Goal: Communication & Community: Answer question/provide support

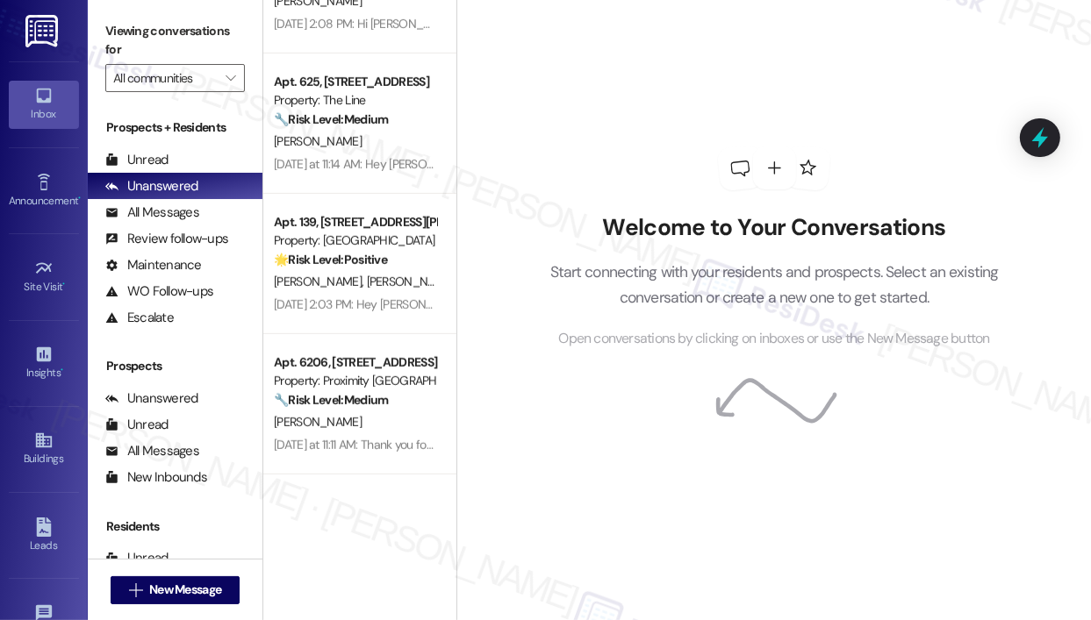
scroll to position [877, 0]
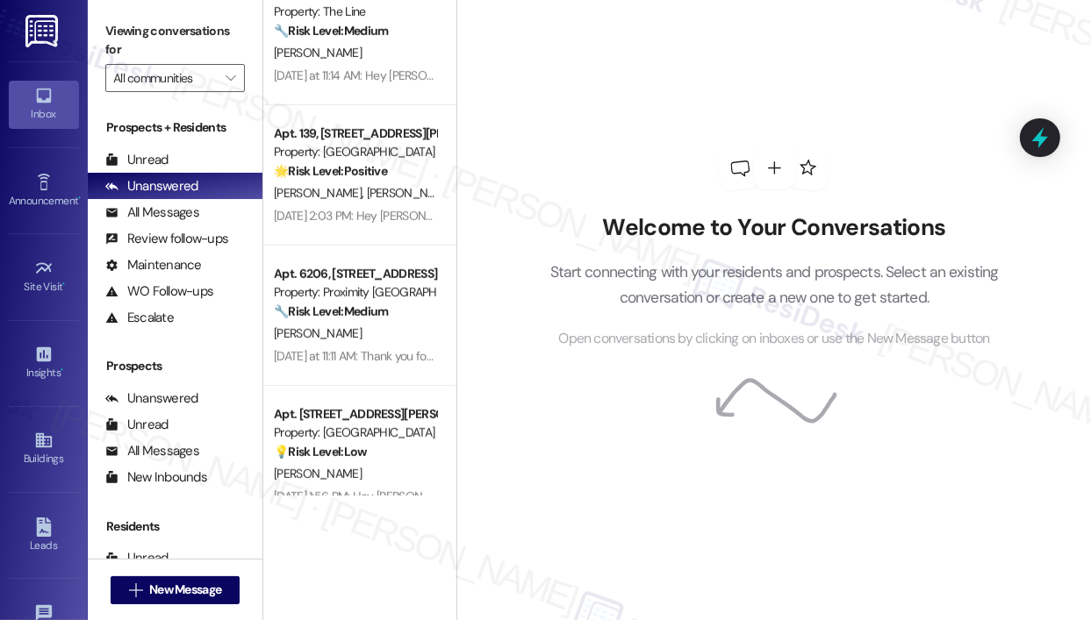
click at [597, 66] on div "Welcome to Your Conversations Start connecting with your residents and prospect…" at bounding box center [774, 248] width 526 height 497
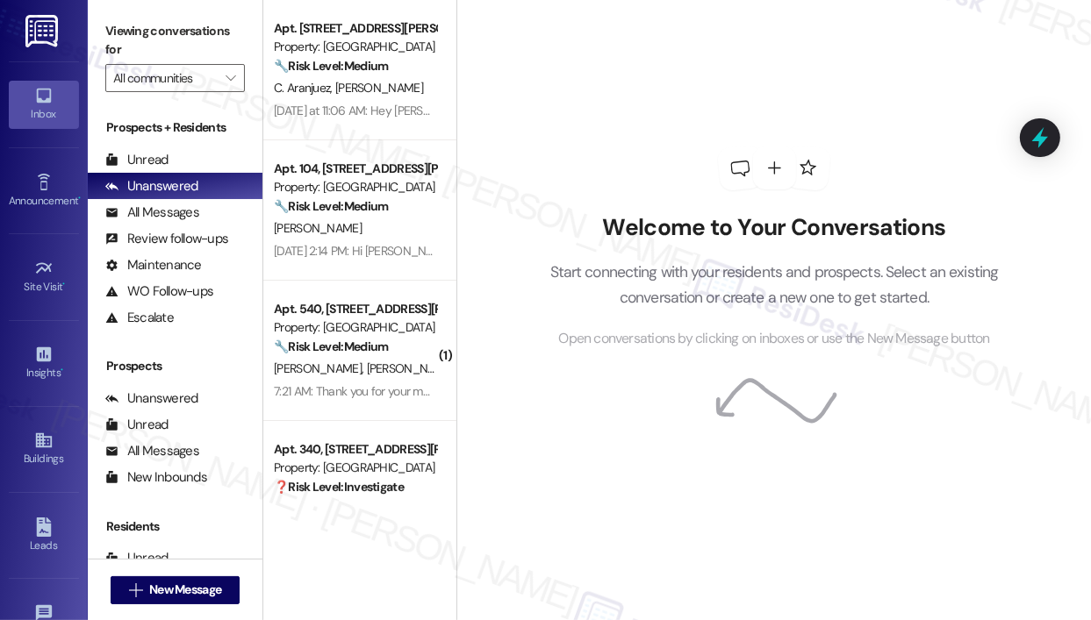
click at [612, 98] on div "Welcome to Your Conversations Start connecting with your residents and prospect…" at bounding box center [774, 248] width 526 height 497
click at [612, 101] on div "Welcome to Your Conversations Start connecting with your residents and prospect…" at bounding box center [774, 248] width 526 height 497
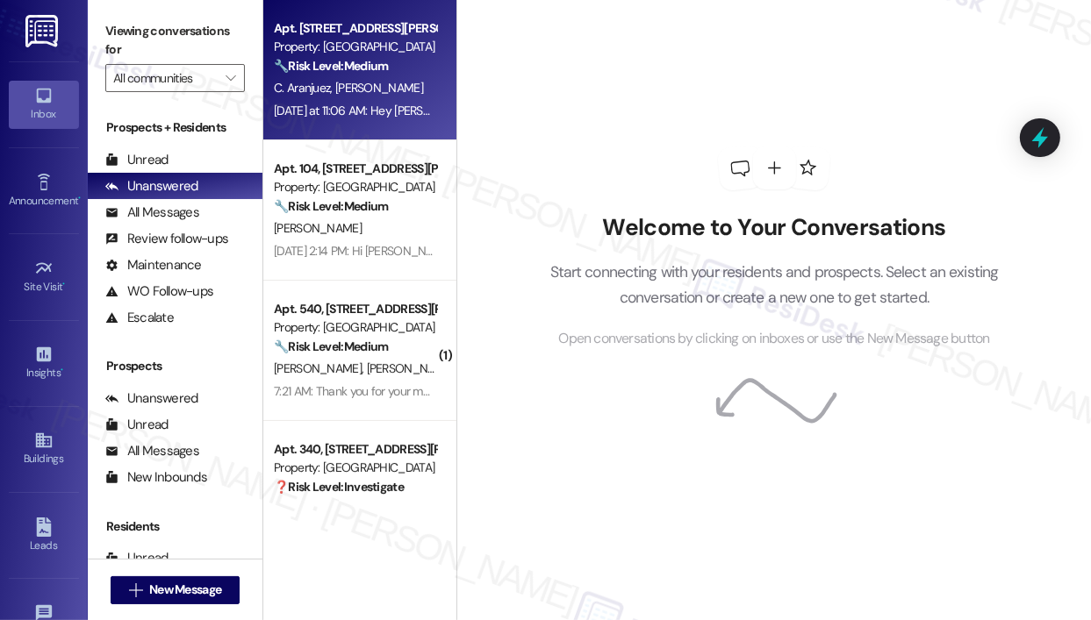
click at [410, 104] on div "Yesterday at 11:06 AM: Hey Anurag and Christine, thanks for the update. I'm sor…" at bounding box center [900, 111] width 1252 height 16
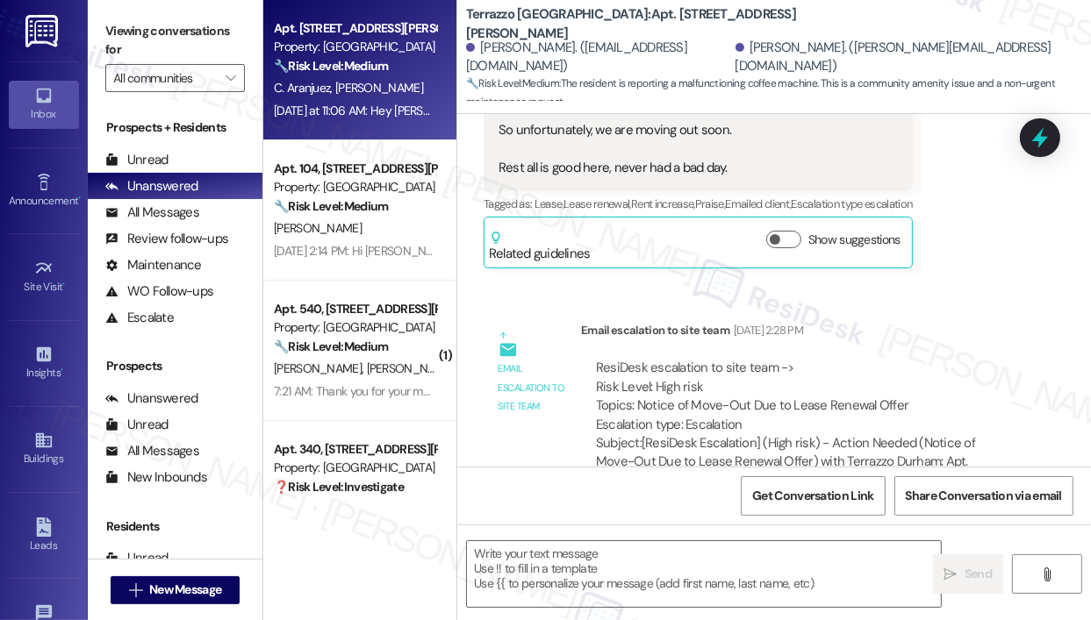
type textarea "Fetching suggested responses. Please feel free to read through the conversation…"
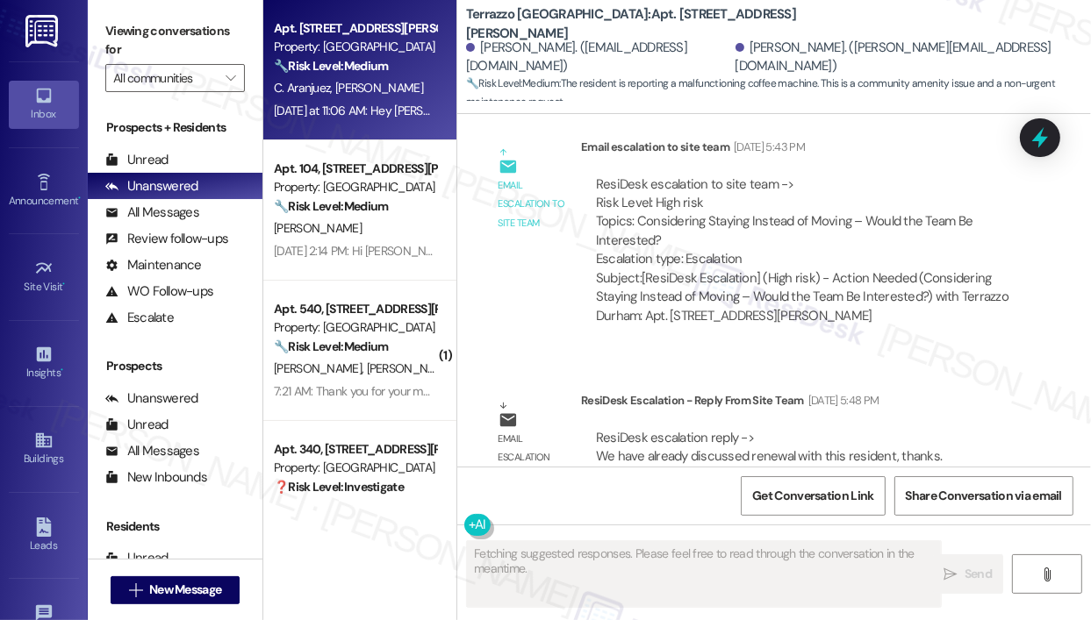
scroll to position [6628, 0]
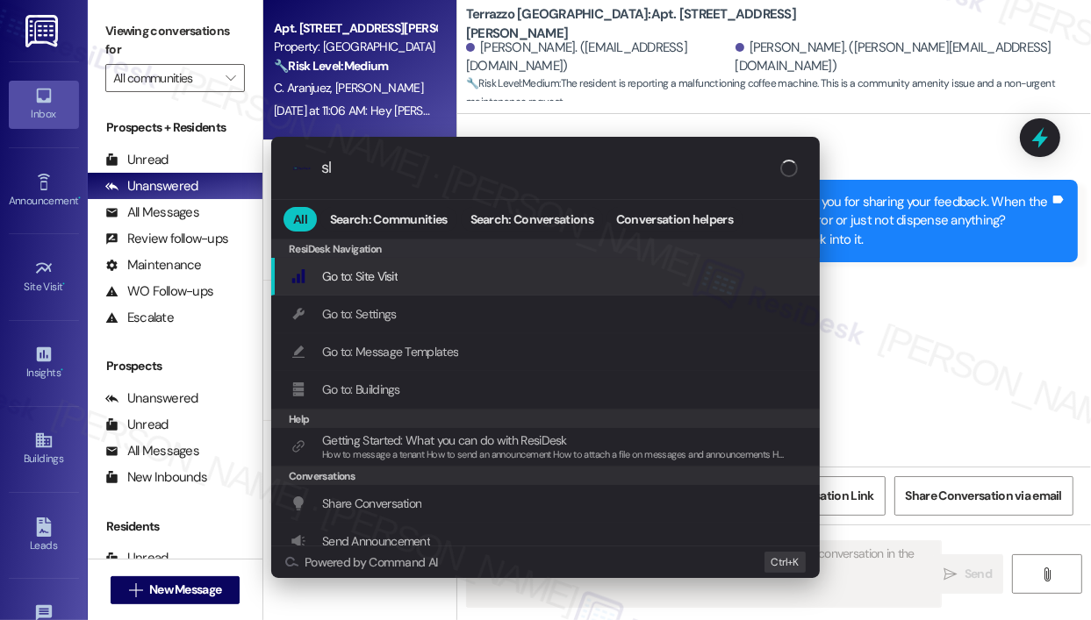
type input "sla"
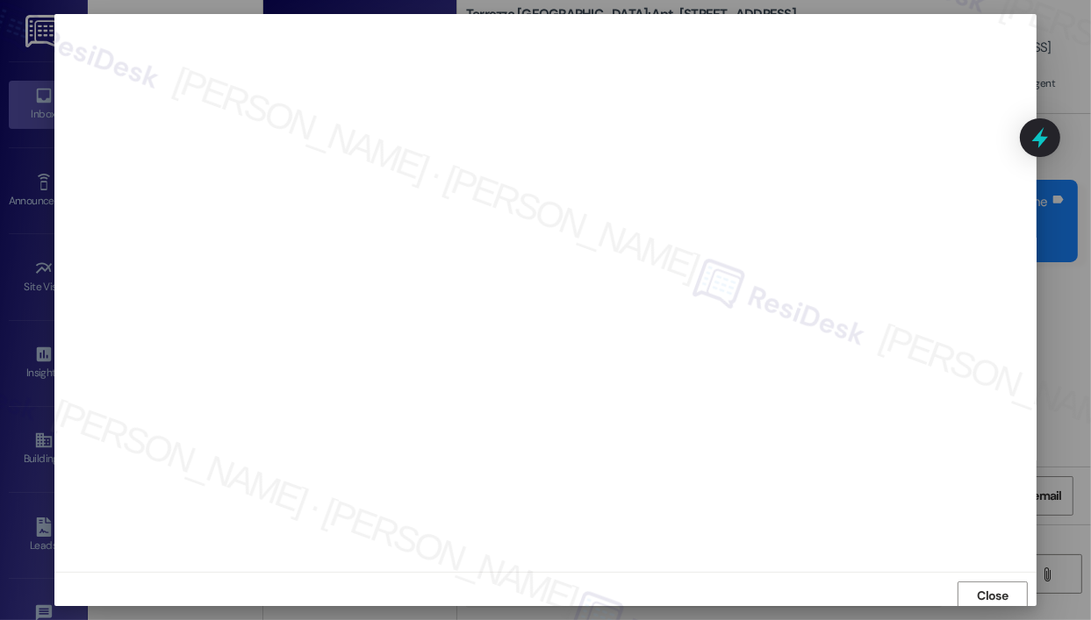
scroll to position [4, 0]
type textarea "Hi {{first_name}}, I'm sorry to hear the coffee machine is still showing 'NOT A…"
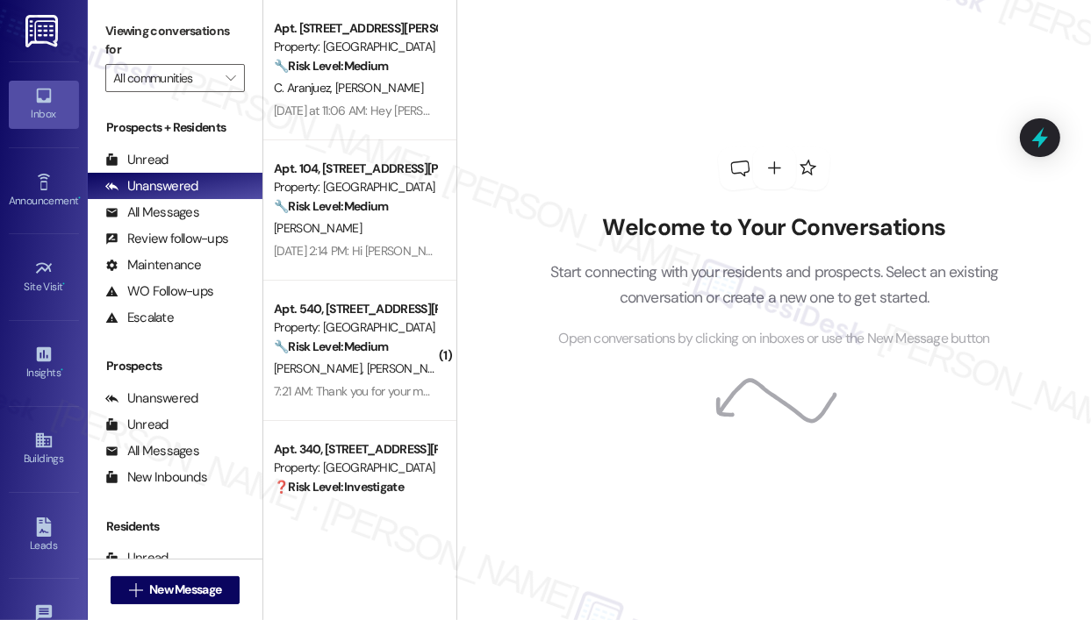
click at [681, 15] on div "Welcome to Your Conversations Start connecting with your residents and prospect…" at bounding box center [774, 248] width 526 height 497
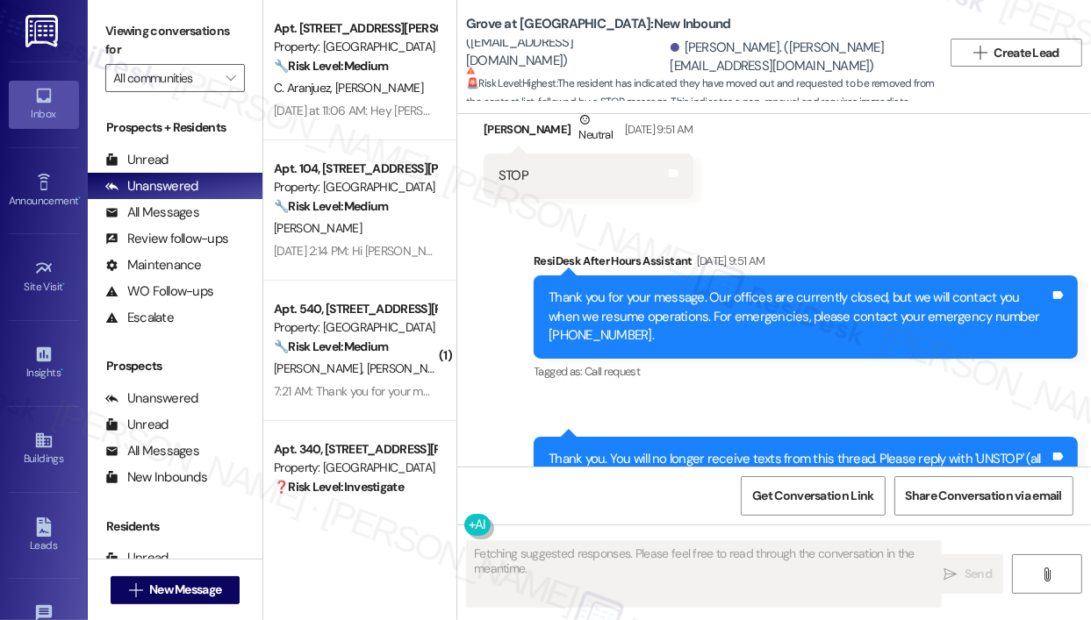
scroll to position [4146, 0]
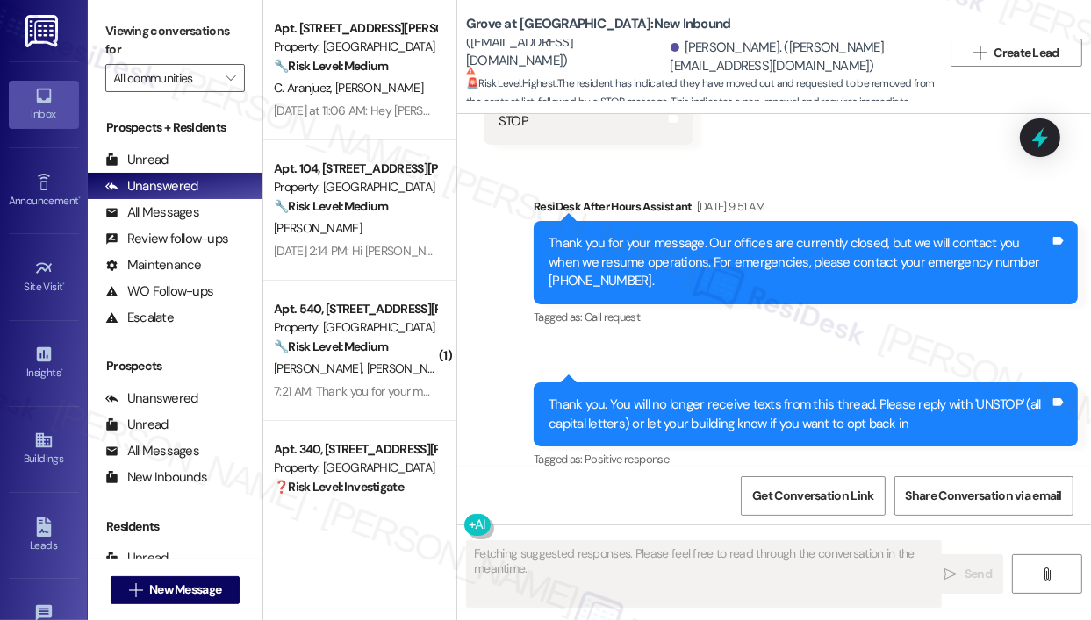
click at [913, 163] on div "Sent via SMS ResiDesk After Hours Assistant Aug 26, 2025 at 9:51 AM Thank you f…" at bounding box center [773, 322] width 633 height 328
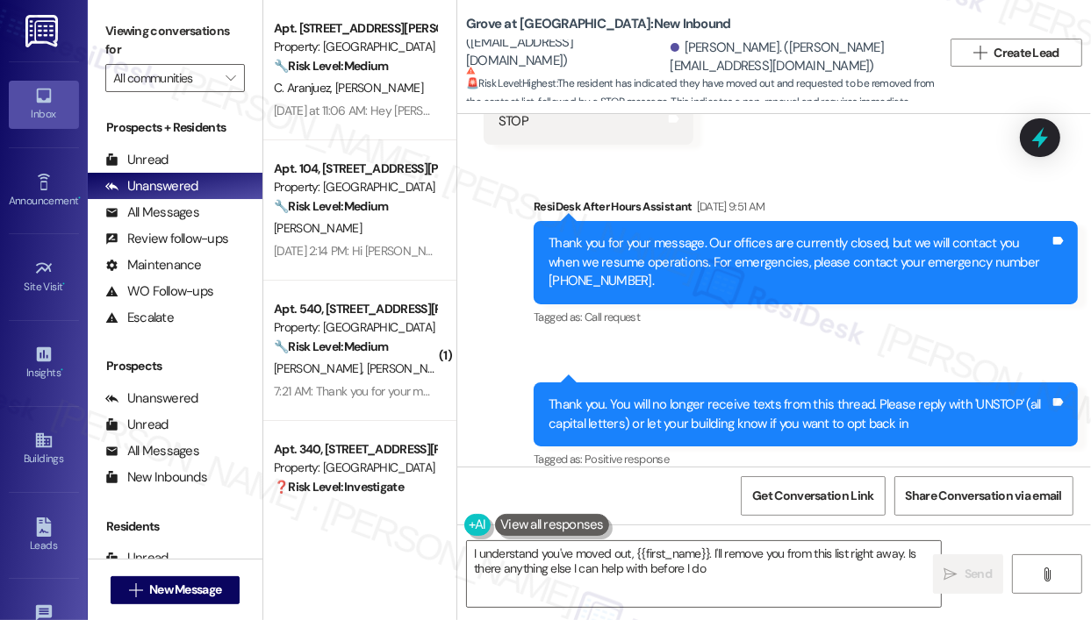
type textarea "I understand you've moved out, {{first_name}}. I'll remove you from this list r…"
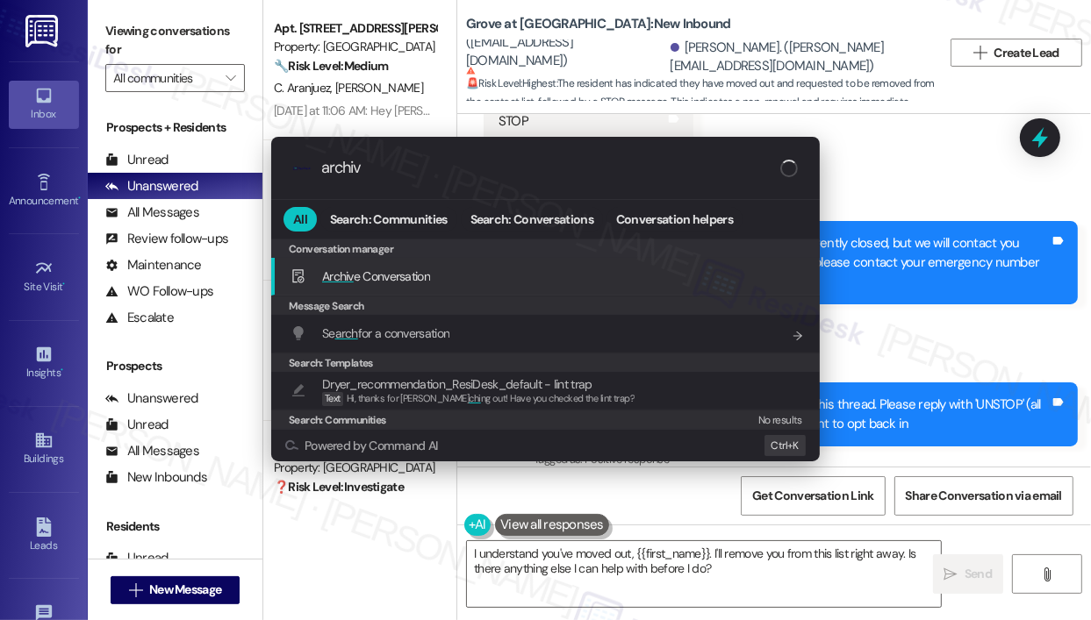
type input "archive"
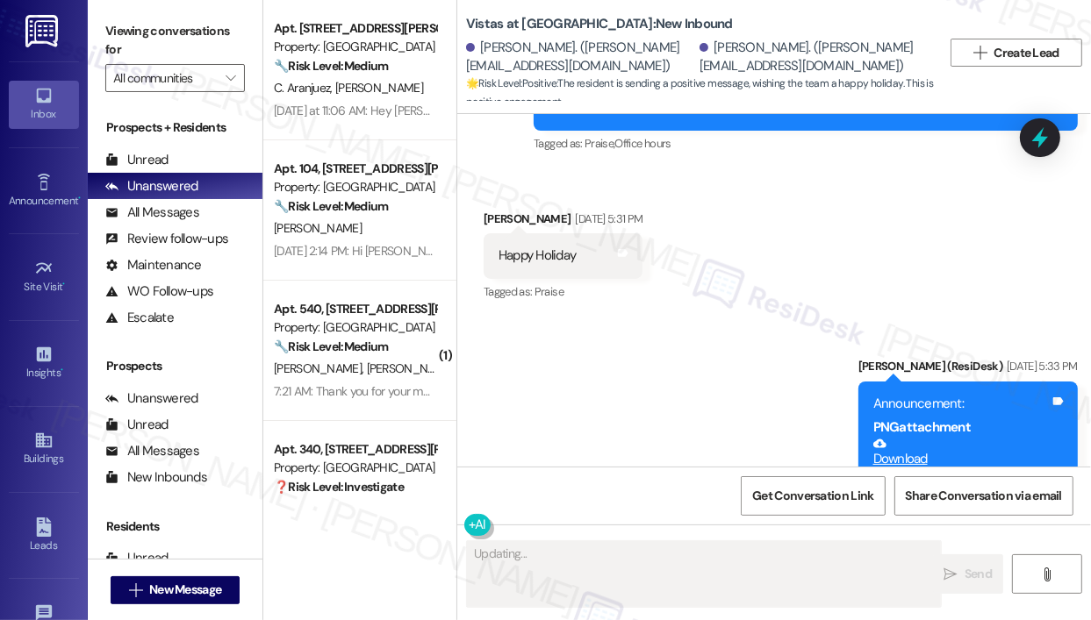
scroll to position [6159, 0]
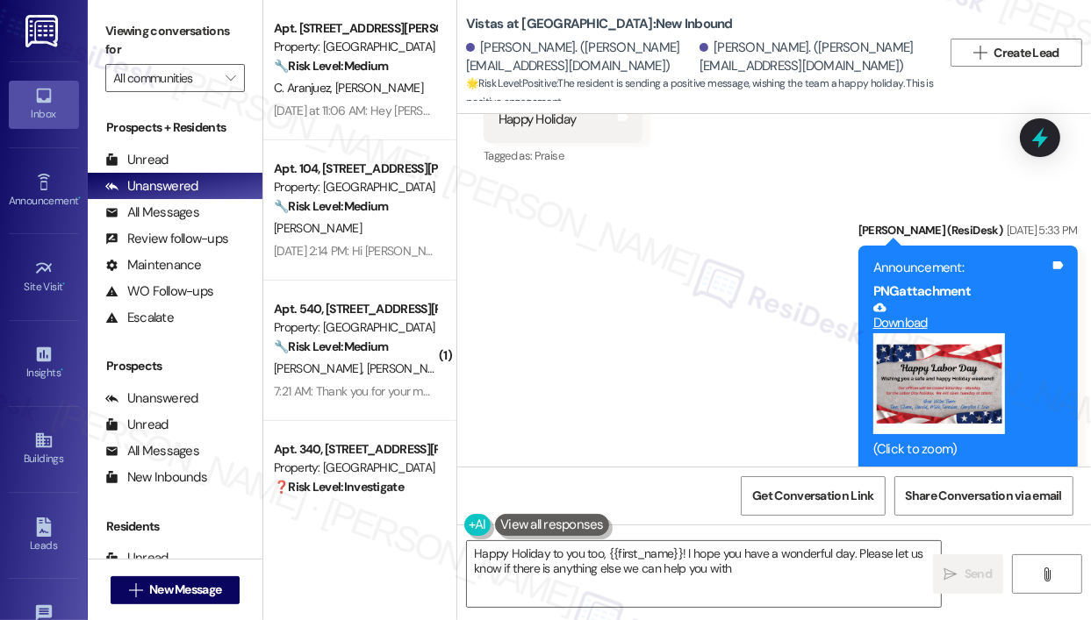
type textarea "Happy Holiday to you too, {{first_name}}! I hope you have a wonderful day. Plea…"
click at [676, 383] on div "Announcement, sent via SMS Sarah (ResiDesk) Aug 29, 2025 at 5:33 PM Announcemen…" at bounding box center [773, 334] width 633 height 304
click at [783, 148] on div "Received via SMS Diana Wallace Aug 29, 2025 at 5:31 PM Happy Holiday Tags and n…" at bounding box center [773, 108] width 633 height 148
click at [642, 311] on div "Announcement, sent via SMS Sarah (ResiDesk) Aug 29, 2025 at 5:33 PM Announcemen…" at bounding box center [773, 334] width 633 height 304
click at [34, 183] on icon at bounding box center [43, 182] width 19 height 19
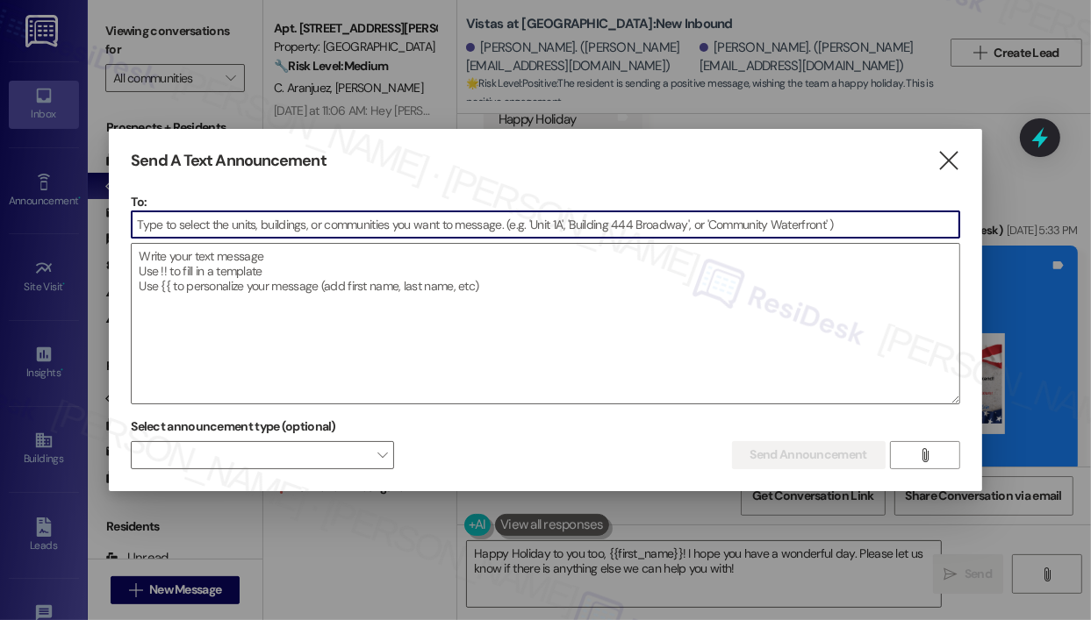
click at [230, 223] on input at bounding box center [545, 224] width 826 height 26
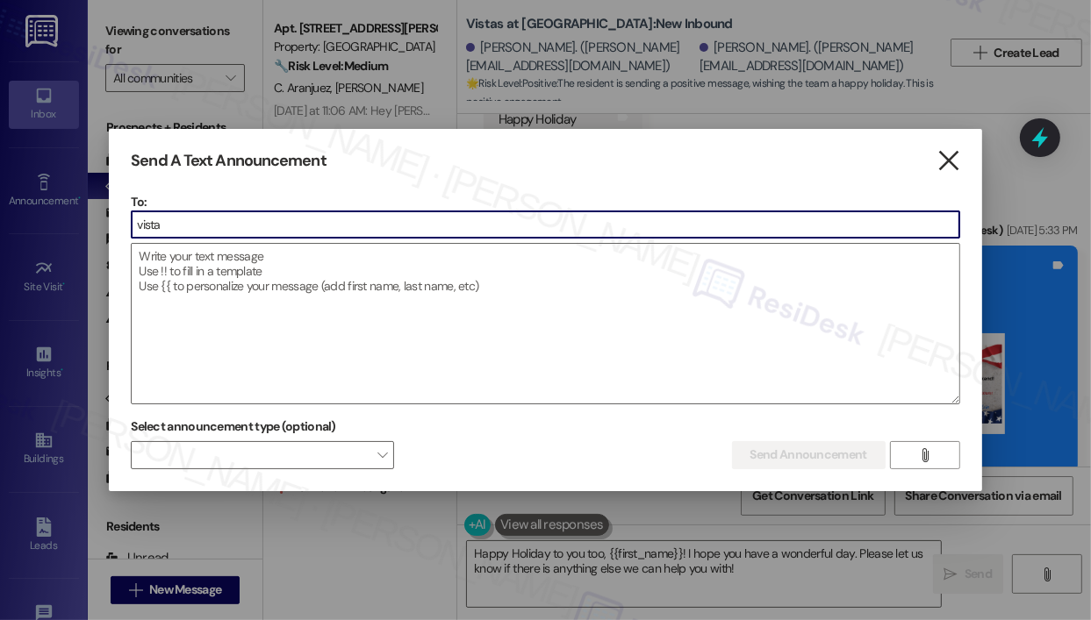
type input "vista"
click at [950, 155] on icon "" at bounding box center [948, 161] width 24 height 18
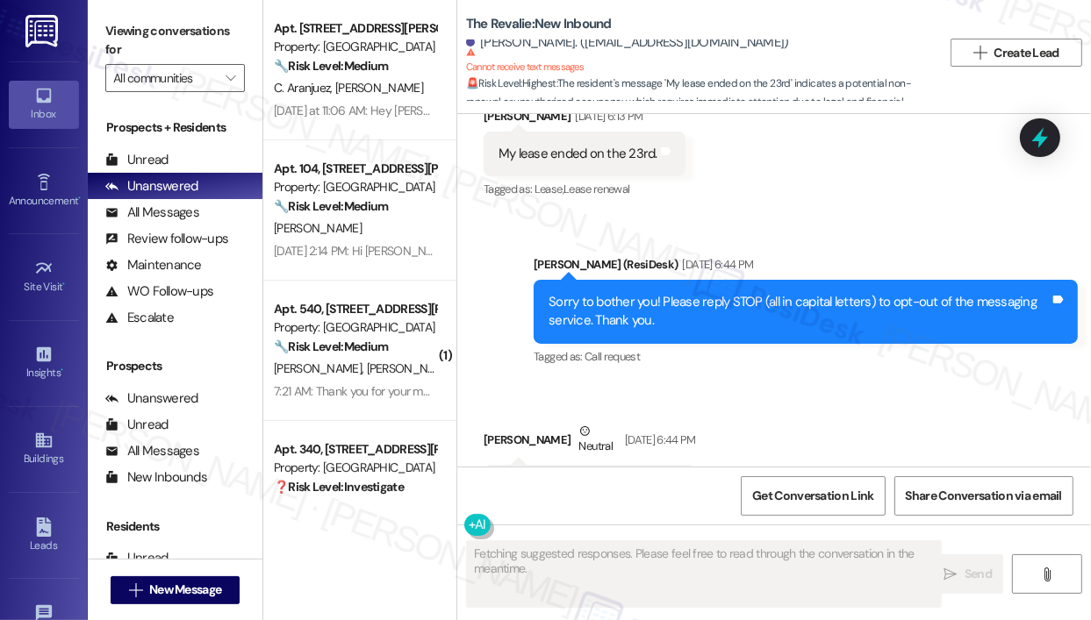
scroll to position [14149, 0]
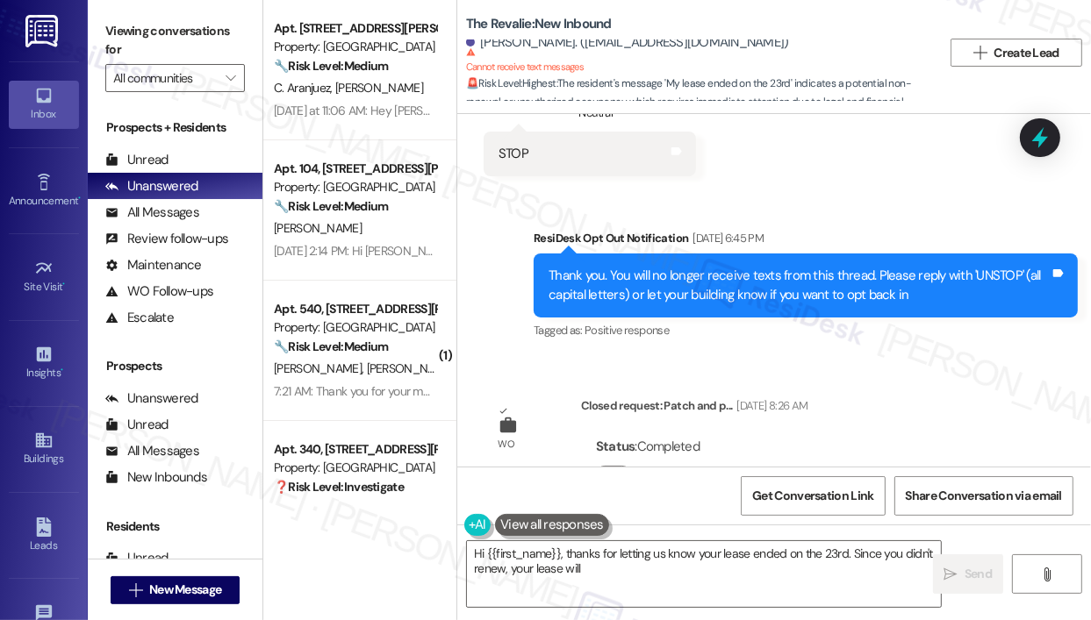
click at [934, 336] on div "Survey, sent via SMS Residesk Automated Survey [DATE] 1:44 PM Hi [PERSON_NAME]!…" at bounding box center [773, 290] width 633 height 353
type textarea "Hi {{first_name}}, thanks for letting us know your lease ended on the 23rd. Sin…"
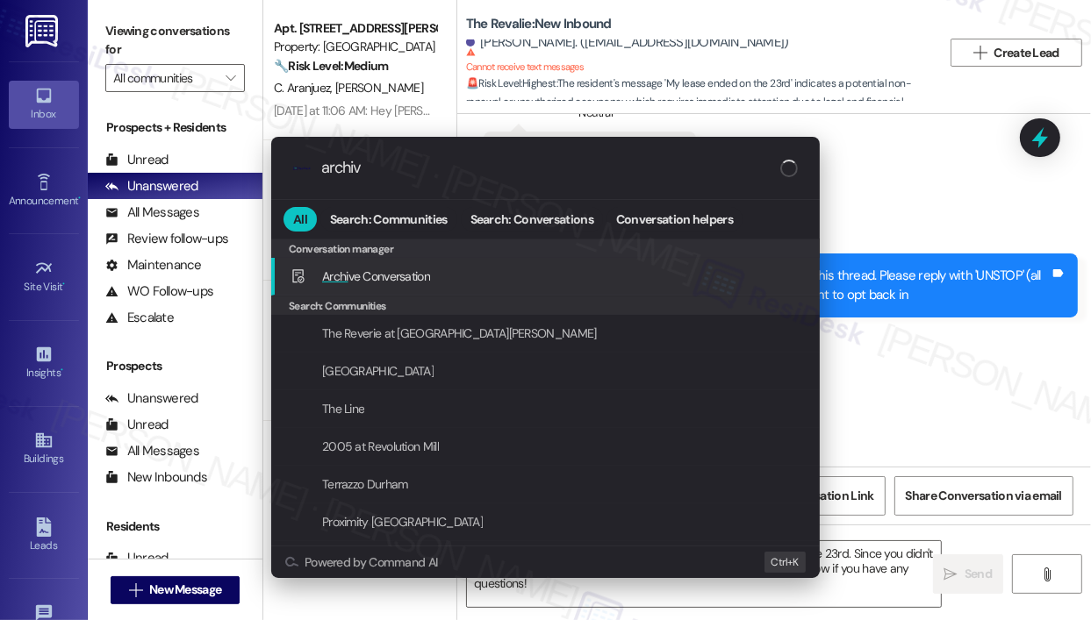
type input "archive"
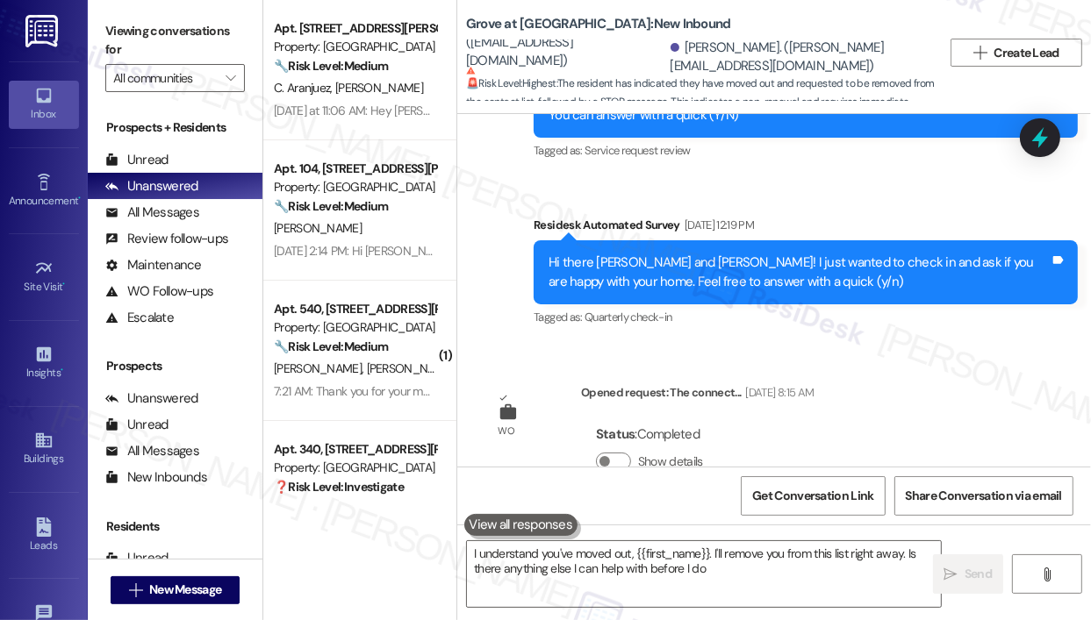
type textarea "I understand you've moved out, {{first_name}}. I'll remove you from this list r…"
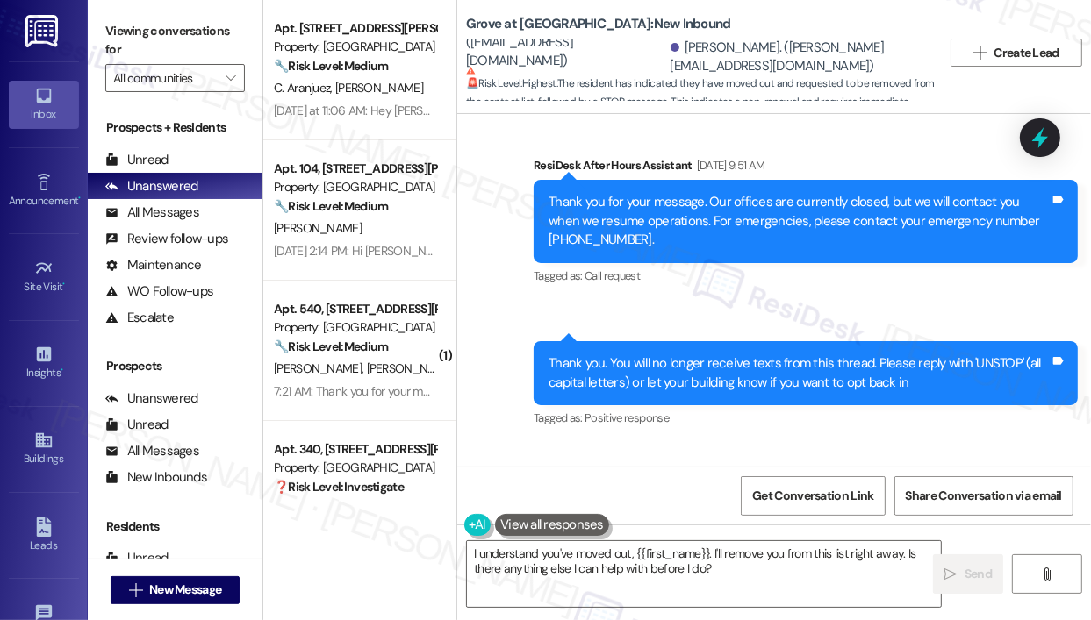
scroll to position [3925, 0]
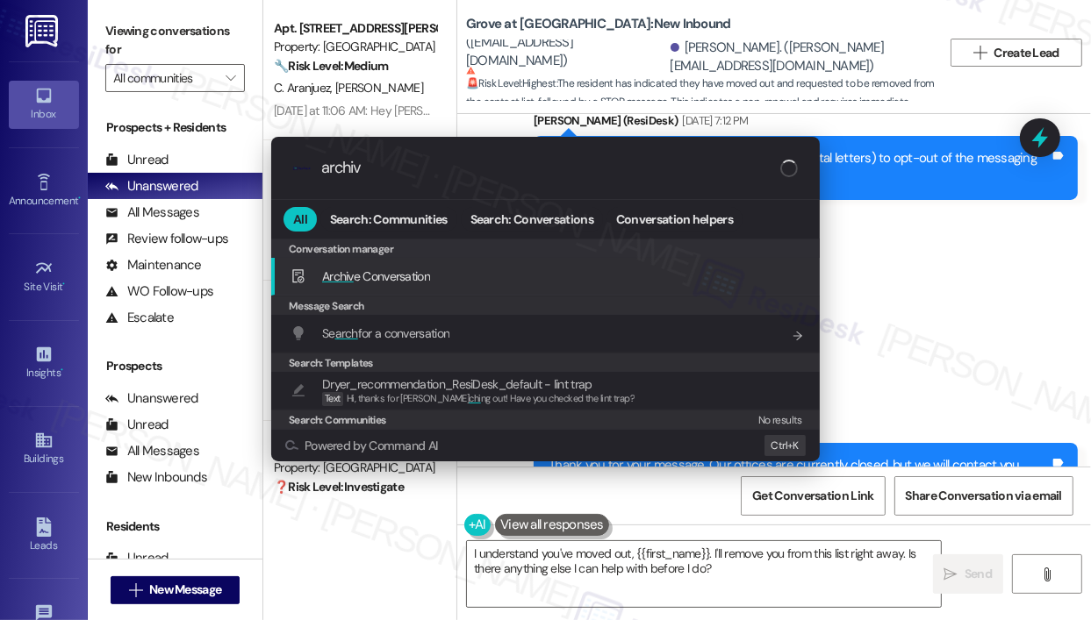
type input "archive"
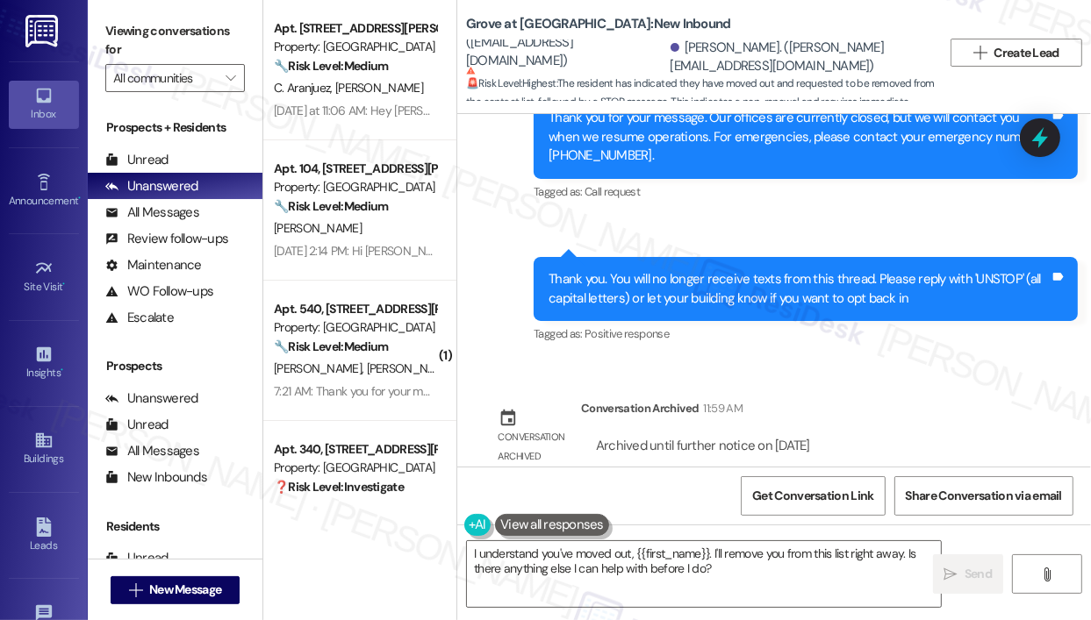
scroll to position [4275, 0]
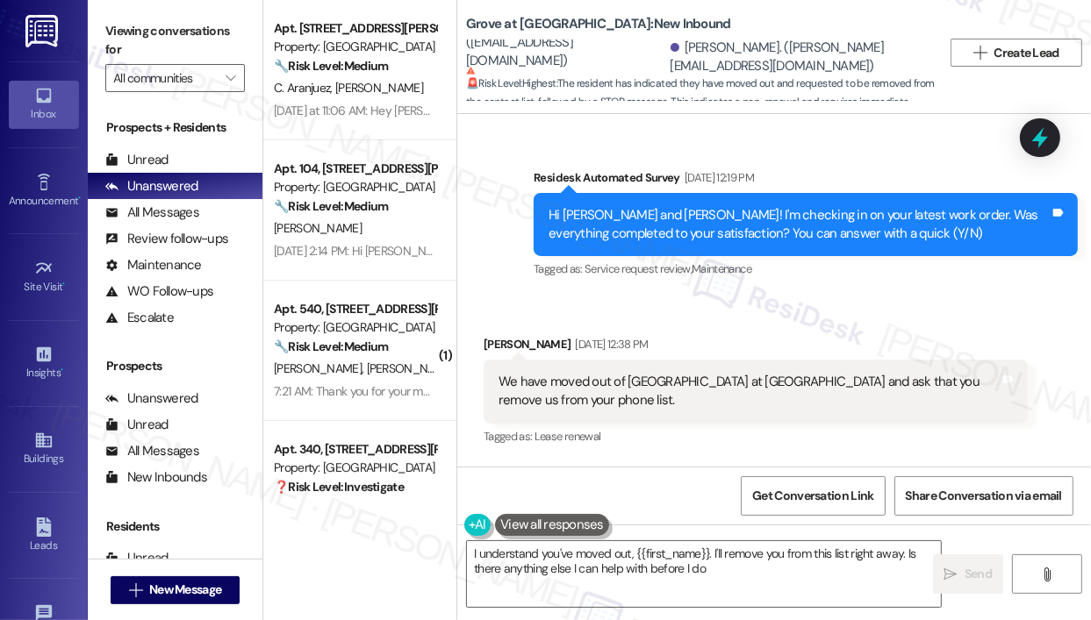
type textarea "I understand you've moved out, {{first_name}}. I'll remove you from this list r…"
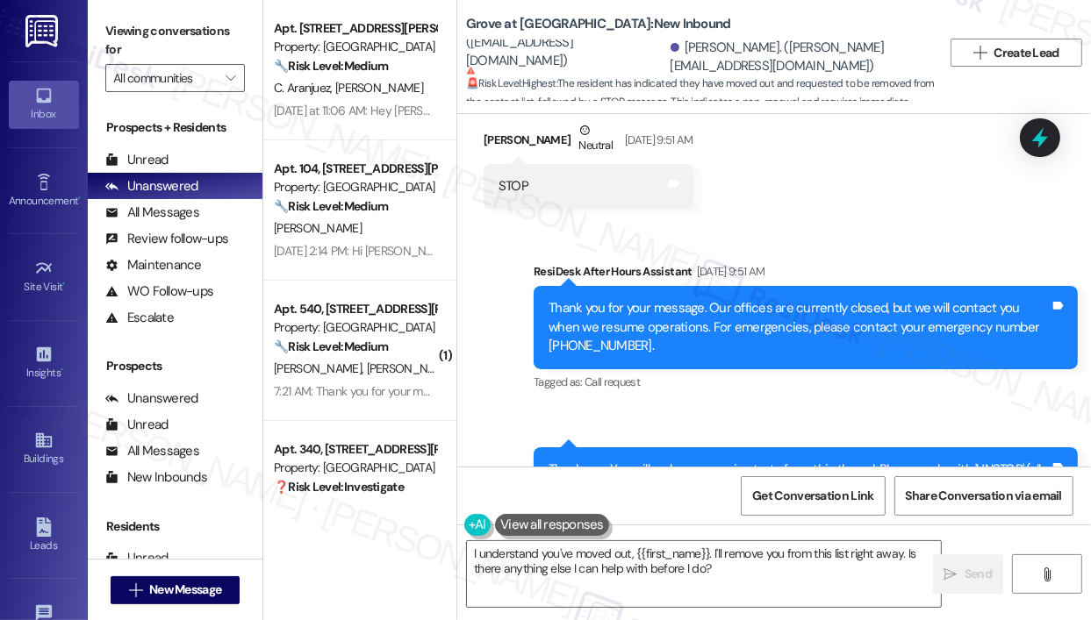
scroll to position [4275, 0]
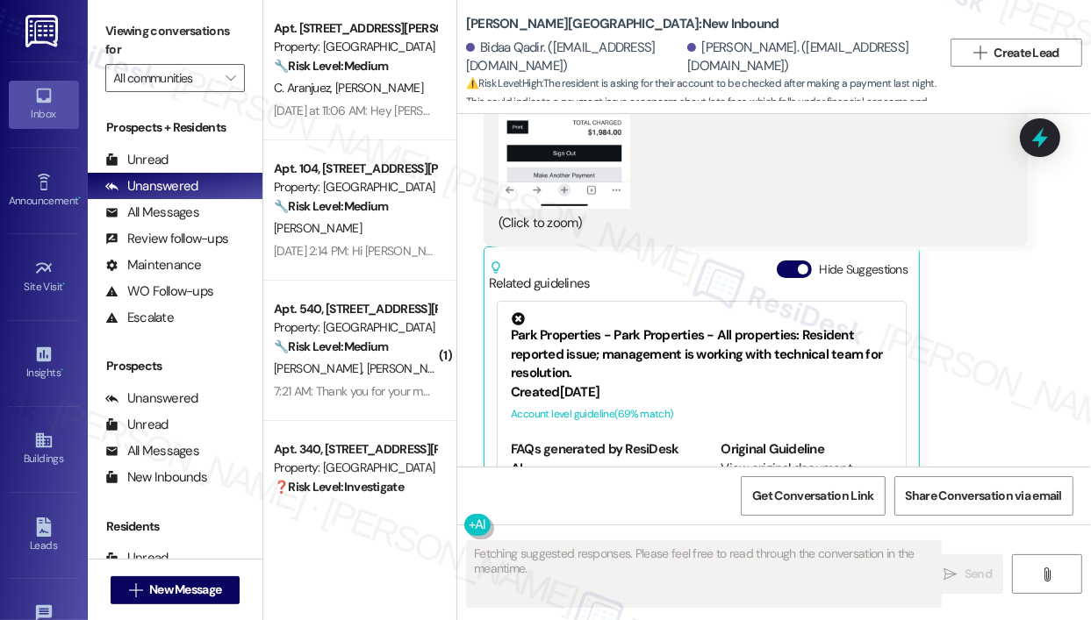
scroll to position [4825, 0]
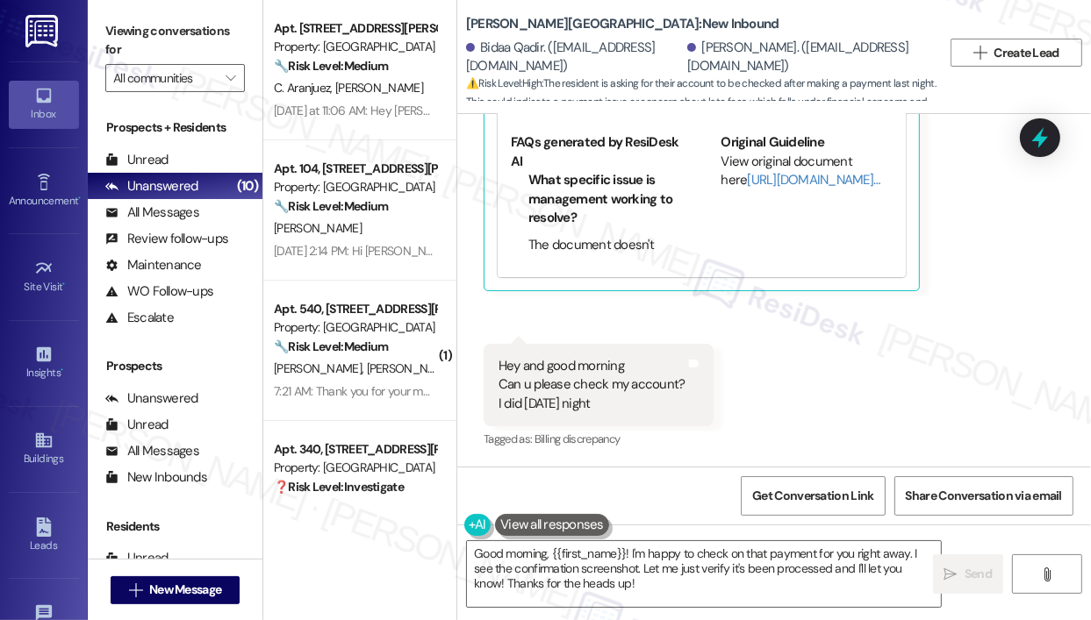
drag, startPoint x: 636, startPoint y: 404, endPoint x: 498, endPoint y: 389, distance: 138.6
click at [498, 389] on div "Hey and good morning Can u please check my account? I did yesterday night" at bounding box center [591, 385] width 187 height 56
copy div "Can u please check my account? I did yesterday night"
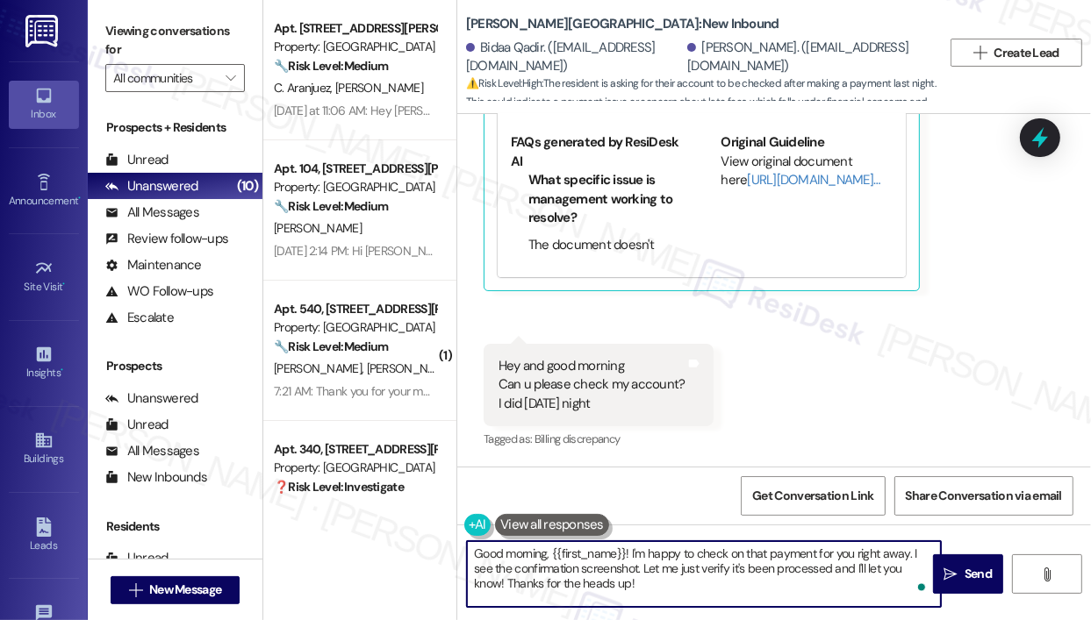
drag, startPoint x: 681, startPoint y: 591, endPoint x: 452, endPoint y: 533, distance: 236.4
click at [454, 537] on div "Apt. 130, 2900 Erwin Rd Property: Terrazzo Durham 🔧 Risk Level: Medium The resi…" at bounding box center [676, 310] width 827 height 620
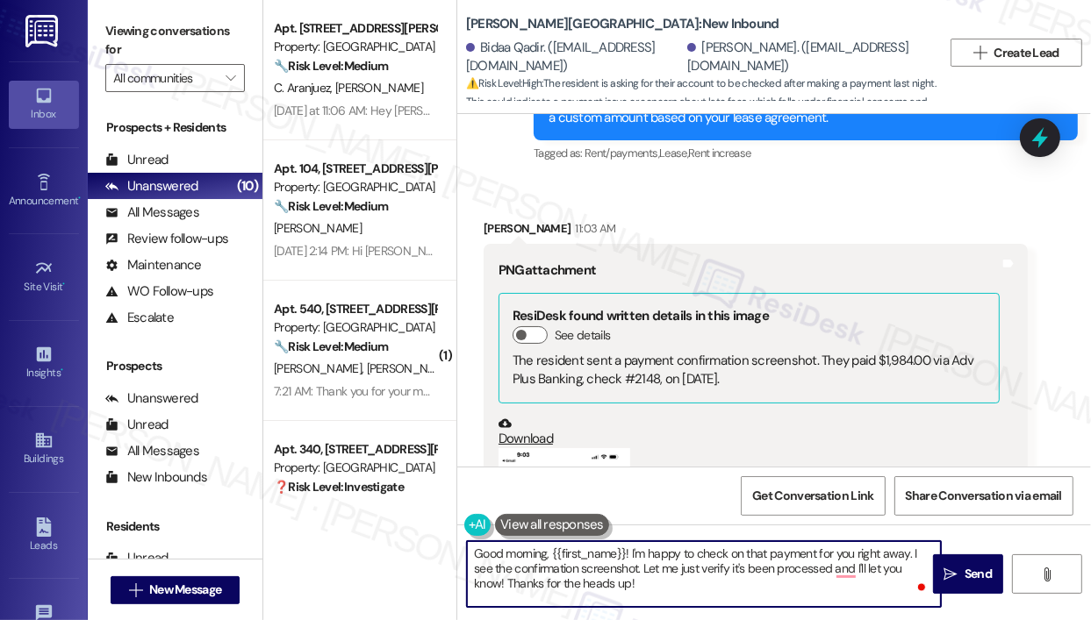
scroll to position [3948, 0]
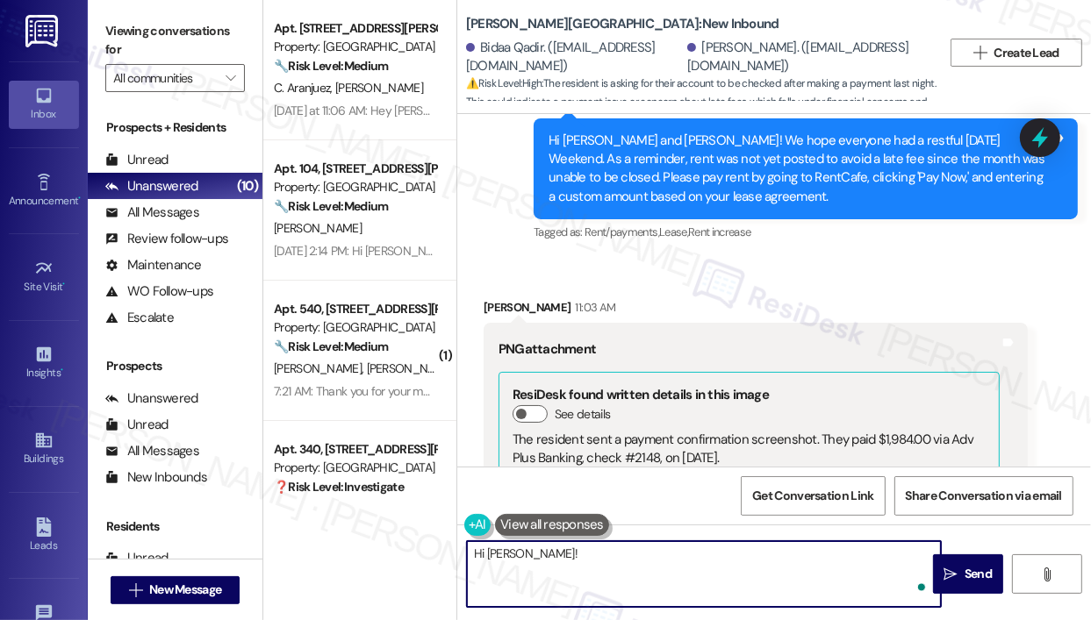
paste textarea "Thank you for reaching out — I understand you’d like us to check your account a…"
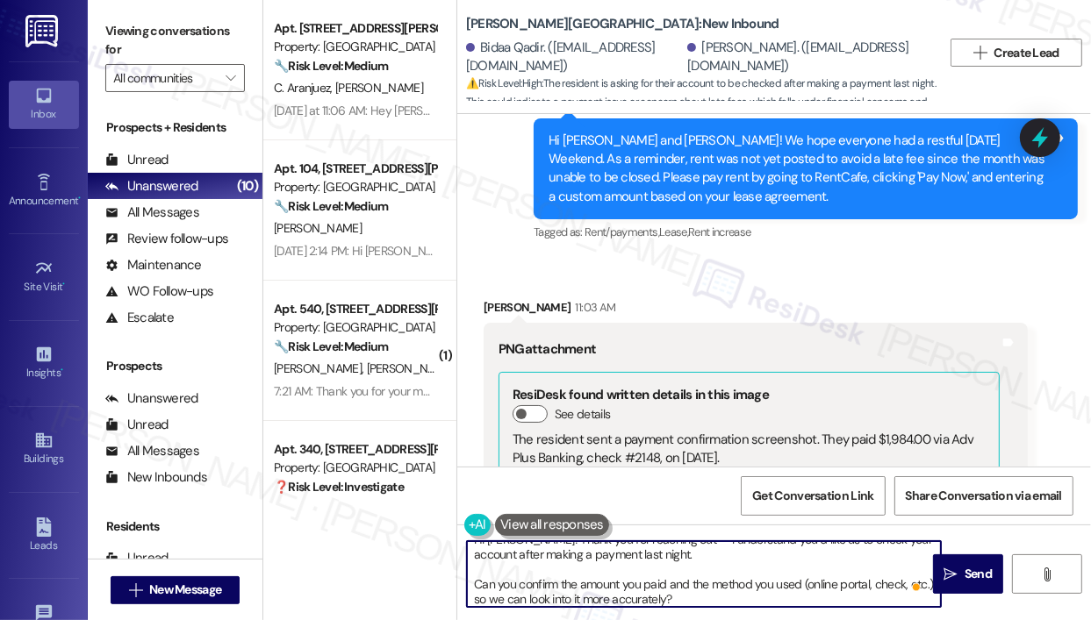
scroll to position [18, 0]
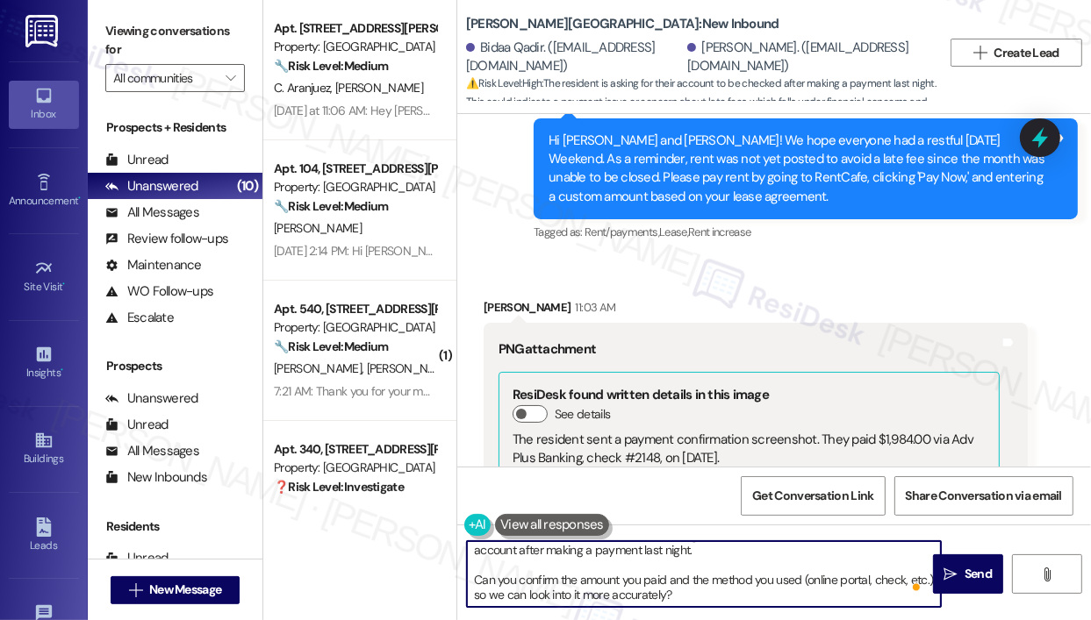
click at [763, 596] on textarea "Hi Ayar! Thank you for reaching out — I understand you’d like us to check your …" at bounding box center [704, 574] width 474 height 66
type textarea "Hi Ayar! Thank you for reaching out — I understand you’d like us to check your …"
click at [953, 578] on icon "" at bounding box center [950, 575] width 13 height 14
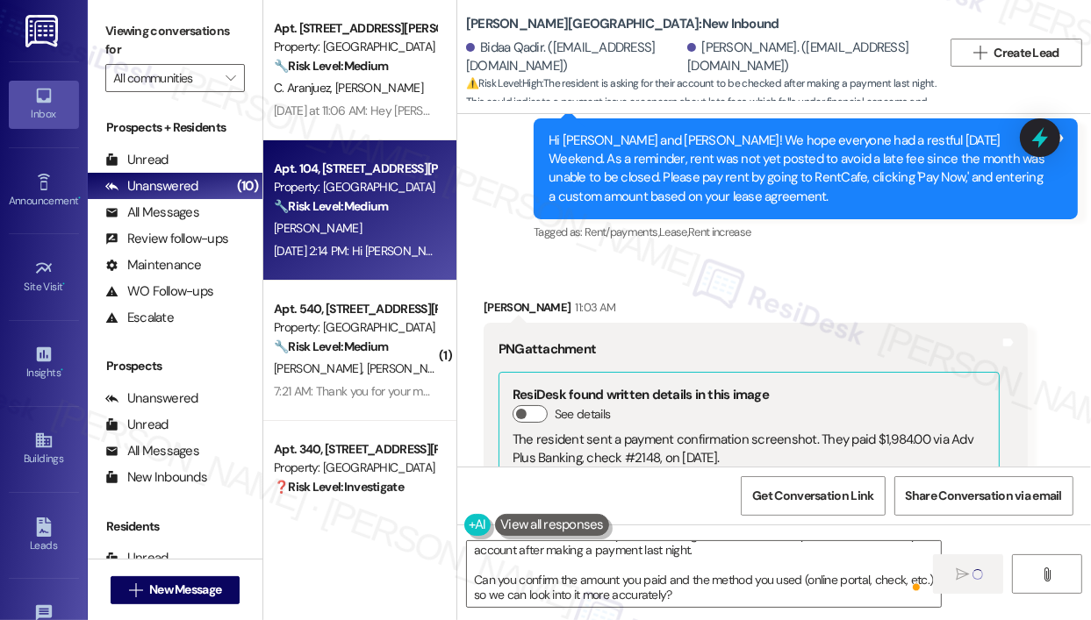
click at [390, 238] on div "[PERSON_NAME]" at bounding box center [355, 229] width 166 height 22
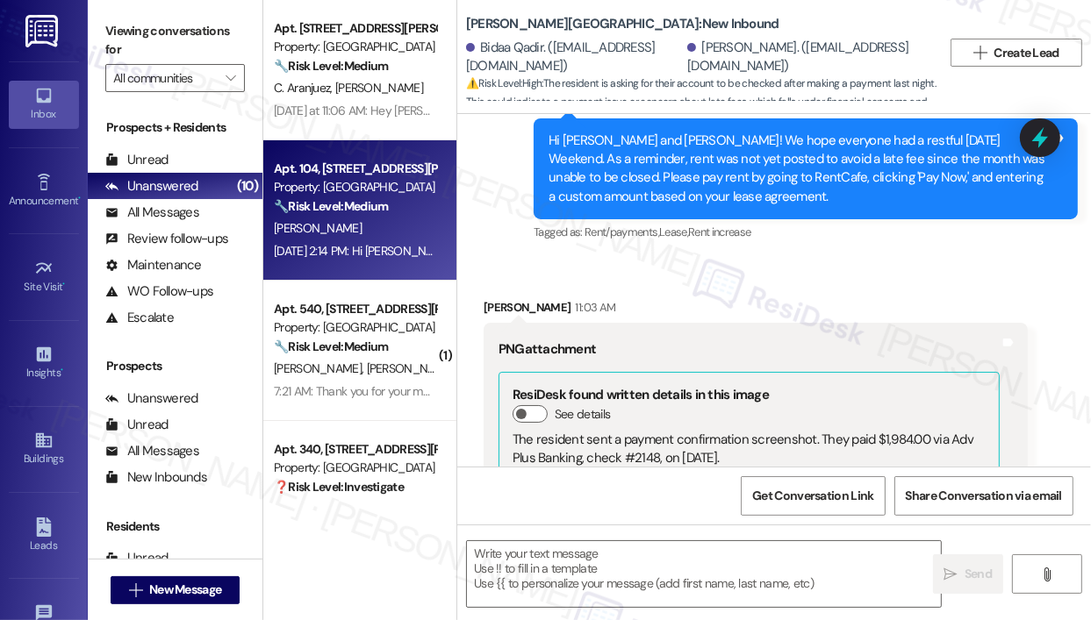
type textarea "Fetching suggested responses. Please feel free to read through the conversation…"
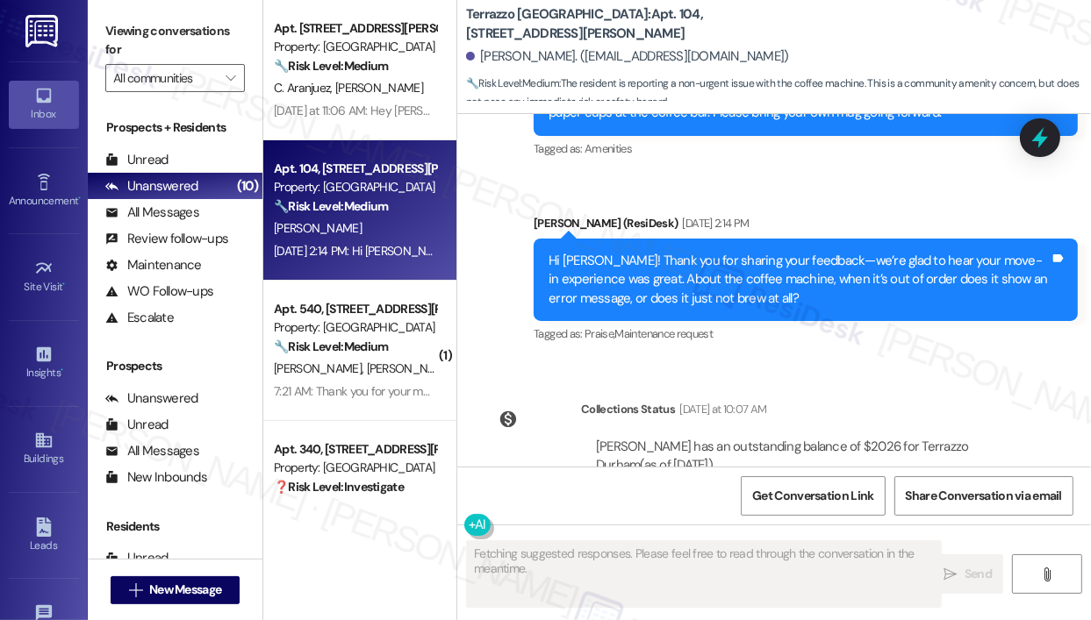
scroll to position [954, 0]
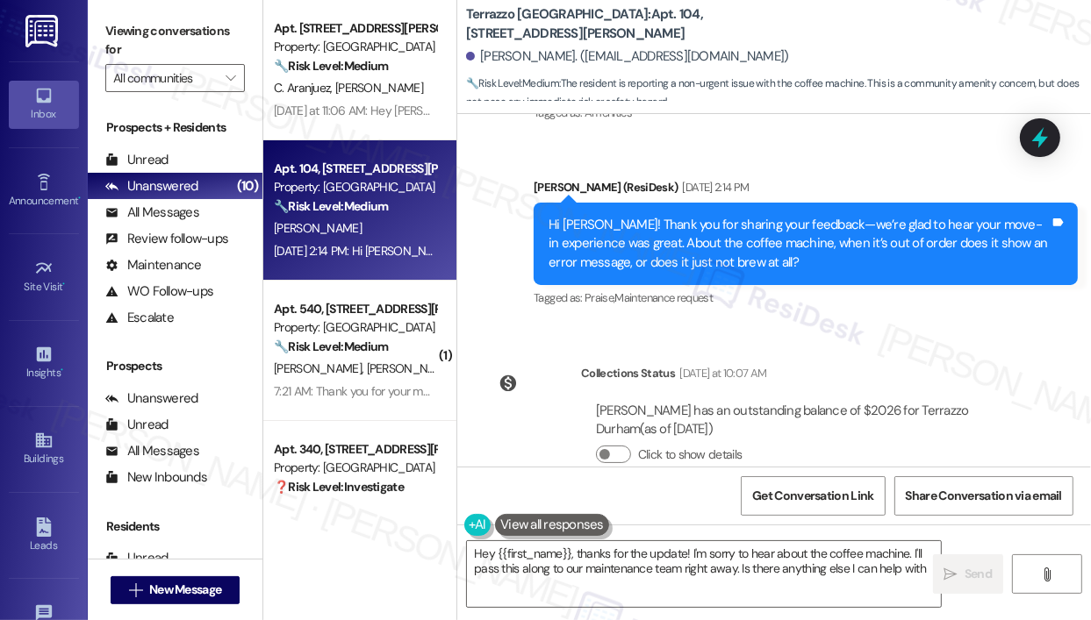
type textarea "Hey {{first_name}}, thanks for the update! I'm sorry to hear about the coffee m…"
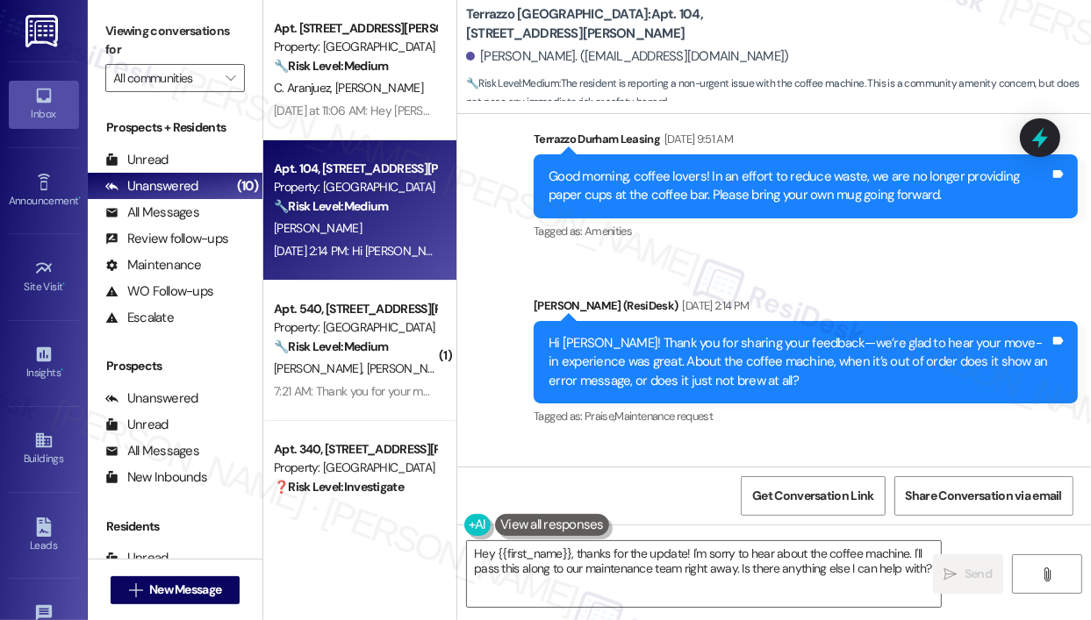
scroll to position [690, 0]
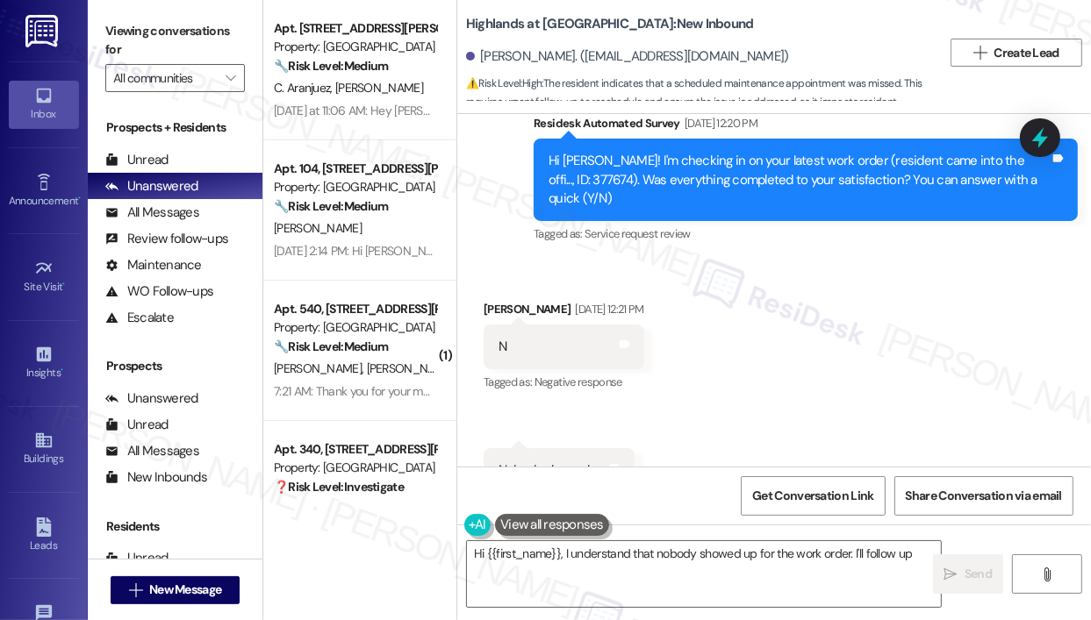
scroll to position [14693, 0]
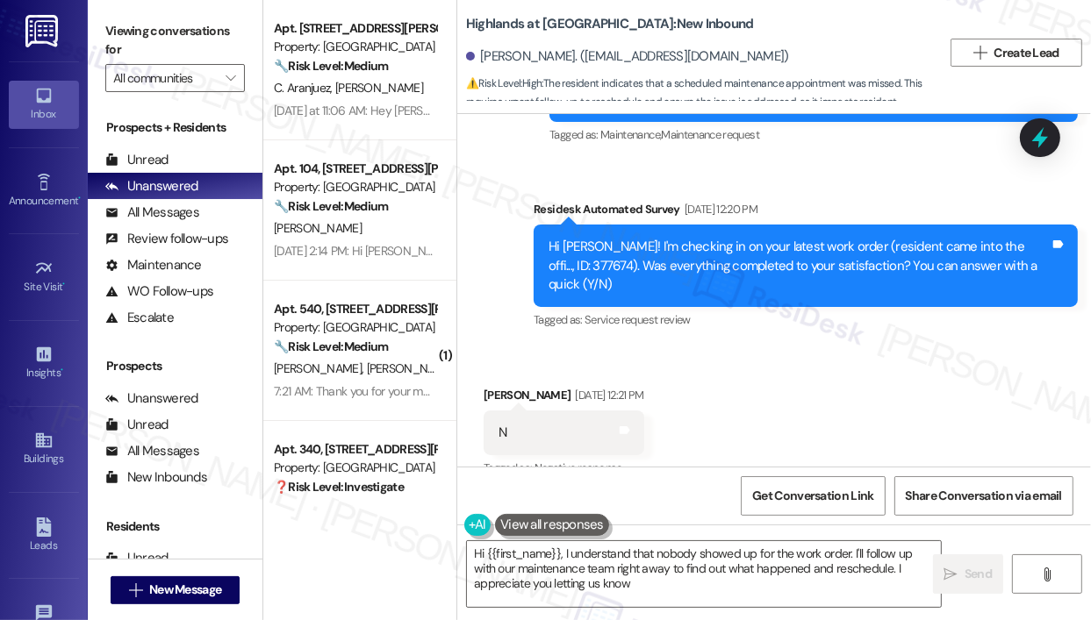
type textarea "Hi {{first_name}}, I understand that nobody showed up for the work order. I'll …"
click at [915, 373] on div "Received via SMS Chandra Talasila Aug 29, 2025 at 12:21 PM N Tags and notes Tag…" at bounding box center [773, 483] width 633 height 272
click at [1044, 133] on icon at bounding box center [1040, 138] width 30 height 30
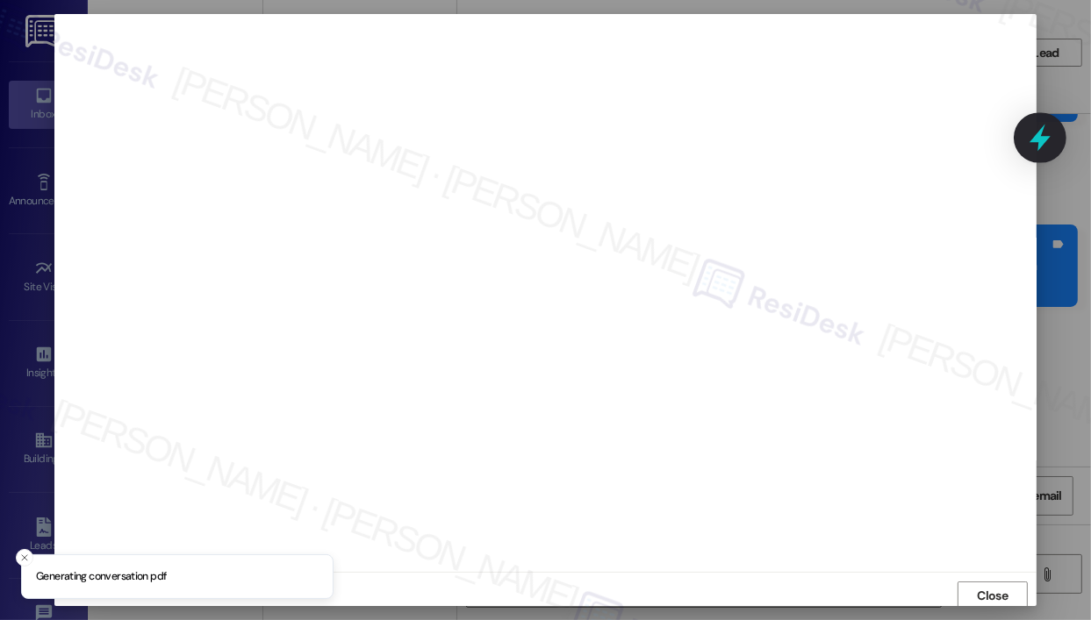
scroll to position [4, 0]
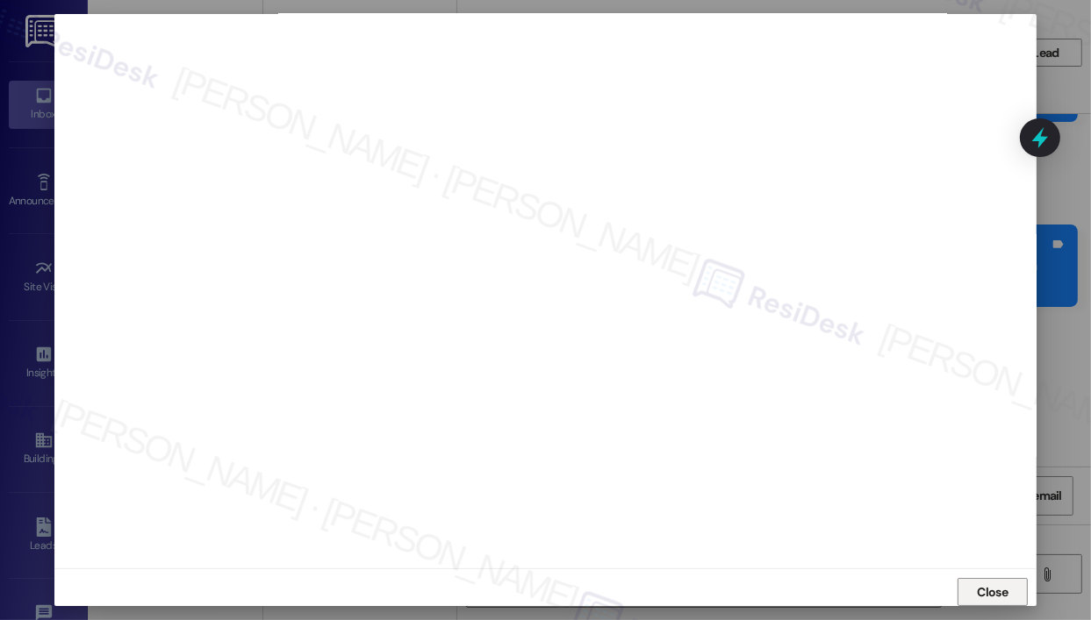
click at [1009, 592] on button "Close" at bounding box center [992, 592] width 70 height 28
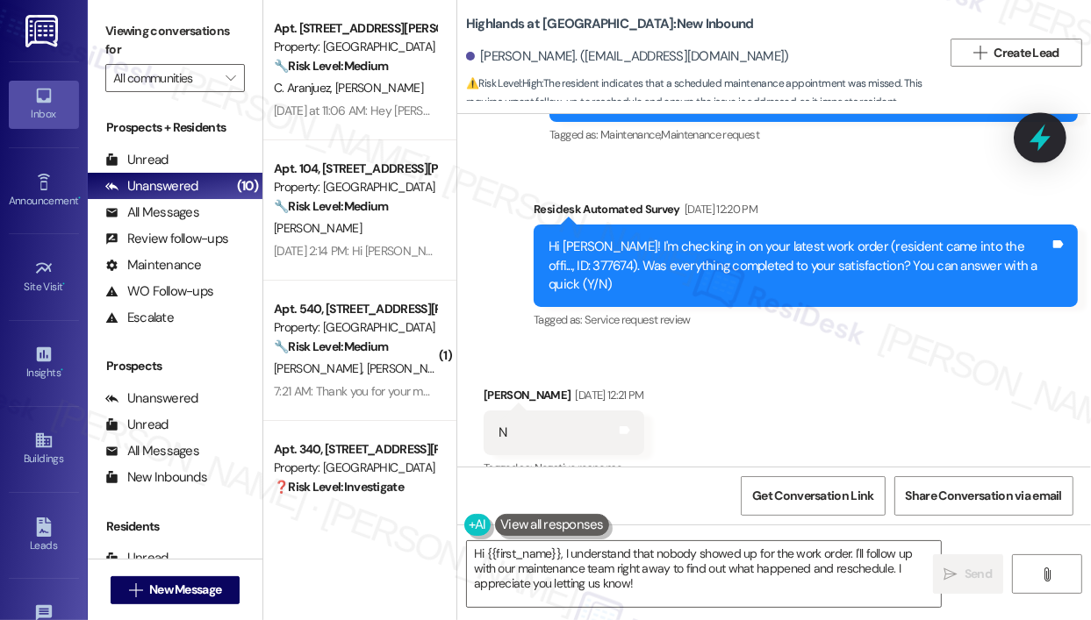
click at [1043, 136] on icon at bounding box center [1039, 138] width 21 height 27
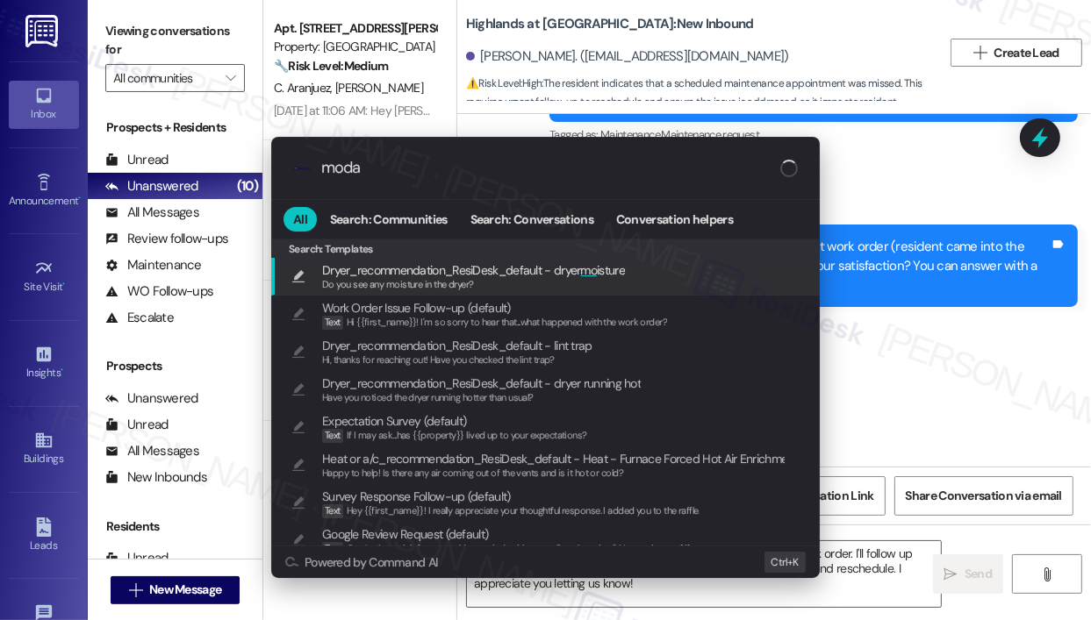
type input "modal"
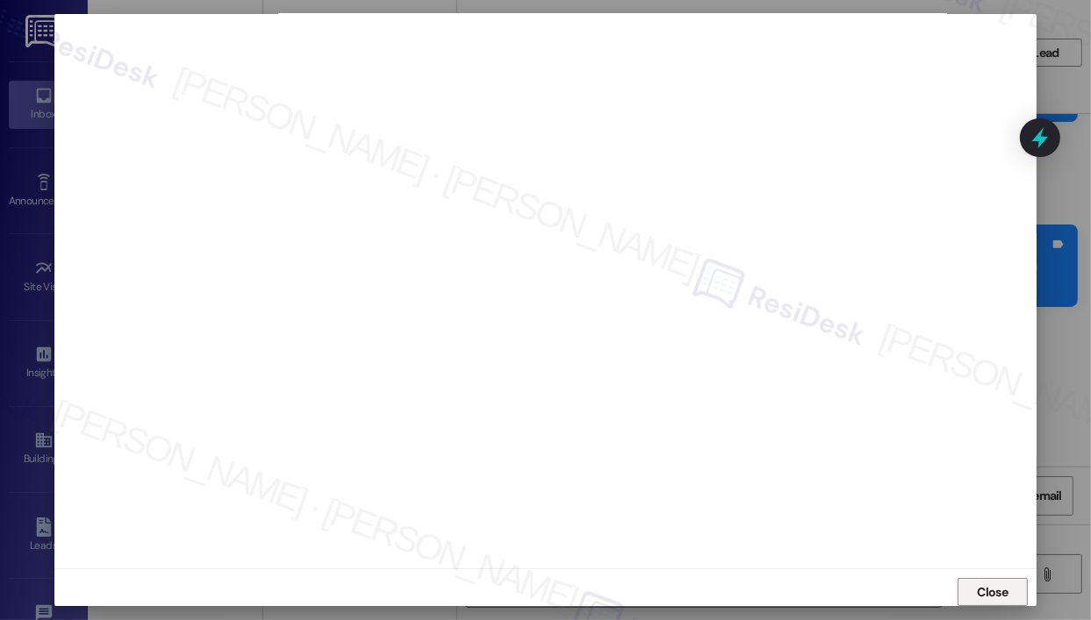
click at [974, 583] on span "Close" at bounding box center [993, 592] width 38 height 18
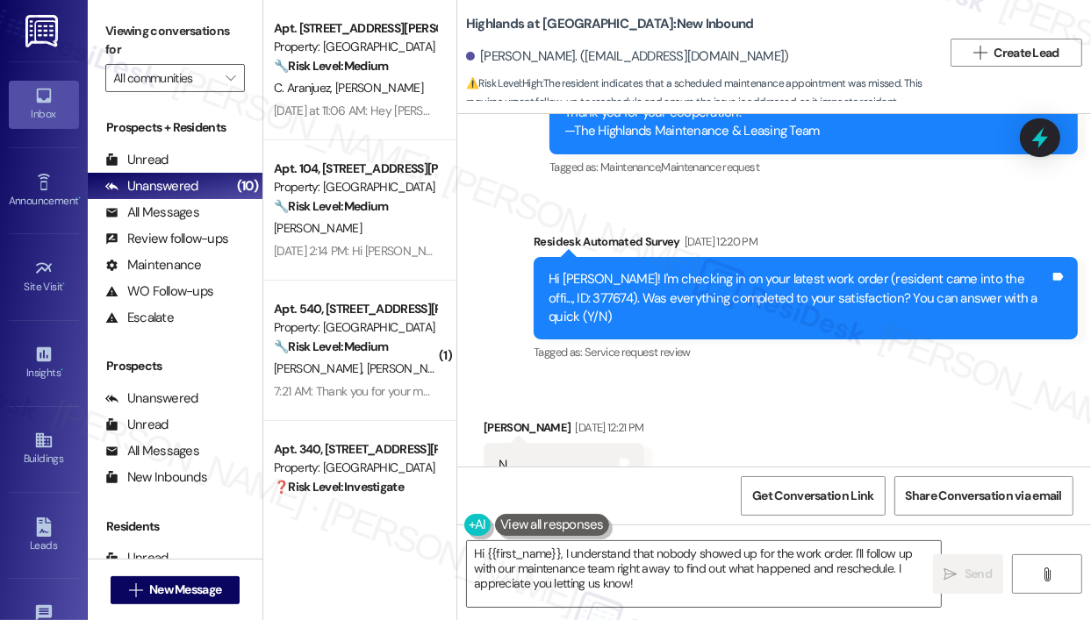
scroll to position [14605, 0]
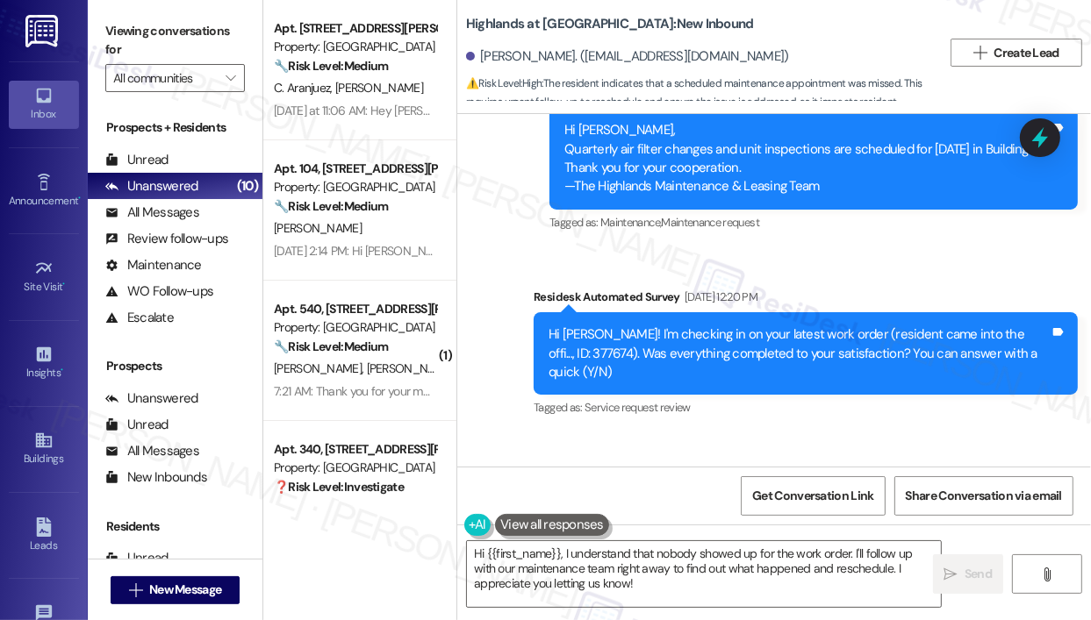
click at [869, 43] on div "Chandra Talasila. (talasilacs@yahoo.com)" at bounding box center [704, 56] width 476 height 35
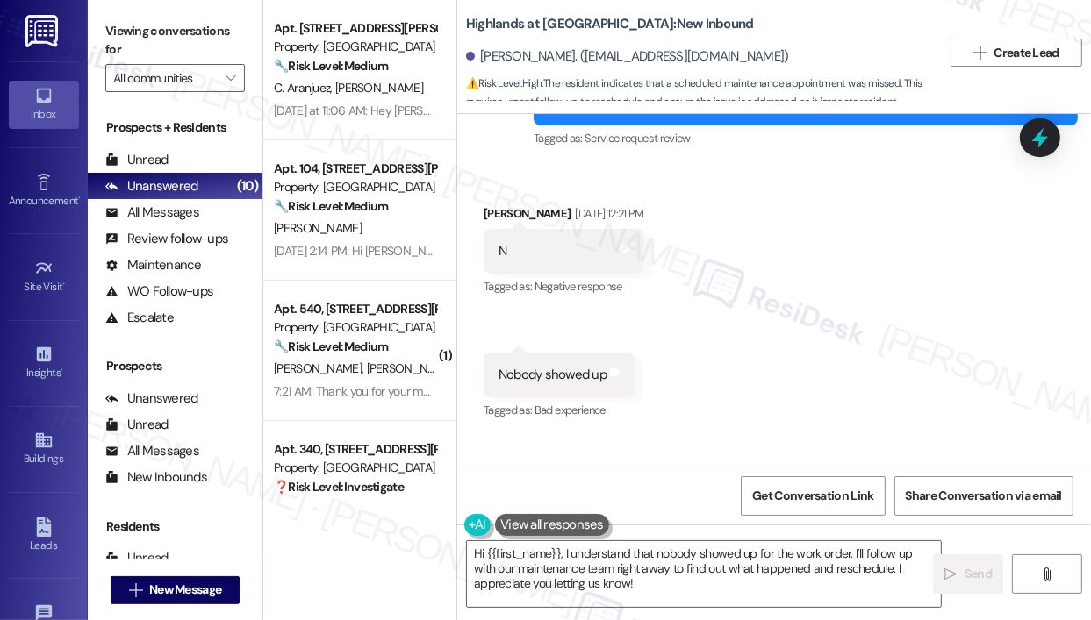
scroll to position [14956, 0]
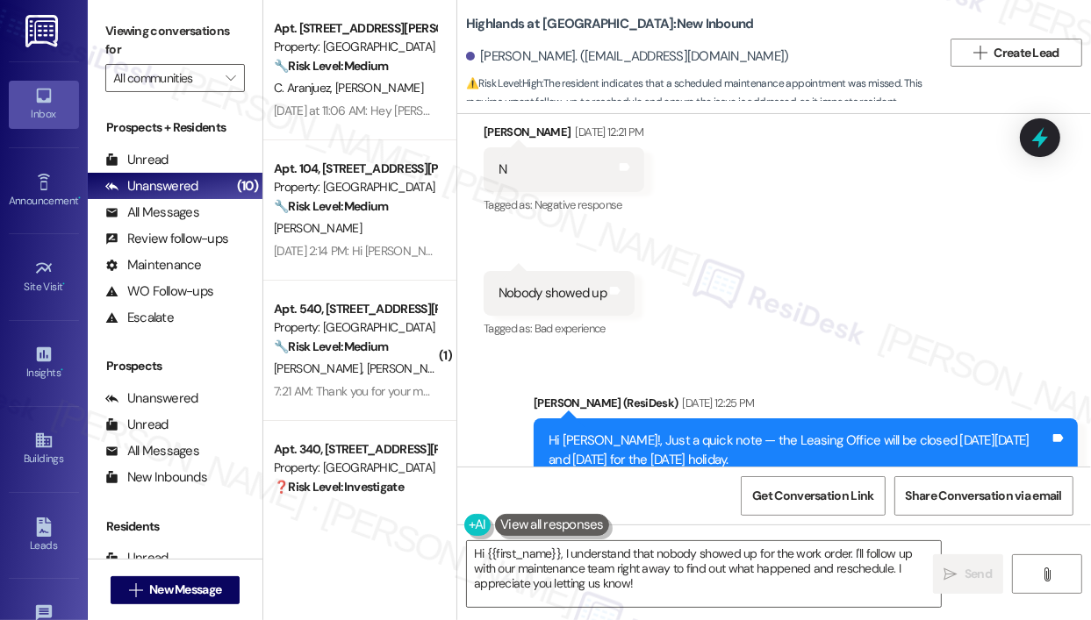
click at [954, 265] on div "Received via SMS Chandra Talasila Aug 29, 2025 at 12:21 PM N Tags and notes Tag…" at bounding box center [773, 219] width 633 height 272
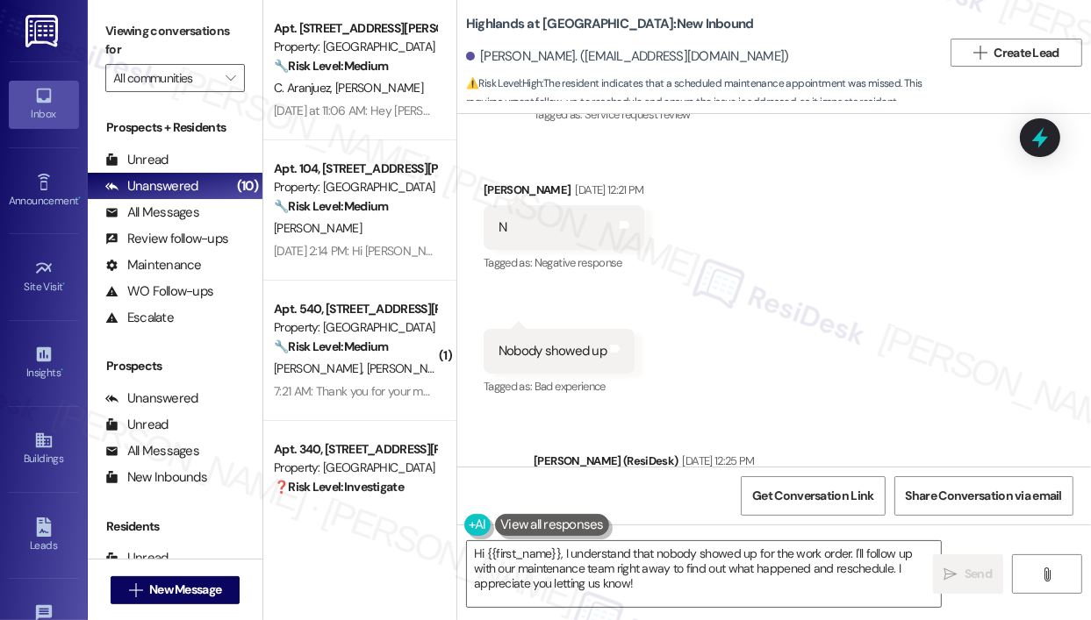
scroll to position [14868, 0]
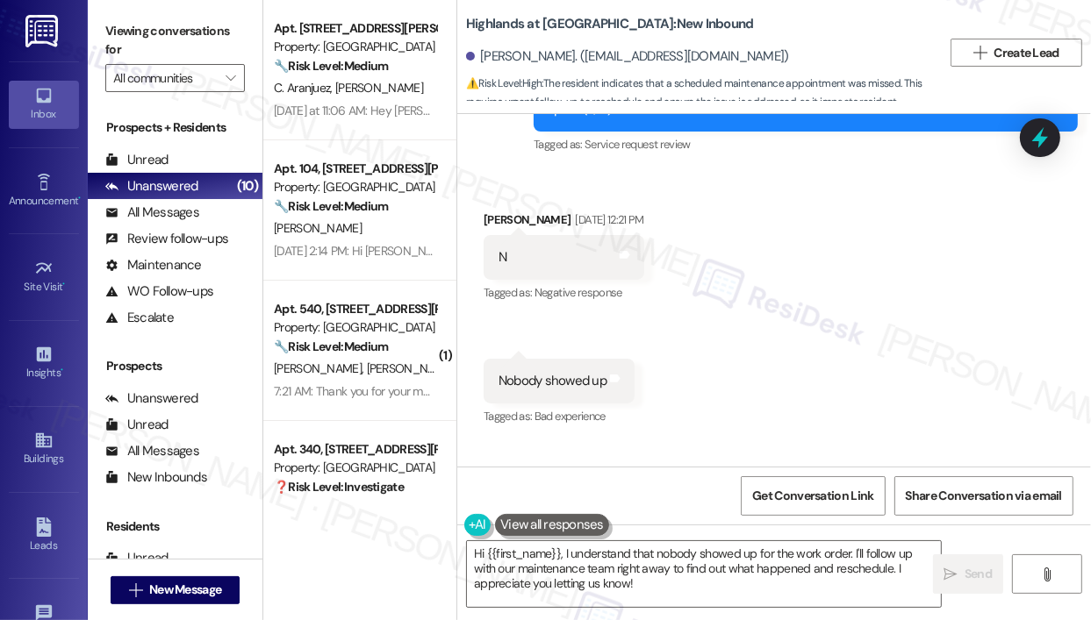
click at [602, 372] on div "Nobody showed up" at bounding box center [552, 381] width 108 height 18
click at [601, 372] on div "Nobody showed up" at bounding box center [552, 381] width 108 height 18
copy div "Nobody showed up Tags and notes"
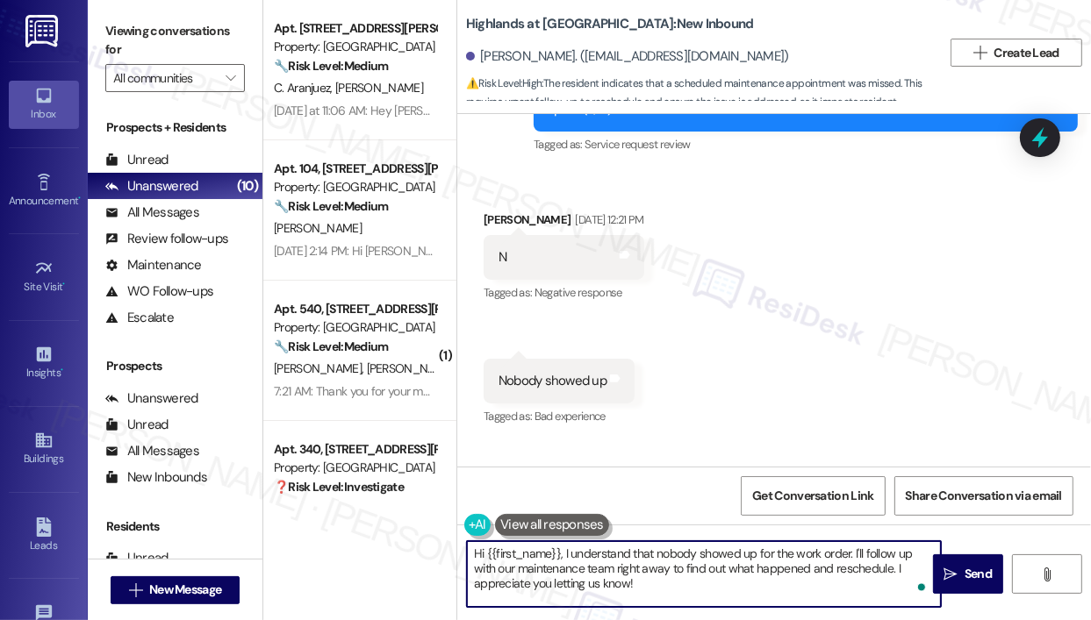
drag, startPoint x: 598, startPoint y: 582, endPoint x: 572, endPoint y: 567, distance: 30.3
click at [565, 557] on textarea "Hi {{first_name}}, I understand that nobody showed up for the work order. I'll …" at bounding box center [704, 574] width 474 height 66
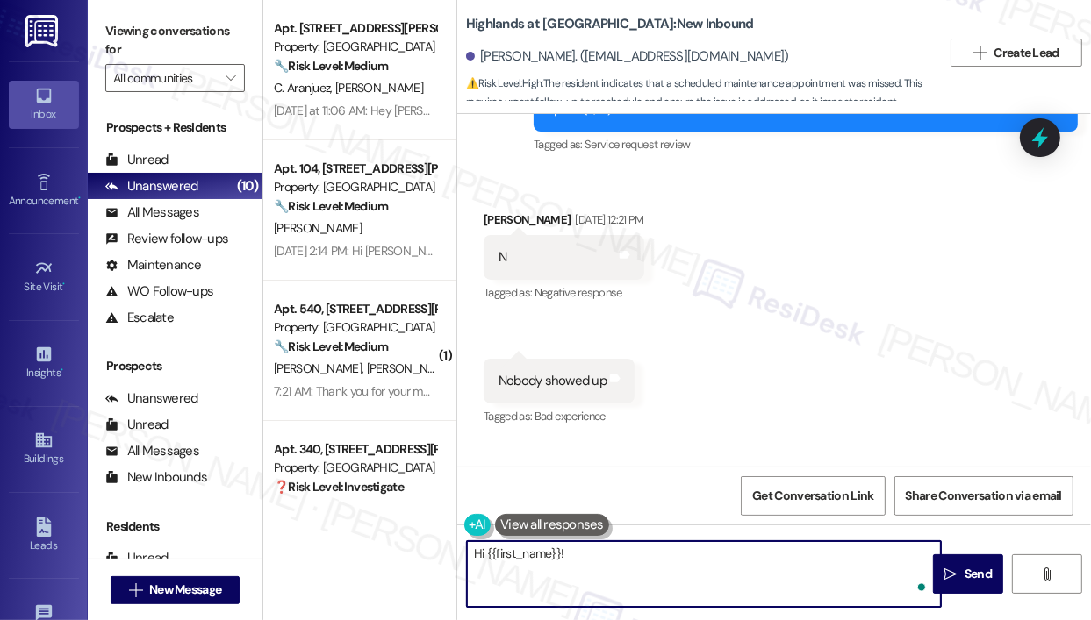
paste textarea "Thank you for reaching out — I understand no one showed up for your work order.…"
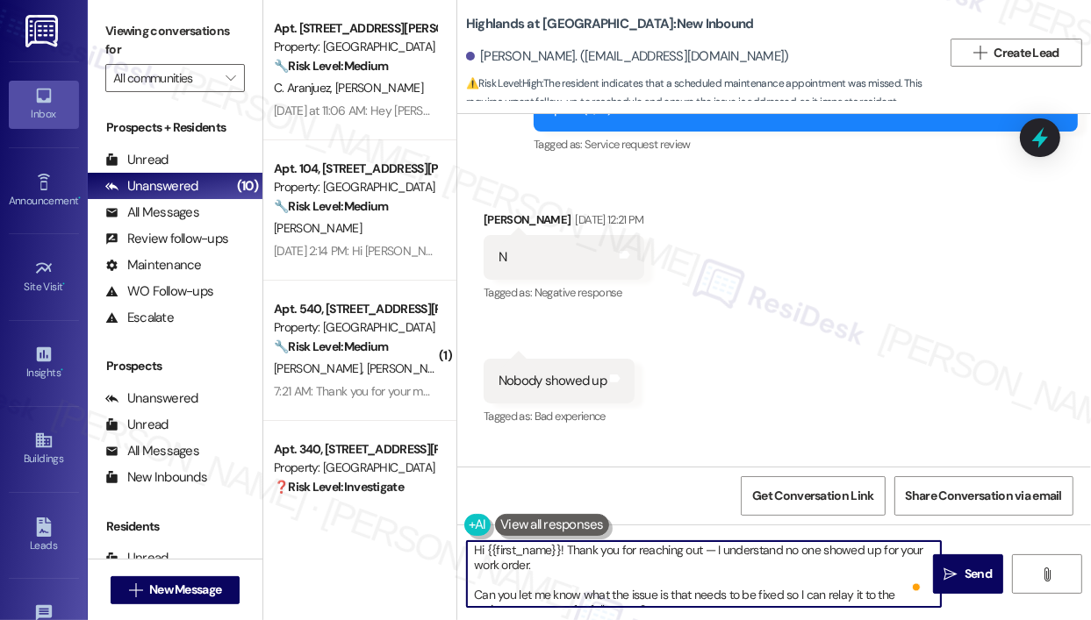
scroll to position [0, 0]
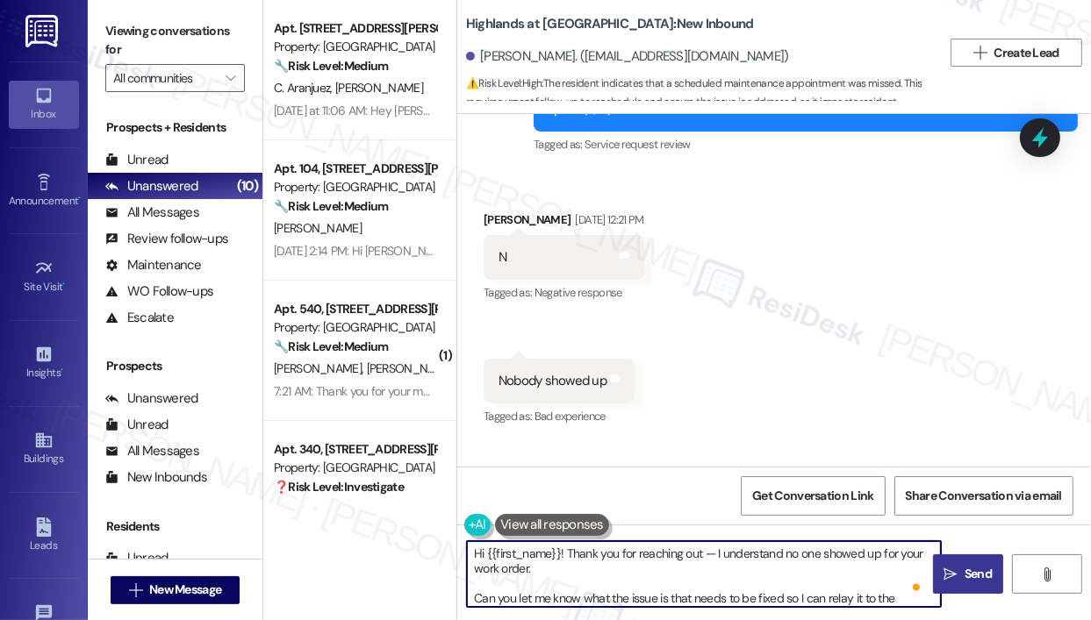
type textarea "Hi {{first_name}}! Thank you for reaching out — I understand no one showed up f…"
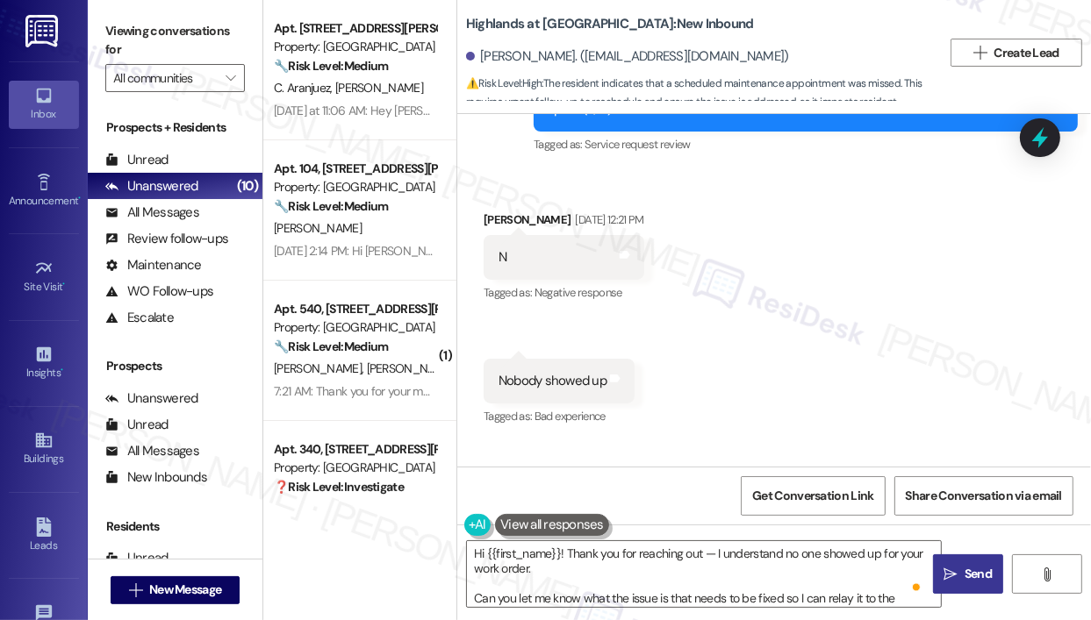
click at [961, 571] on span "Send" at bounding box center [978, 574] width 34 height 18
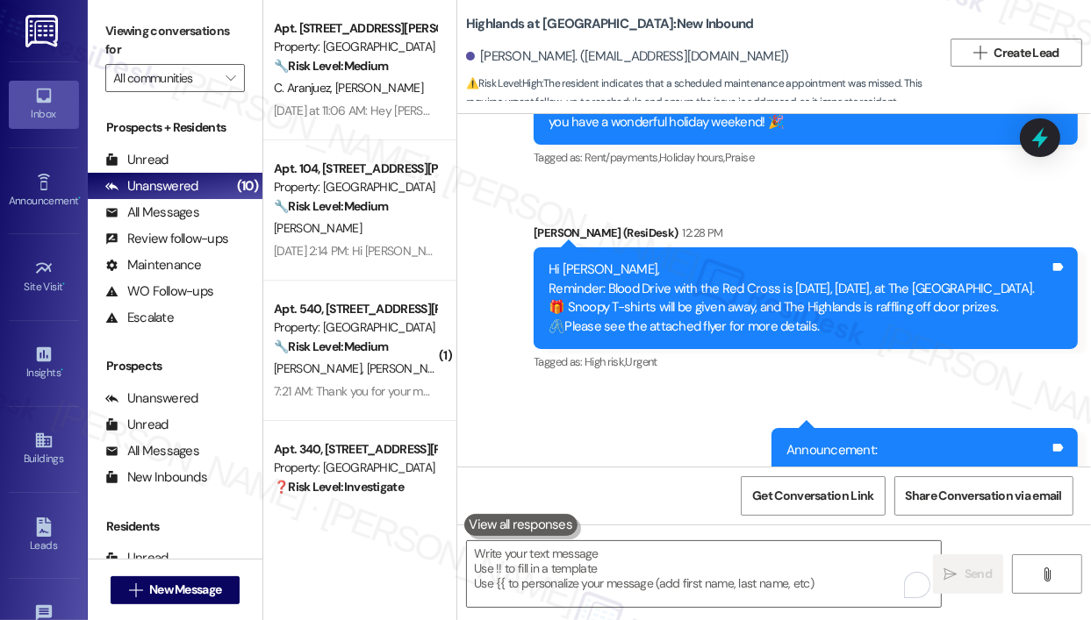
scroll to position [15131, 0]
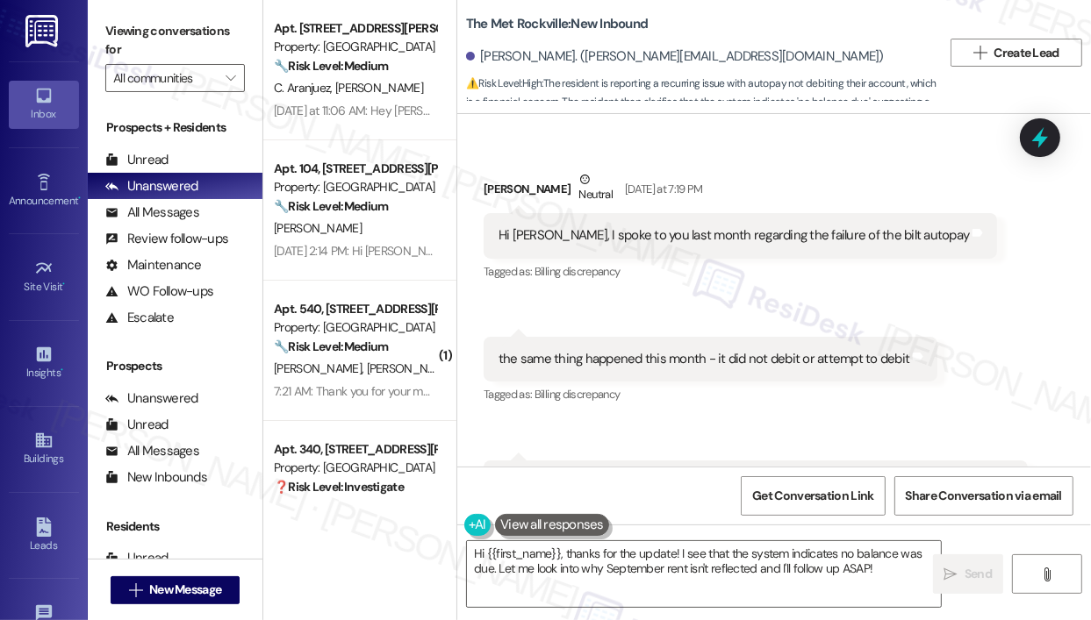
scroll to position [2969, 0]
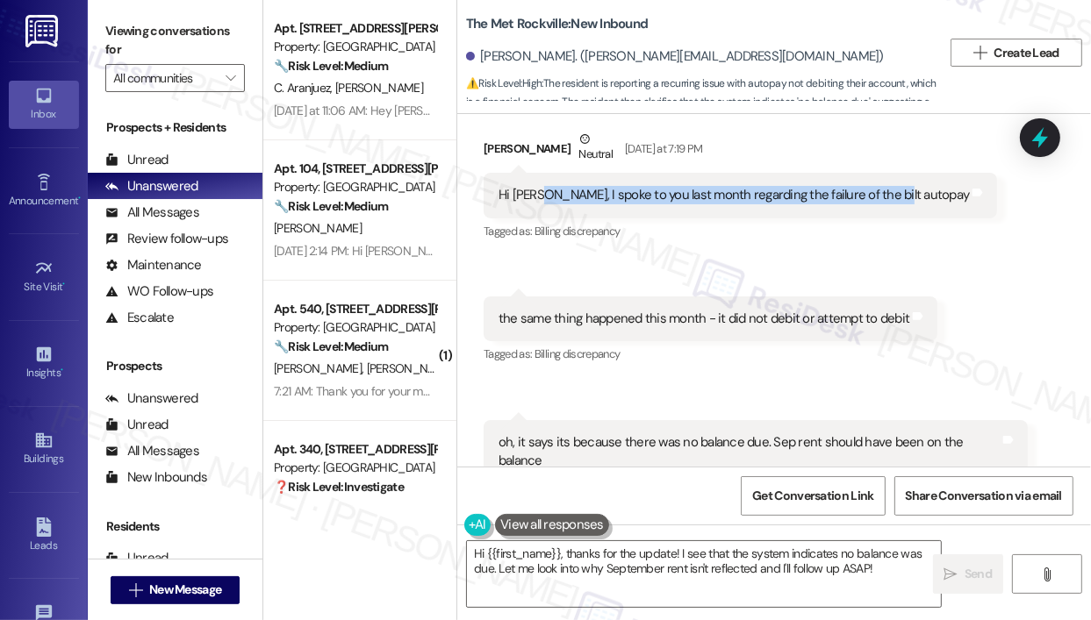
drag, startPoint x: 533, startPoint y: 141, endPoint x: 883, endPoint y: 147, distance: 349.2
click at [883, 186] on div "Hi [PERSON_NAME], I spoke to you last month regarding the failure of the bilt a…" at bounding box center [733, 195] width 470 height 18
copy div "I spoke to you last month regarding the failure of the bilt autopay"
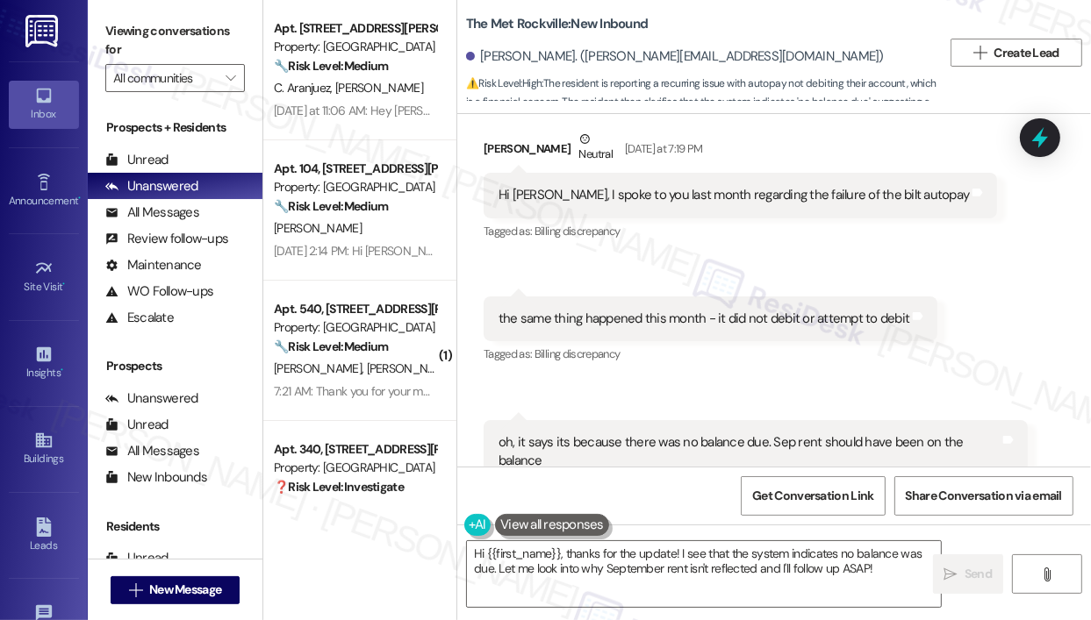
click at [818, 310] on div "the same thing happened this month - it did not debit or attempt to debit" at bounding box center [703, 319] width 411 height 18
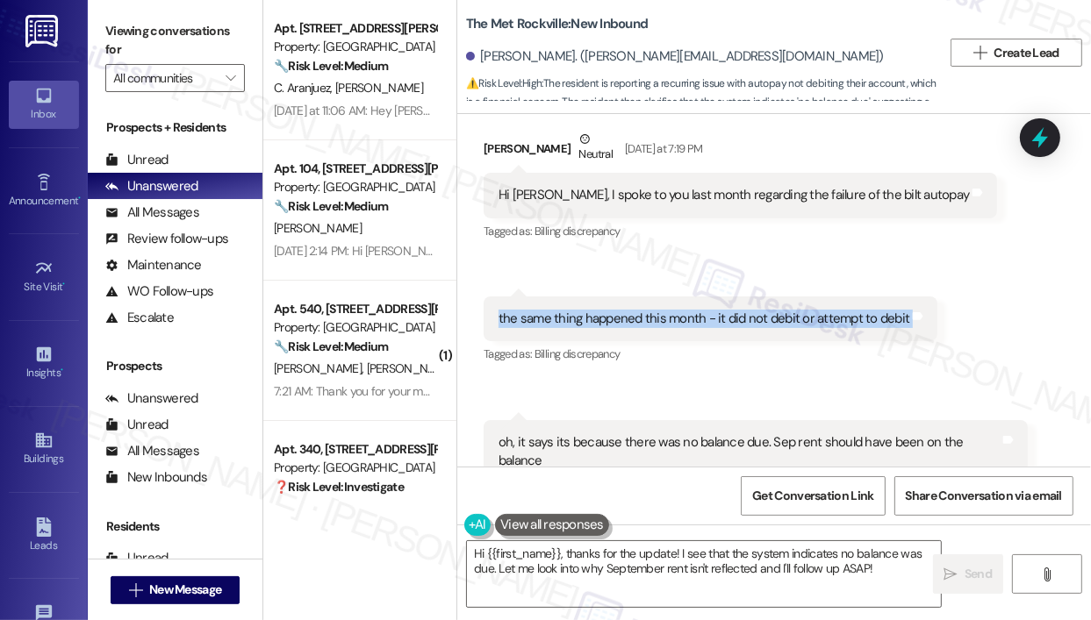
click at [818, 310] on div "the same thing happened this month - it did not debit or attempt to debit" at bounding box center [703, 319] width 411 height 18
copy div "the same thing happened this month - it did not debit or attempt to debit Tags …"
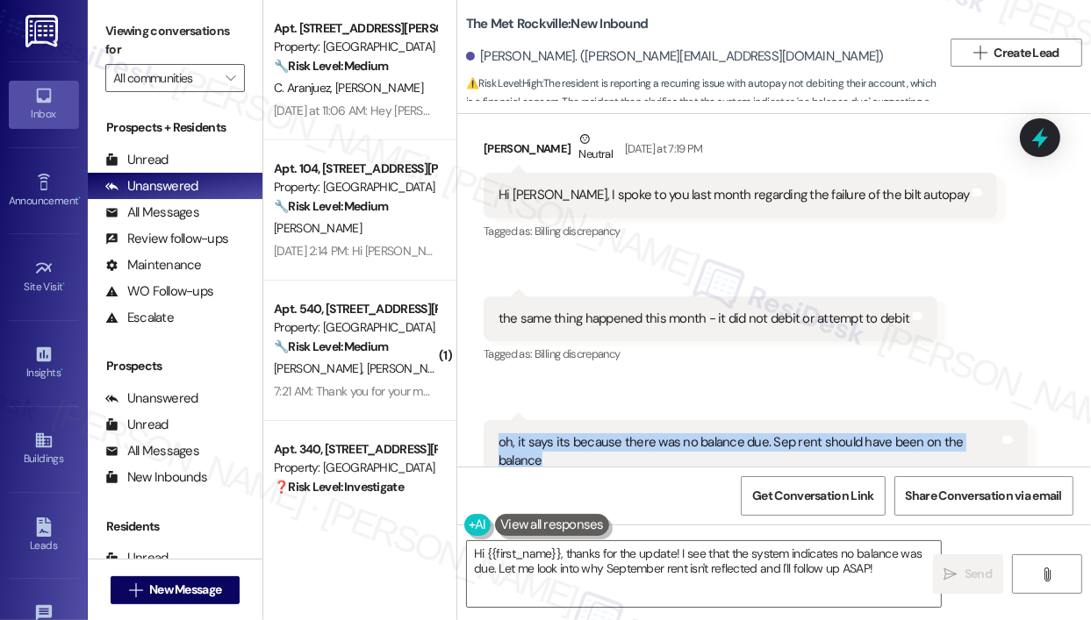
drag, startPoint x: 630, startPoint y: 403, endPoint x: 523, endPoint y: 373, distance: 111.1
click at [490, 420] on div "oh, it says its because there was no balance due. Sep rent should have been on …" at bounding box center [755, 452] width 544 height 64
copy div "oh, it says its because there was no balance due. Sep rent should have been on …"
click at [660, 562] on textarea "Hi {{first_name}}, thanks for the update! I see that the system indicates no ba…" at bounding box center [704, 574] width 474 height 66
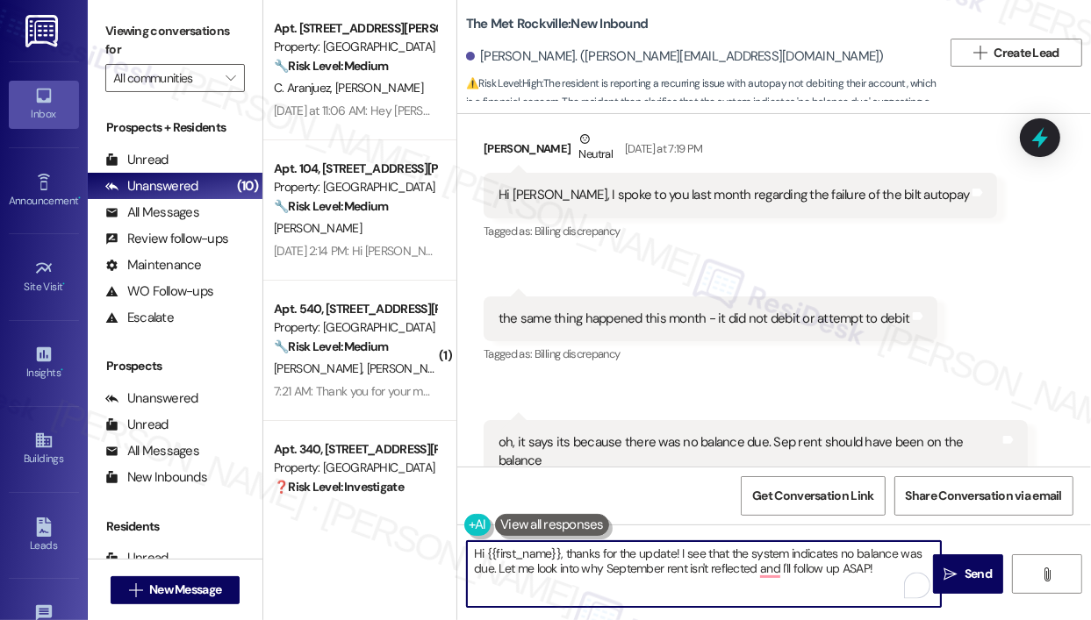
drag, startPoint x: 560, startPoint y: 552, endPoint x: 902, endPoint y: 603, distance: 345.9
click at [902, 603] on textarea "Hi {{first_name}}, thanks for the update! I see that the system indicates no ba…" at bounding box center [704, 574] width 474 height 66
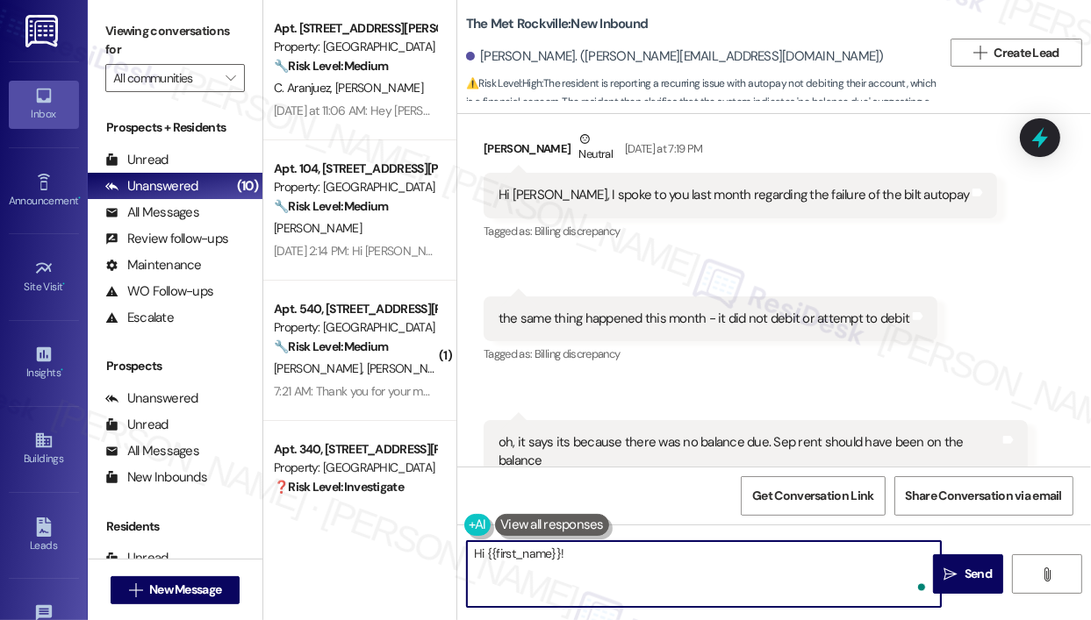
paste textarea "Thank you for reaching out — I’m sorry for the inconvenience you’re experiencin…"
type textarea "Hi {{first_name}}! Thank you for reaching out — I’m sorry for the inconvenience…"
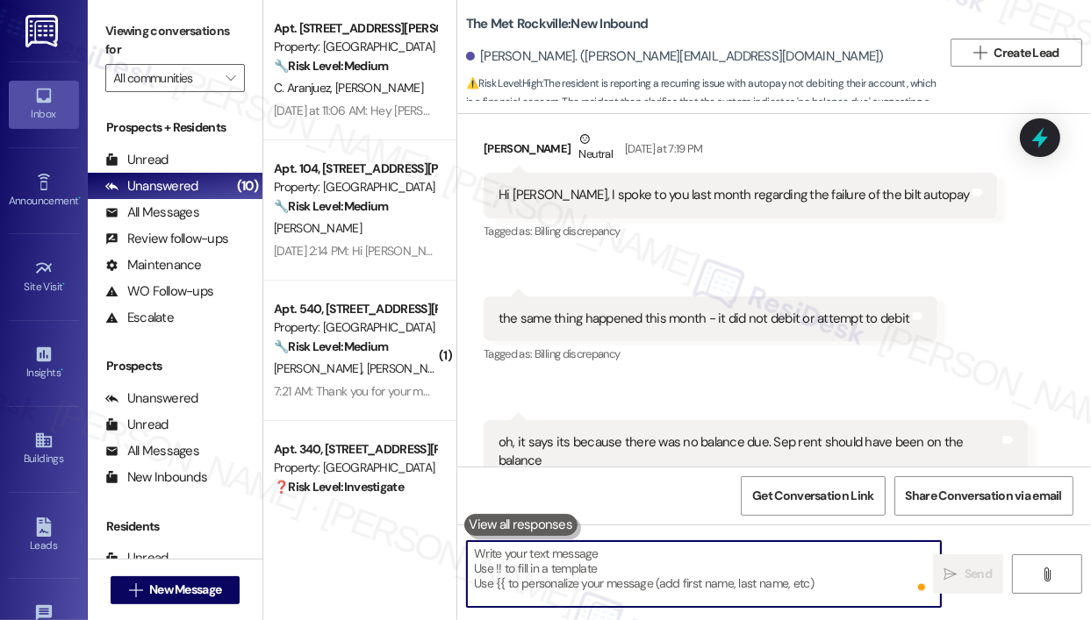
scroll to position [0, 0]
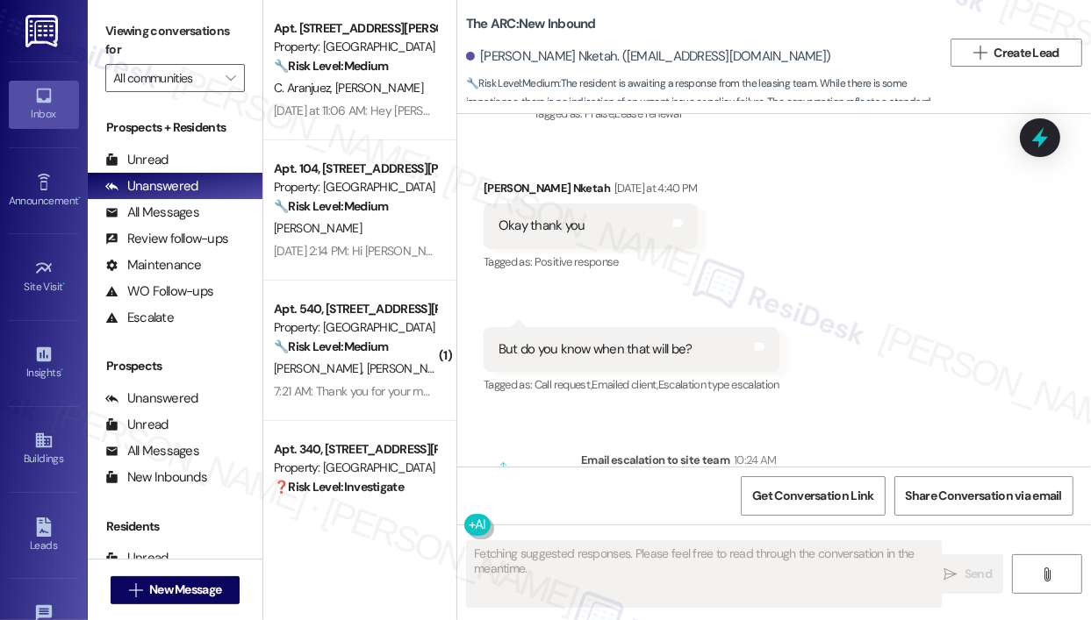
scroll to position [5901, 0]
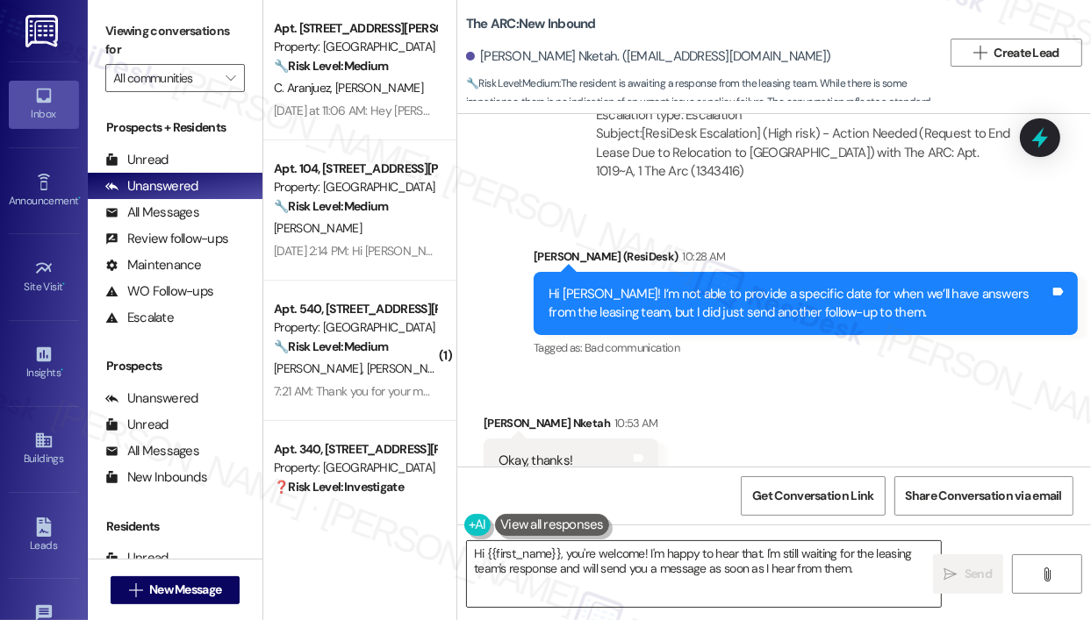
click at [570, 551] on textarea "Hi {{first_name}}, you're welcome! I'm happy to hear that. I'm still waiting fo…" at bounding box center [704, 574] width 474 height 66
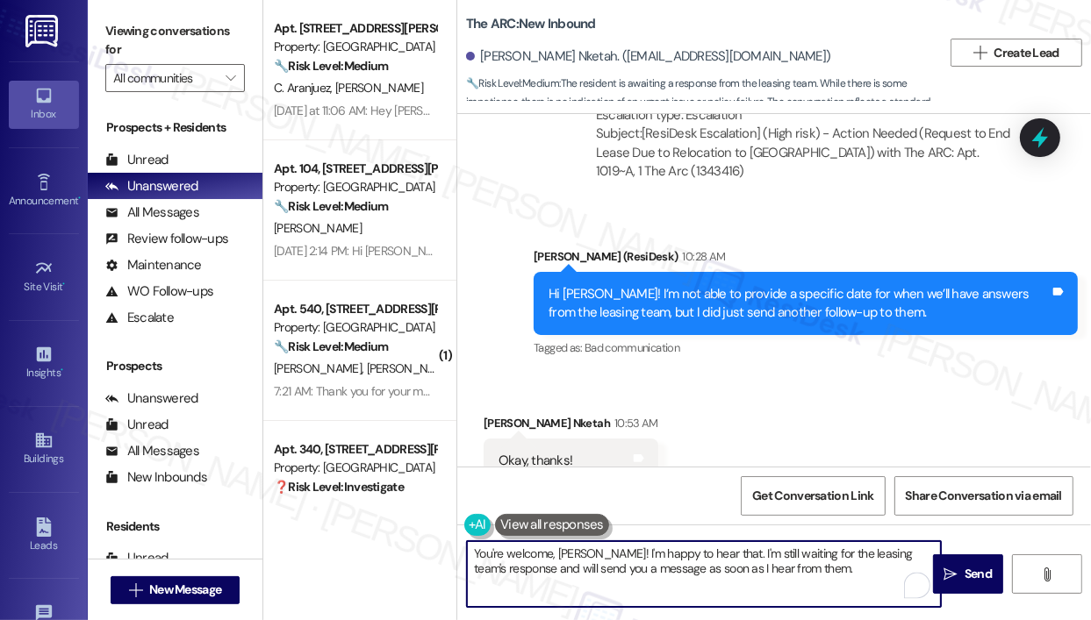
type textarea "You're welcome, [PERSON_NAME]!"
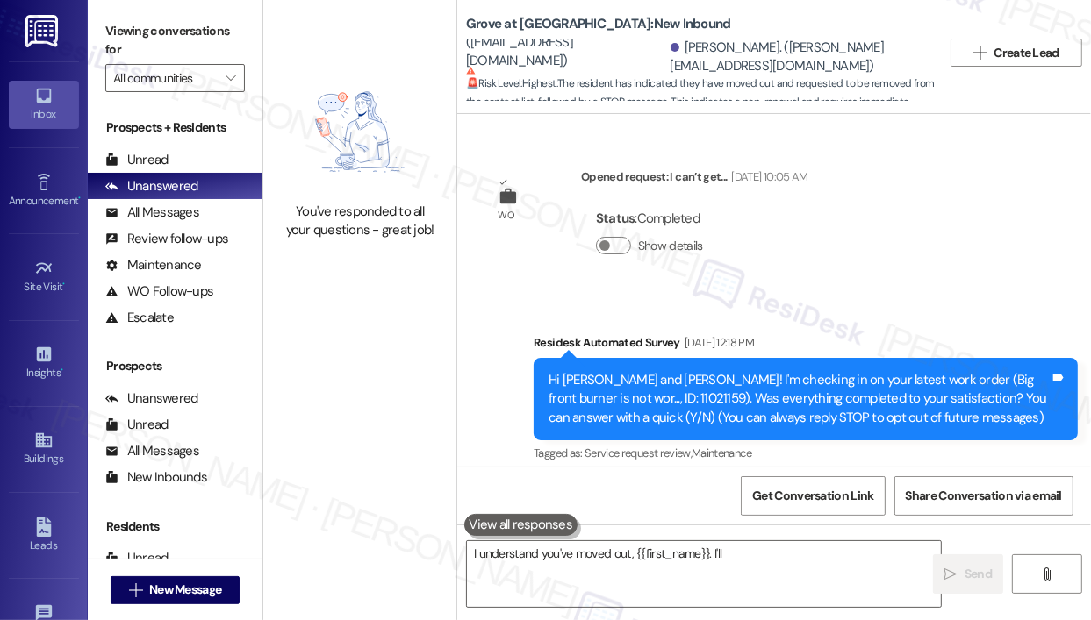
type textarea "I understand you've moved out, {{first_name}}. I'll remove"
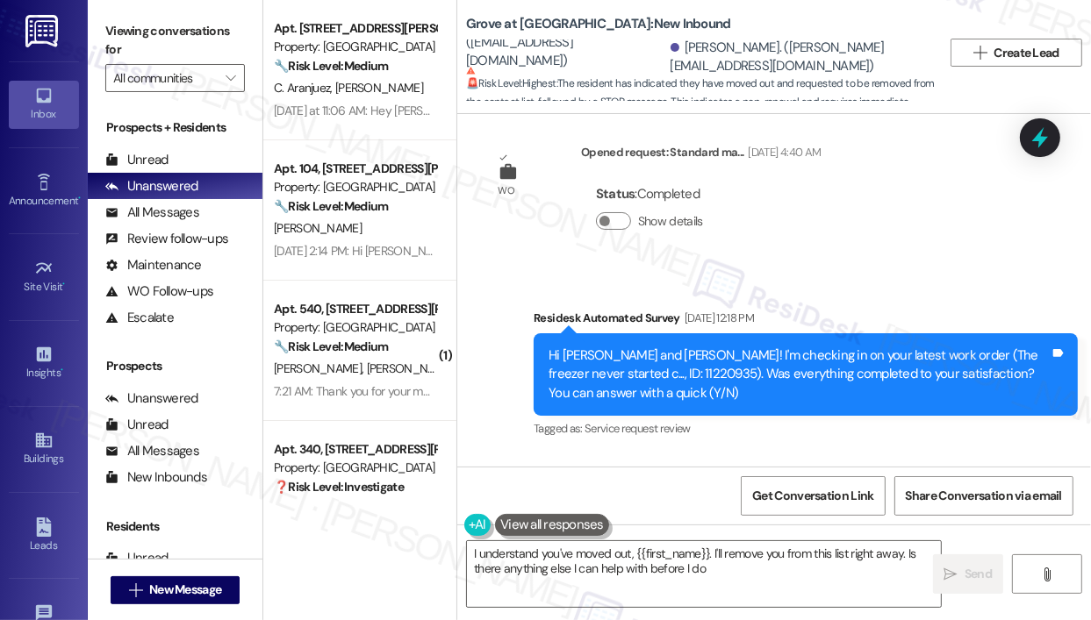
type textarea "I understand you've moved out, {{first_name}}. I'll remove you from this list r…"
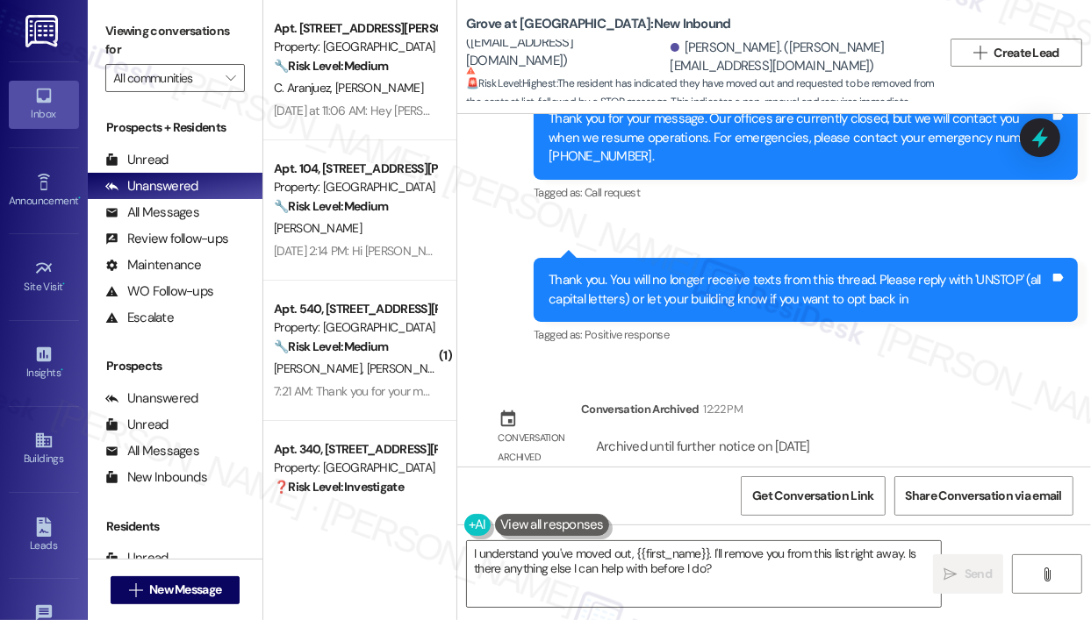
scroll to position [4275, 0]
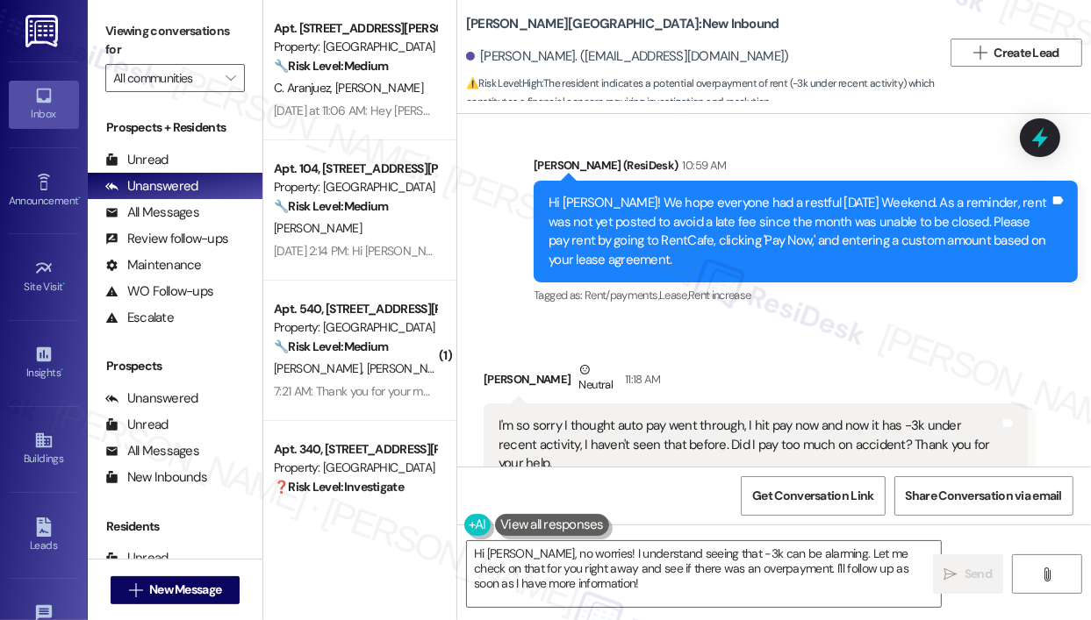
scroll to position [4718, 0]
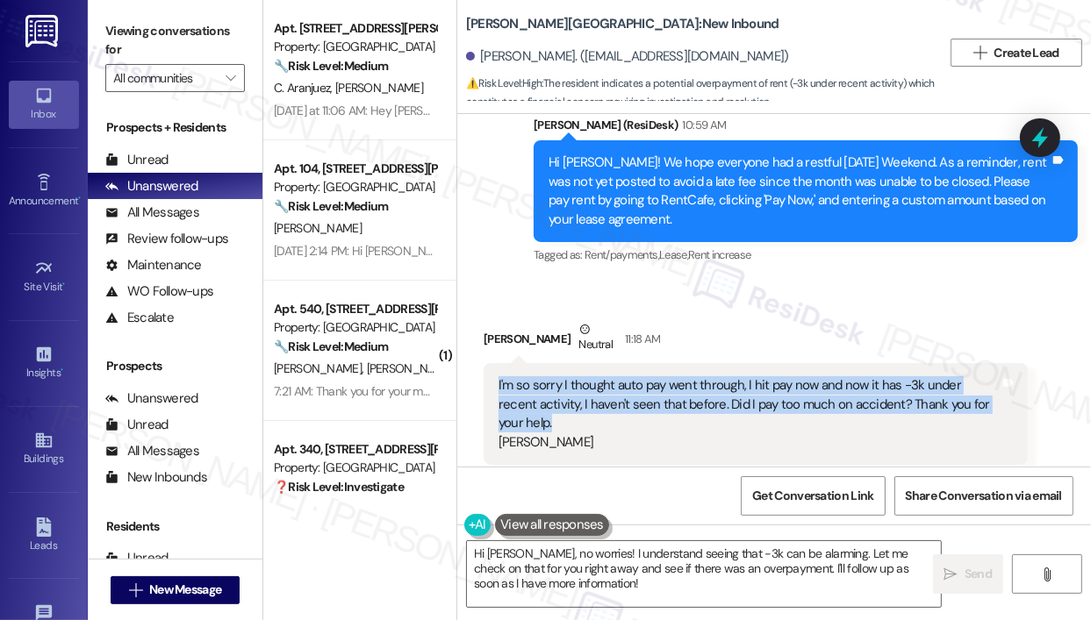
drag, startPoint x: 993, startPoint y: 388, endPoint x: 498, endPoint y: 361, distance: 495.6
click at [498, 376] on div "I'm so sorry I thought auto pay went through, I hit pay now and now it has -3k …" at bounding box center [749, 413] width 504 height 75
copy div "I'm so sorry I thought auto pay went through, I hit pay now and now it has -3k …"
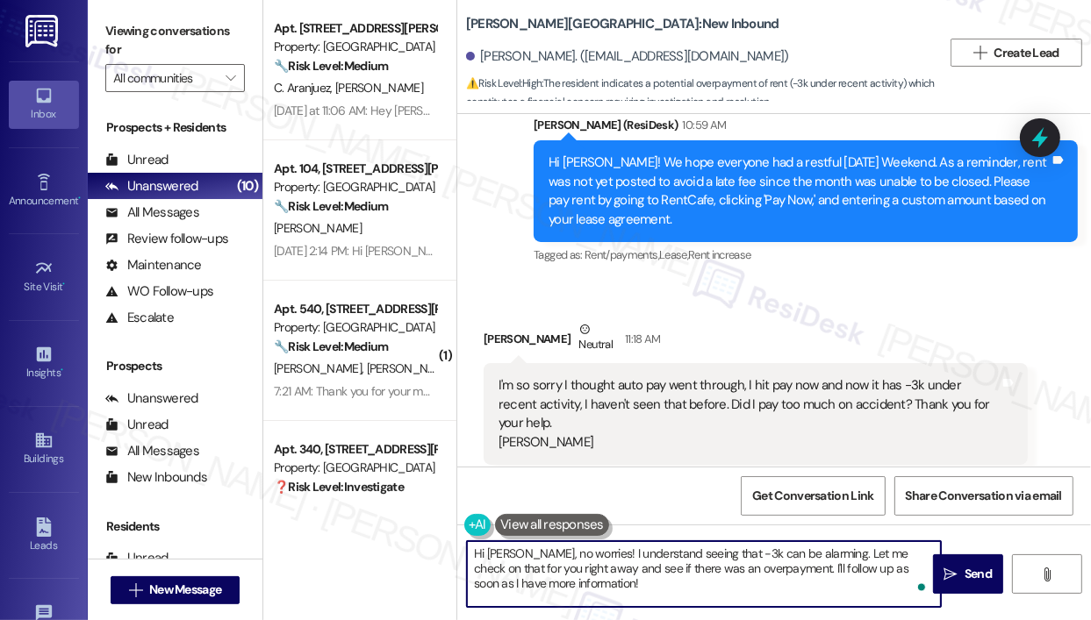
drag, startPoint x: 635, startPoint y: 585, endPoint x: 530, endPoint y: 554, distance: 109.9
click at [530, 554] on textarea "Hi Michael, no worries! I understand seeing that -3k can be alarming. Let me ch…" at bounding box center [704, 574] width 474 height 66
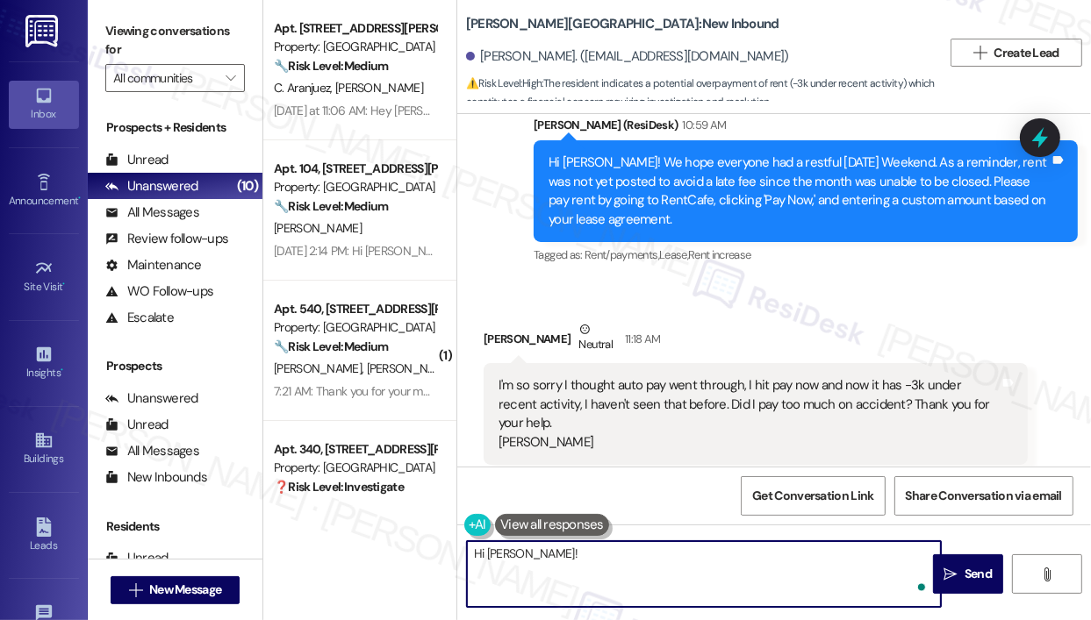
paste textarea "Thank you for reaching out — I understand you’re concerned about the recent act…"
type textarea "Hi Michael! Thank you for reaching out — I understand you’re concerned about th…"
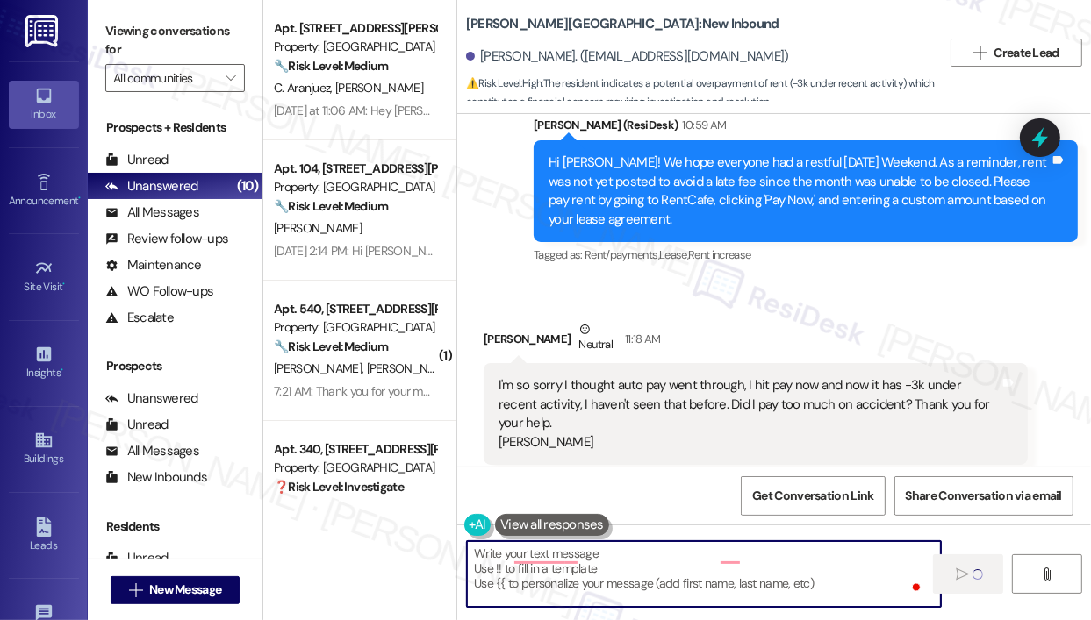
scroll to position [0, 0]
click at [783, 320] on div "Michael Degennaro Neutral 11:18 AM" at bounding box center [755, 341] width 544 height 43
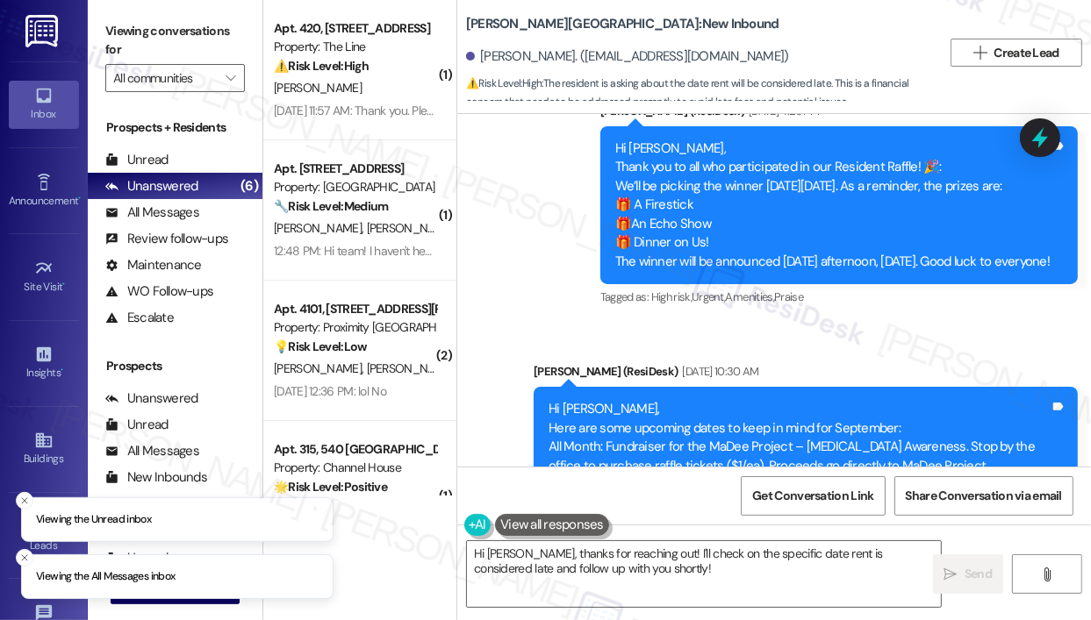
scroll to position [3008, 0]
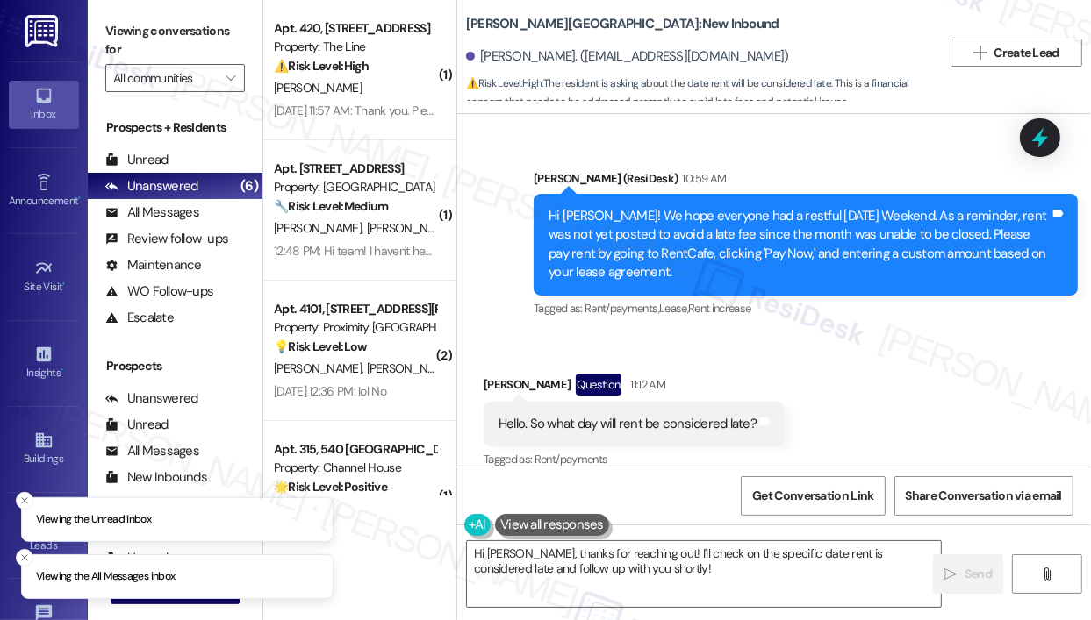
click at [896, 343] on div "Received via SMS Cameron Gerrard Question 11:12 AM Hello. So what day will rent…" at bounding box center [773, 410] width 633 height 152
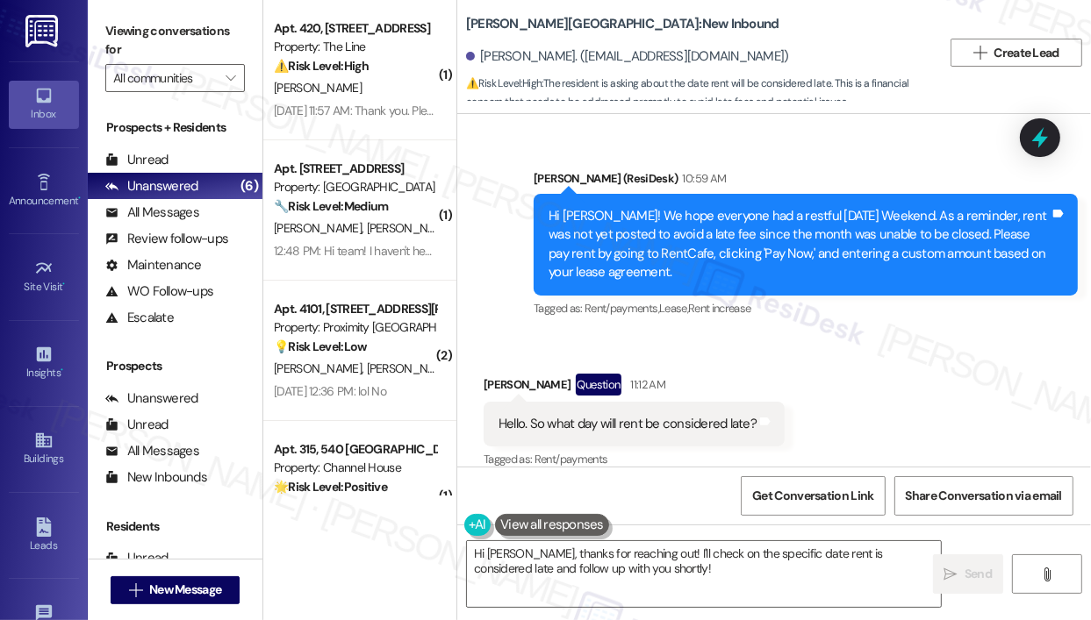
scroll to position [3009, 0]
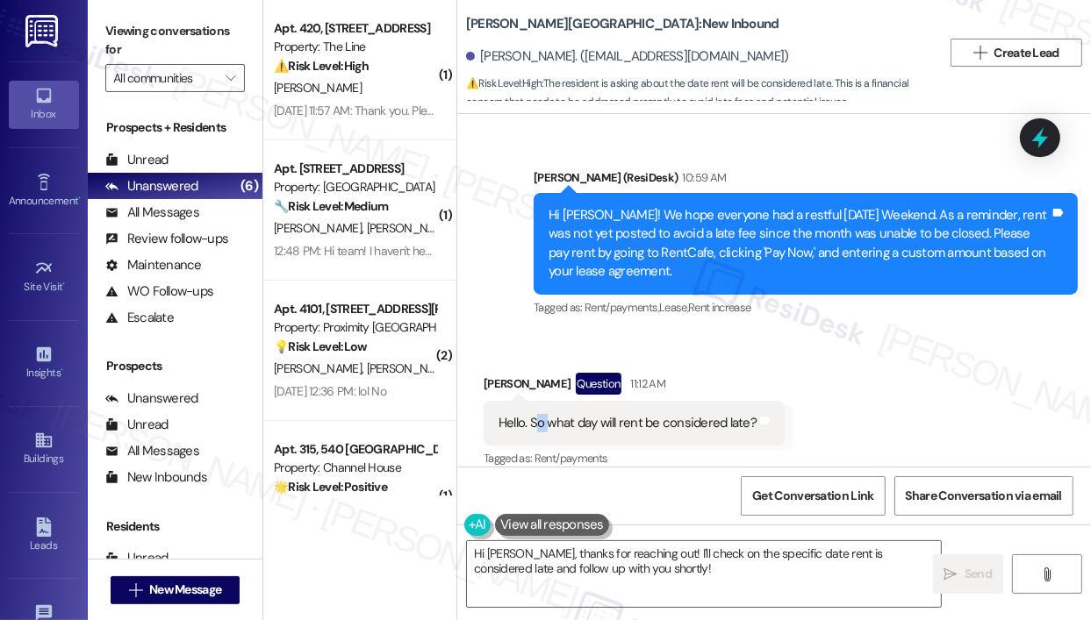
drag, startPoint x: 533, startPoint y: 406, endPoint x: 547, endPoint y: 404, distance: 14.3
click at [547, 414] on div "Hello. So what day will rent be considered late?" at bounding box center [627, 423] width 258 height 18
click at [533, 414] on div "Hello. So what day will rent be considered late?" at bounding box center [627, 423] width 258 height 18
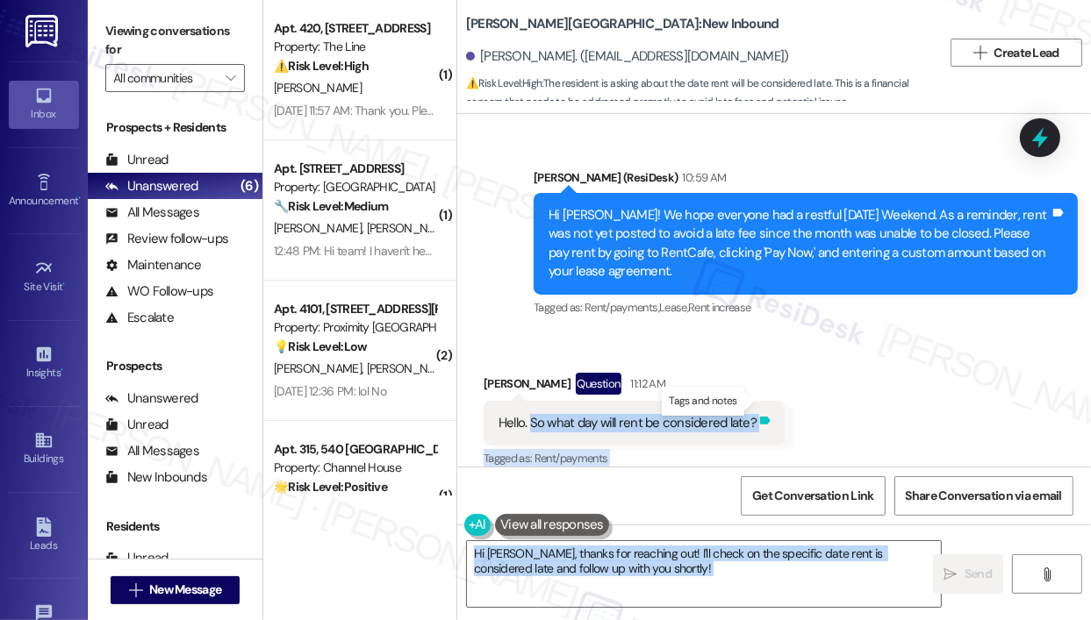
drag, startPoint x: 531, startPoint y: 402, endPoint x: 756, endPoint y: 438, distance: 228.3
click at [753, 401] on body "Inbox Go to Inbox Announcement • Send A Text Announcement Site Visit • Go to Si…" at bounding box center [545, 310] width 1091 height 620
click at [862, 410] on div "Received via SMS Cameron Gerrard Question 11:12 AM Hello. So what day will rent…" at bounding box center [773, 409] width 633 height 152
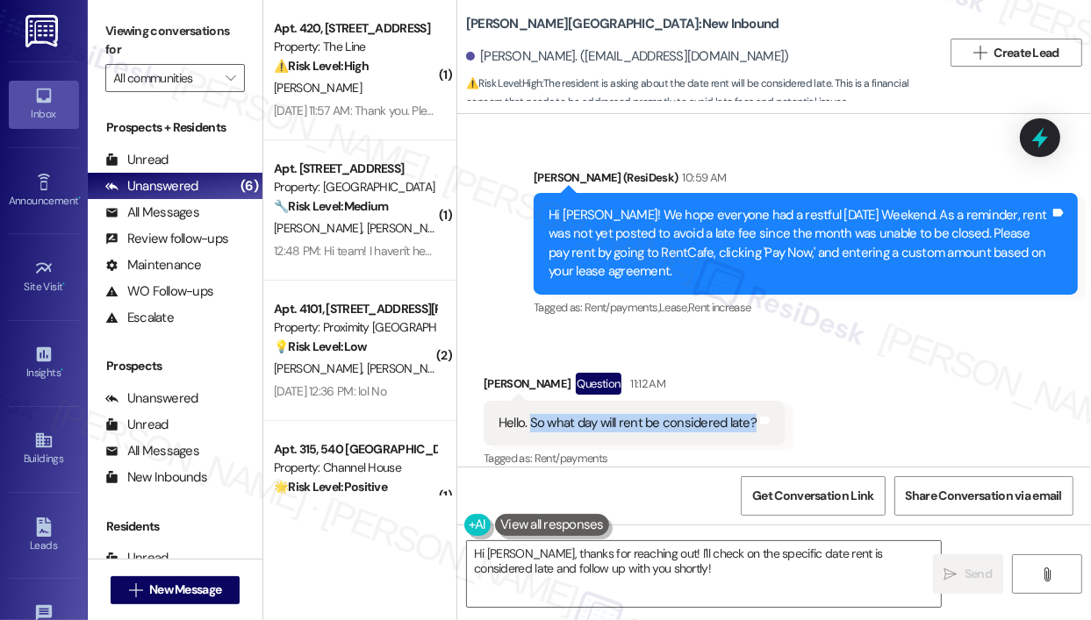
drag, startPoint x: 531, startPoint y: 403, endPoint x: 748, endPoint y: 407, distance: 216.8
click at [749, 414] on div "Hello. So what day will rent be considered late?" at bounding box center [627, 423] width 258 height 18
copy div "So what day will rent be considered late?"
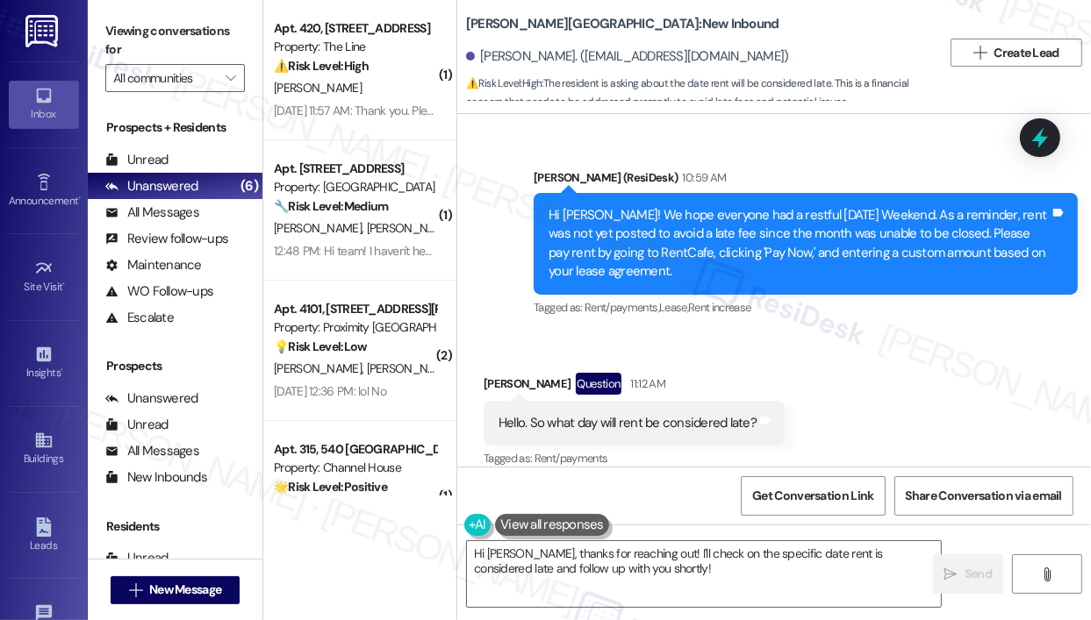
click at [905, 361] on div "Received via SMS Cameron Gerrard Question 11:12 AM Hello. So what day will rent…" at bounding box center [773, 409] width 633 height 152
click at [831, 333] on div "Received via SMS Cameron Gerrard Question 11:12 AM Hello. So what day will rent…" at bounding box center [773, 409] width 633 height 152
click at [749, 336] on div "Received via SMS Cameron Gerrard Question 11:12 AM Hello. So what day will rent…" at bounding box center [773, 409] width 633 height 152
click at [748, 333] on div "Received via SMS Cameron Gerrard Question 11:12 AM Hello. So what day will rent…" at bounding box center [773, 409] width 633 height 152
drag, startPoint x: 531, startPoint y: 404, endPoint x: 753, endPoint y: 404, distance: 222.0
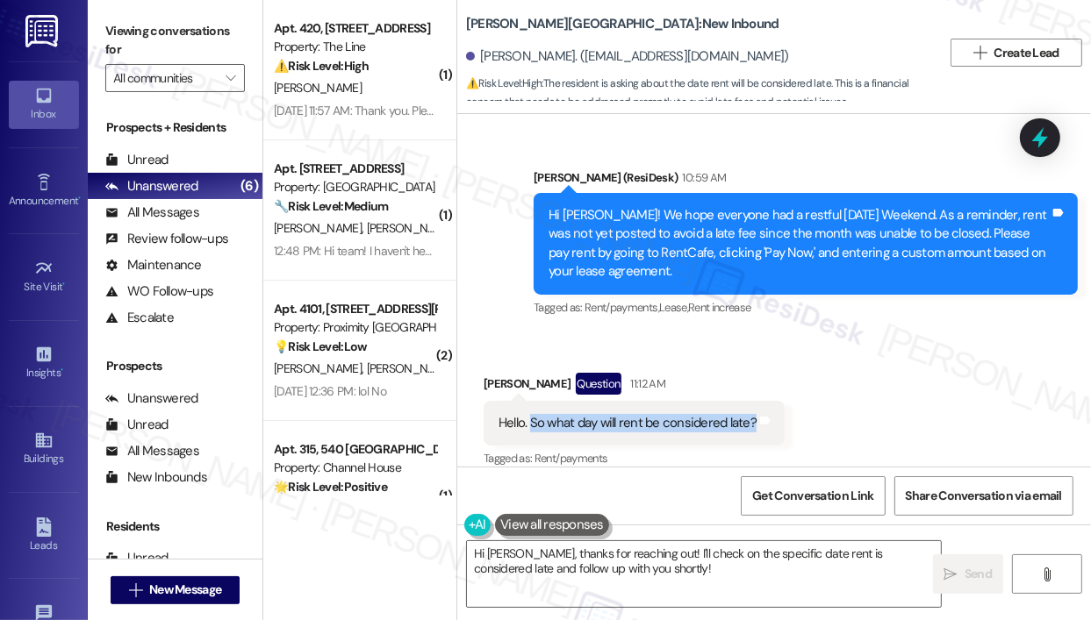
click at [753, 414] on div "Hello. So what day will rent be considered late?" at bounding box center [627, 423] width 261 height 18
copy div "So what day will rent be considered late?"
click at [856, 340] on div "Received via SMS Cameron Gerrard Question 11:12 AM Hello. So what day will rent…" at bounding box center [773, 409] width 633 height 152
click at [768, 373] on div "Cameron Gerrard Question 11:12 AM" at bounding box center [633, 387] width 301 height 28
drag, startPoint x: 532, startPoint y: 403, endPoint x: 751, endPoint y: 404, distance: 219.3
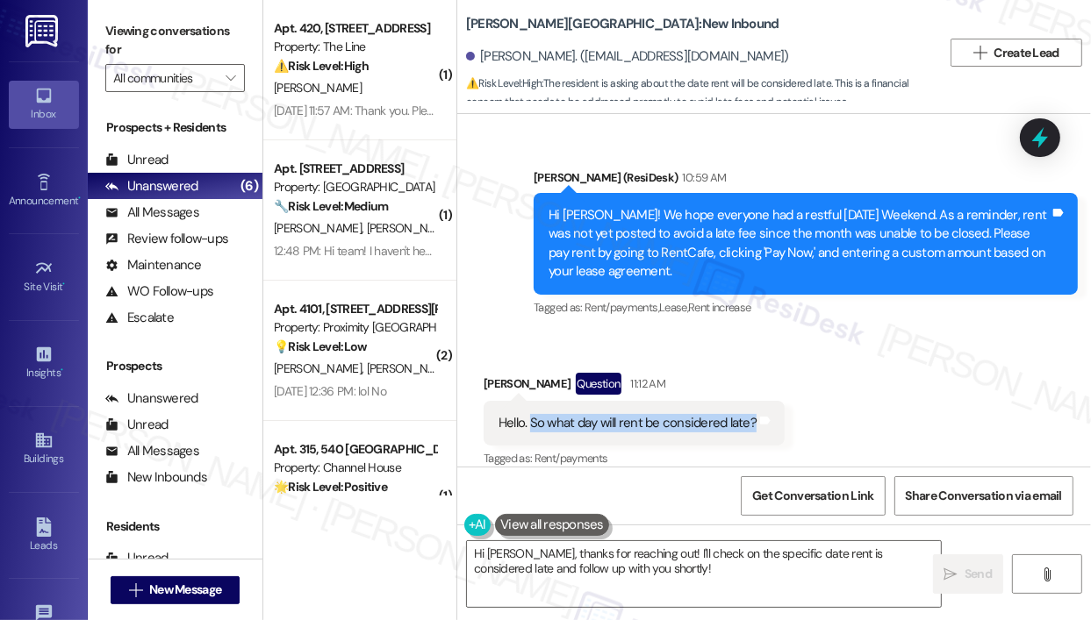
click at [751, 414] on div "Hello. So what day will rent be considered late?" at bounding box center [627, 423] width 258 height 18
copy div "So what day will rent be considered late?"
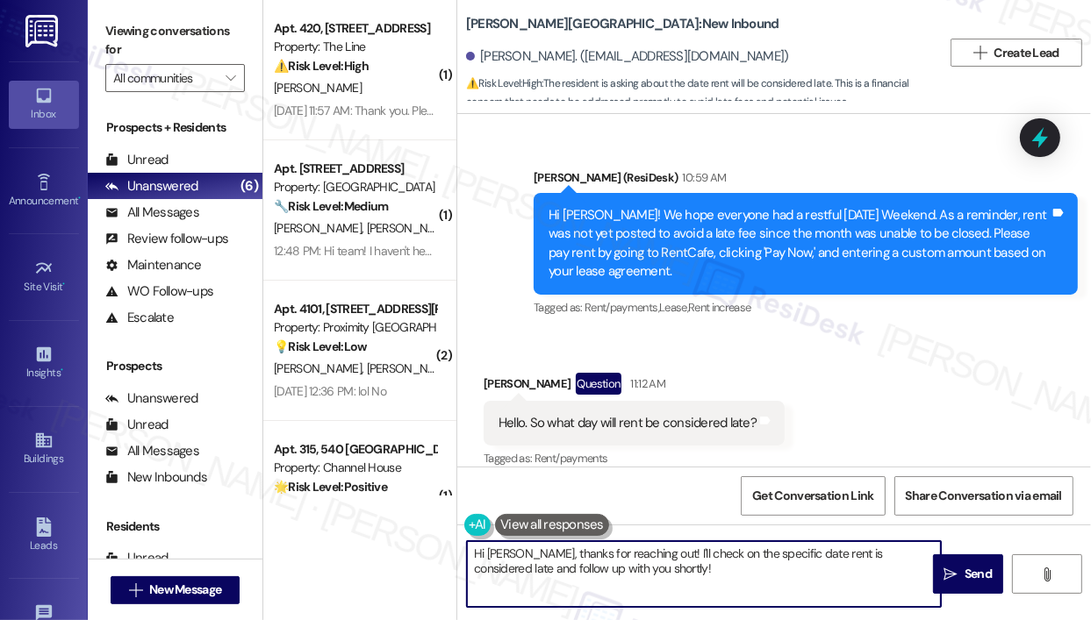
drag, startPoint x: 659, startPoint y: 576, endPoint x: 533, endPoint y: 550, distance: 128.9
click at [533, 553] on textarea "Hi Cameron, thanks for reaching out! I'll check on the specific date rent is co…" at bounding box center [704, 574] width 474 height 66
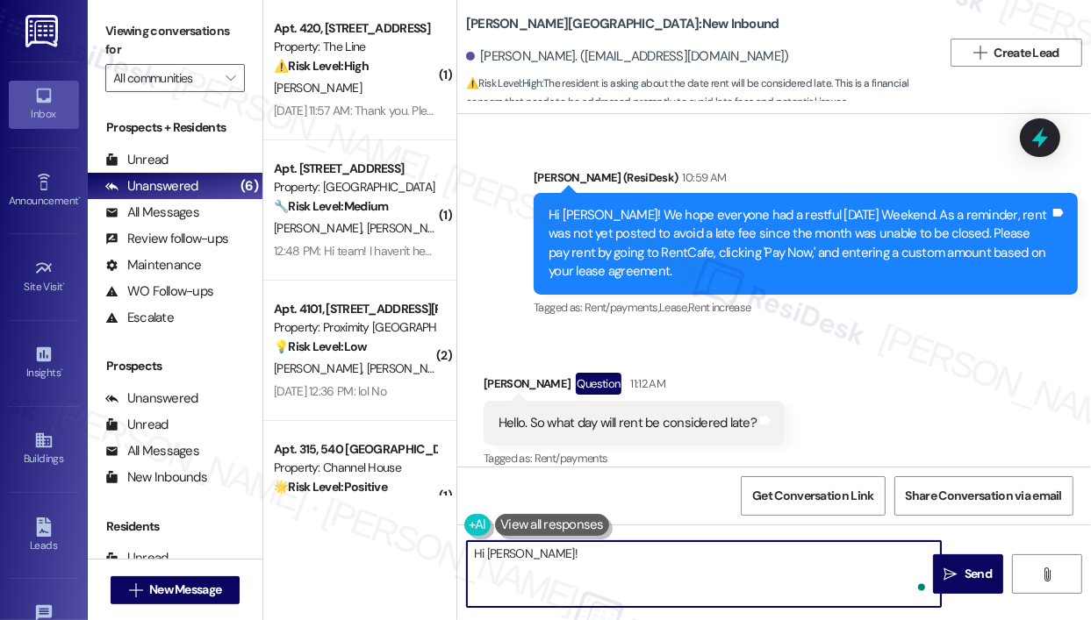
paste textarea "Thank you for reaching out — I understand you’re asking what day rent will be c…"
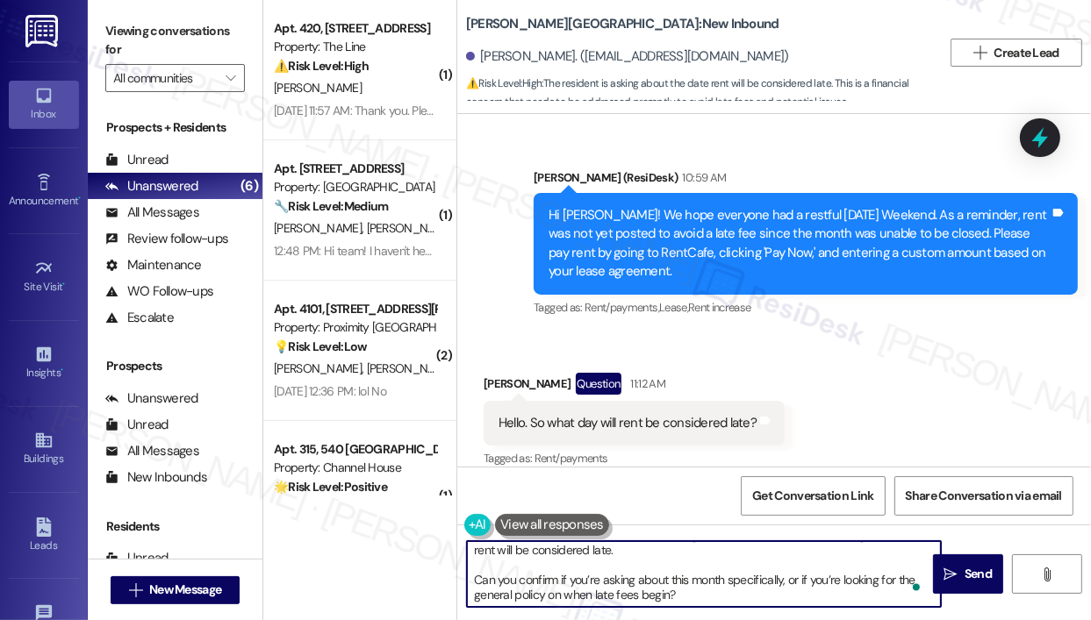
scroll to position [18, 0]
type textarea "Hi Cameron! Thank you for reaching out — I understand you’re asking what day re…"
click at [900, 361] on div "Received via SMS Cameron Gerrard Question 11:12 AM Hello. So what day will rent…" at bounding box center [773, 409] width 633 height 152
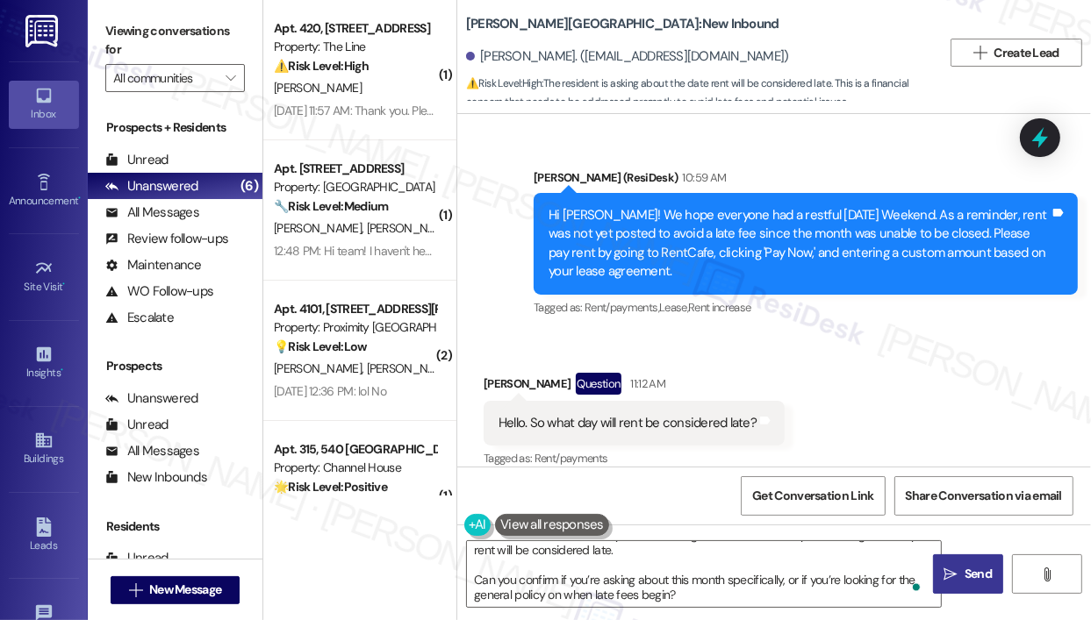
click at [967, 574] on span "Send" at bounding box center [977, 574] width 27 height 18
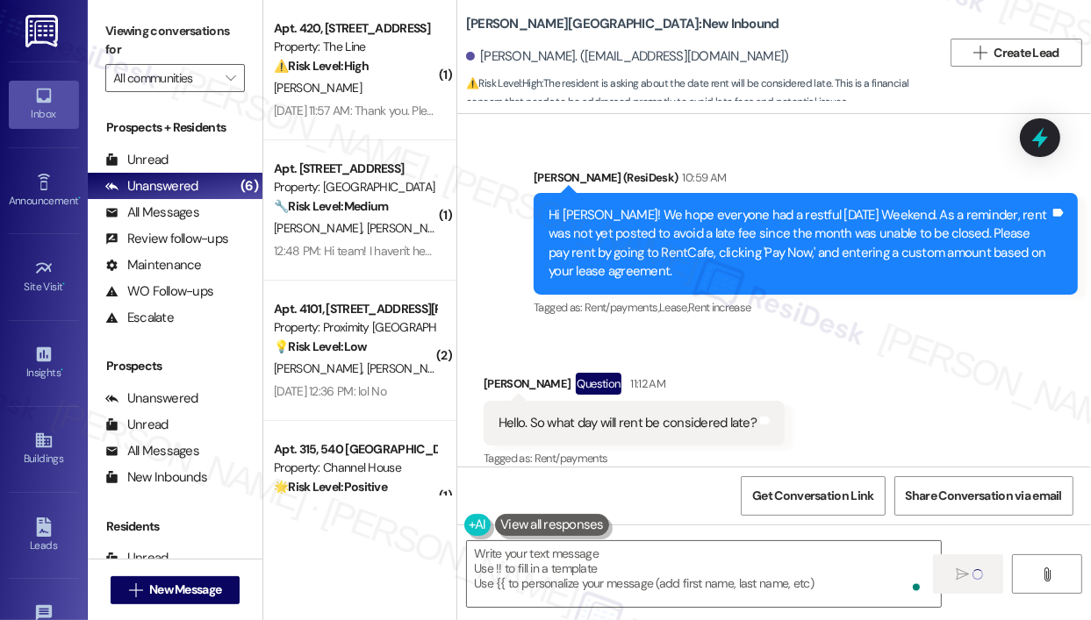
scroll to position [0, 0]
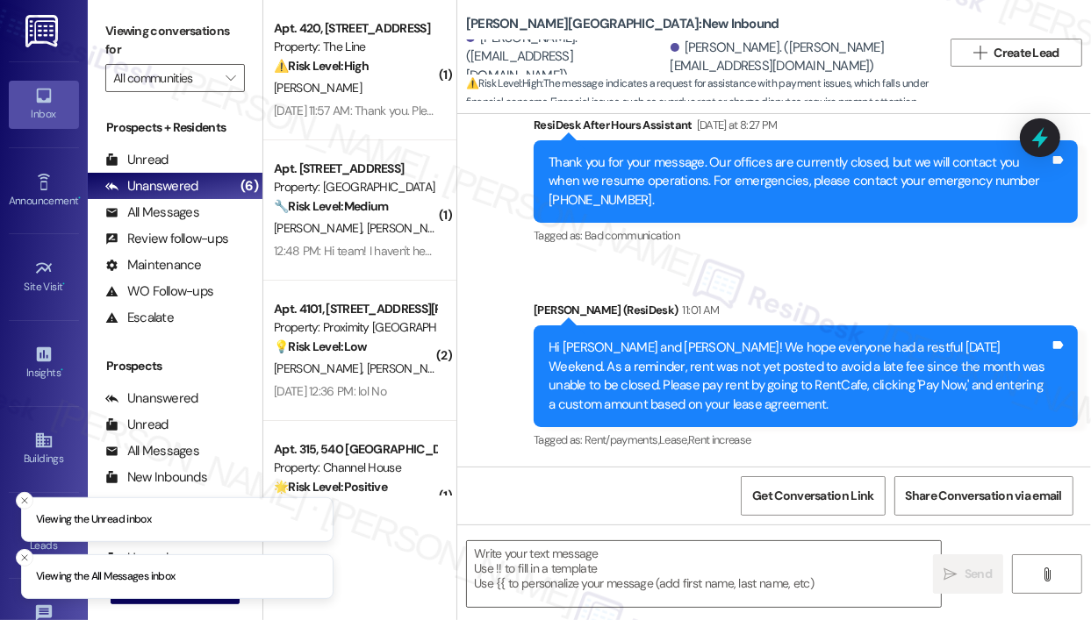
scroll to position [3962, 0]
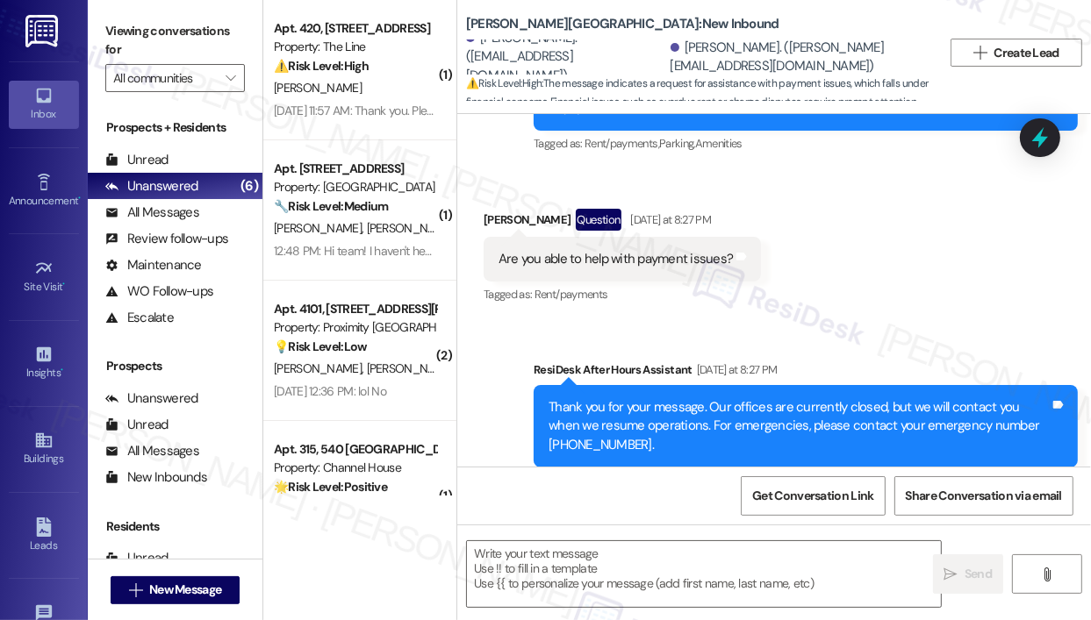
click at [688, 268] on div "Are you able to help with payment issues?" at bounding box center [615, 259] width 234 height 18
click at [687, 268] on div "Are you able to help with payment issues?" at bounding box center [615, 259] width 234 height 18
click at [686, 268] on div "Are you able to help with payment issues?" at bounding box center [615, 259] width 234 height 18
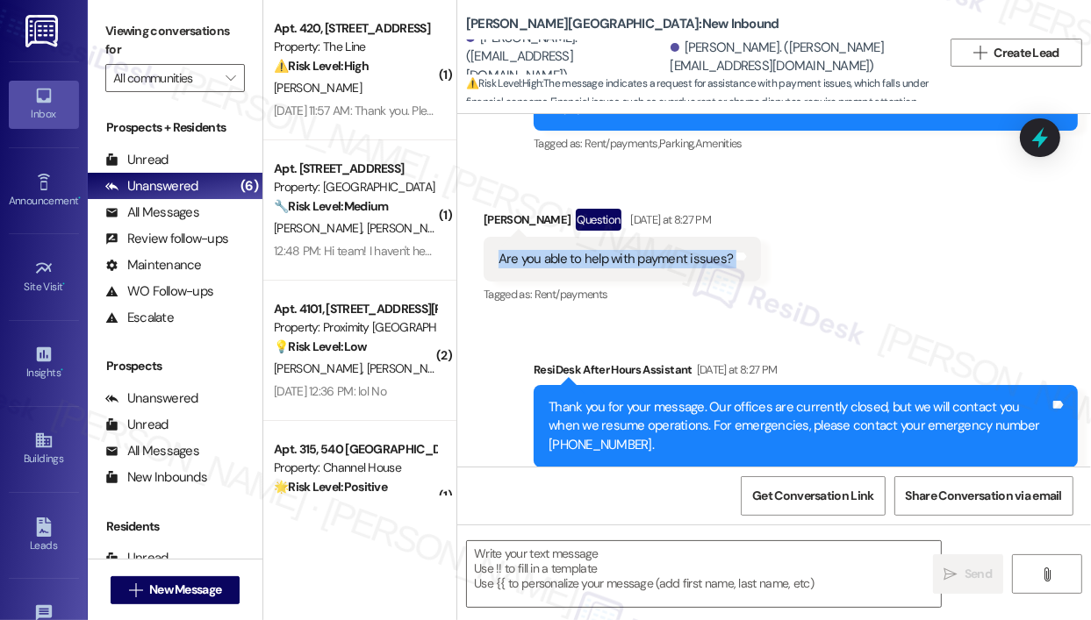
copy div "Are you able to help with payment issues? Tags and notes"
click at [995, 288] on div "Received via SMS [PERSON_NAME] Question [DATE] at 8:27 PM Are you able to help …" at bounding box center [773, 245] width 633 height 152
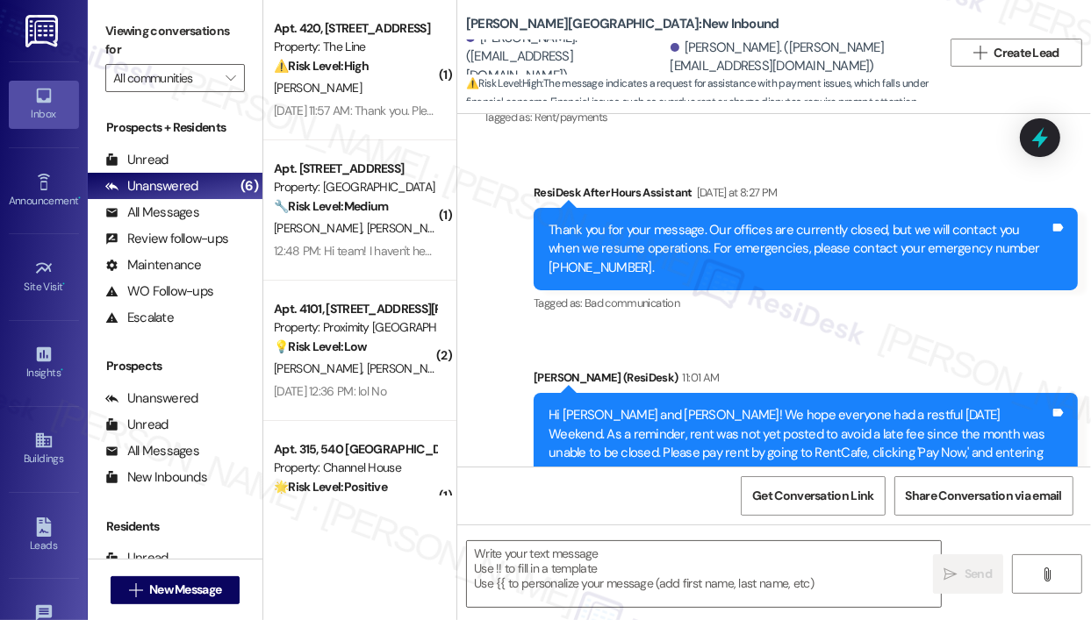
scroll to position [4225, 0]
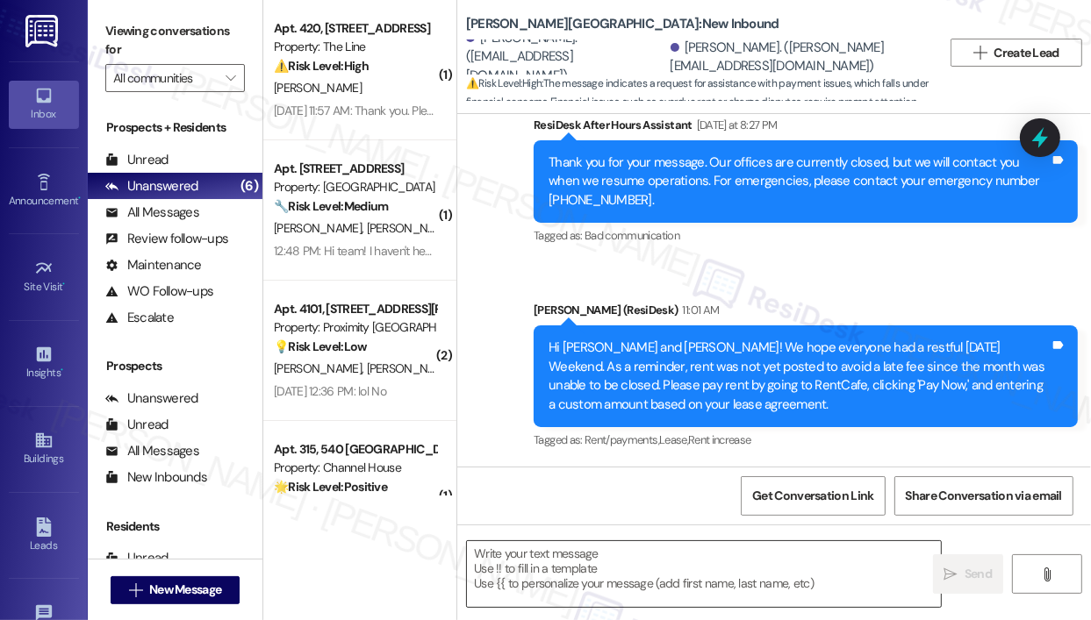
click at [638, 564] on textarea at bounding box center [704, 574] width 474 height 66
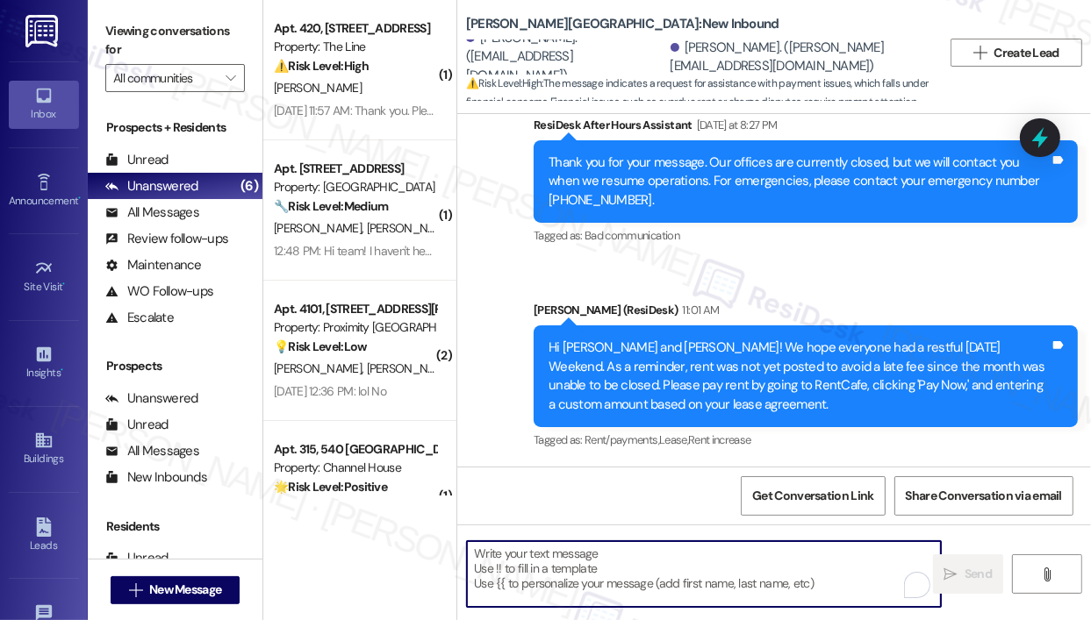
paste textarea "Thank you for reaching out — I understand you’re asking if I’m able to help wit…"
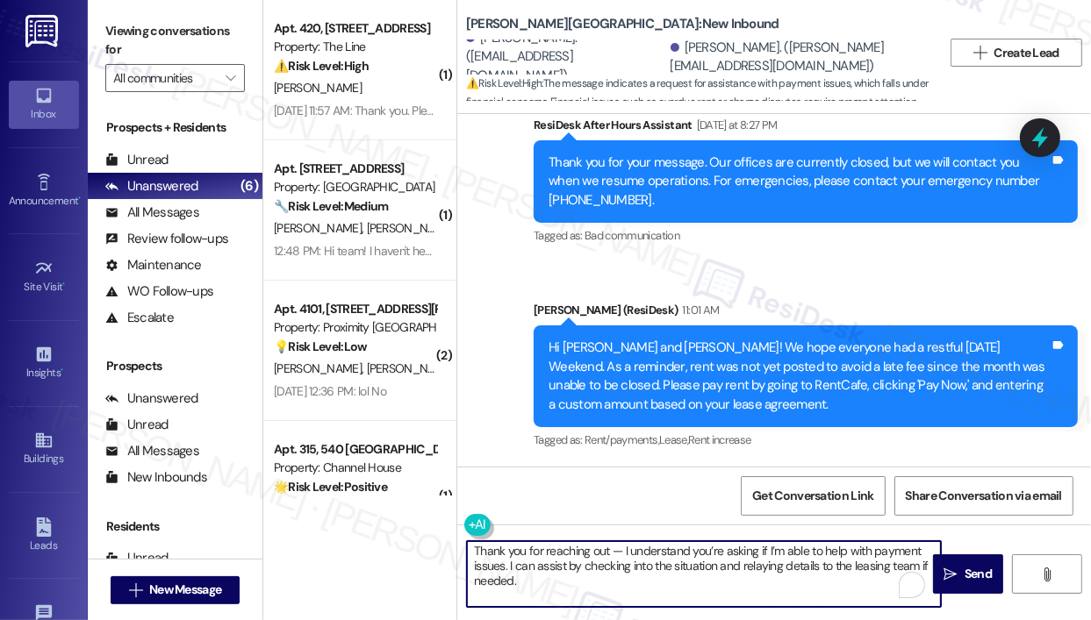
scroll to position [0, 0]
type textarea "Thank you for reaching out — I understand you’re asking if I’m able to help wit…"
click at [958, 569] on span " Send" at bounding box center [968, 574] width 55 height 18
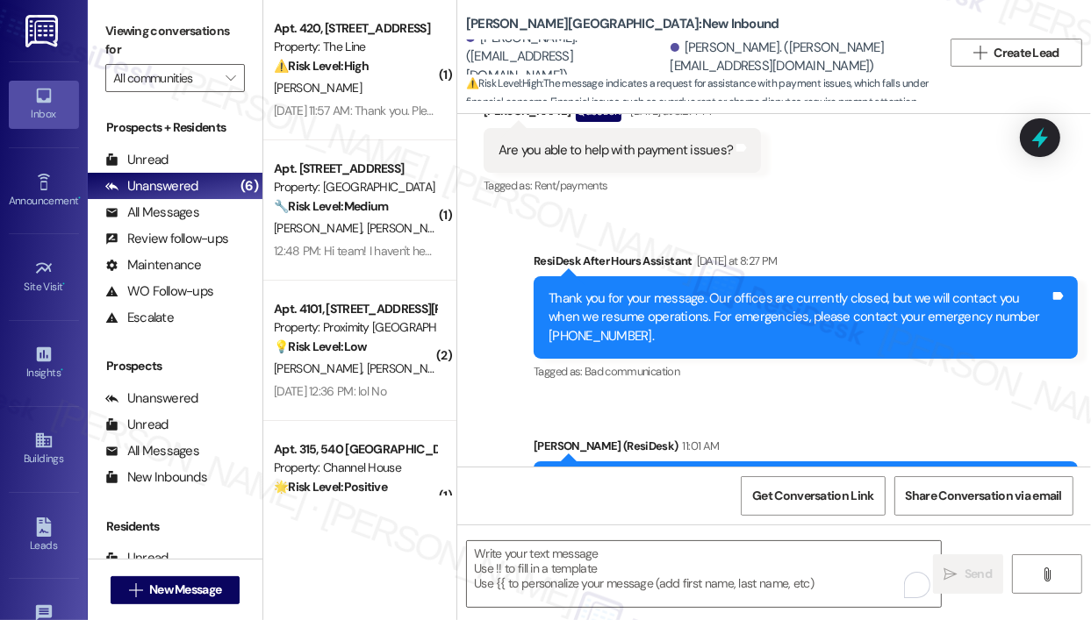
scroll to position [4225, 0]
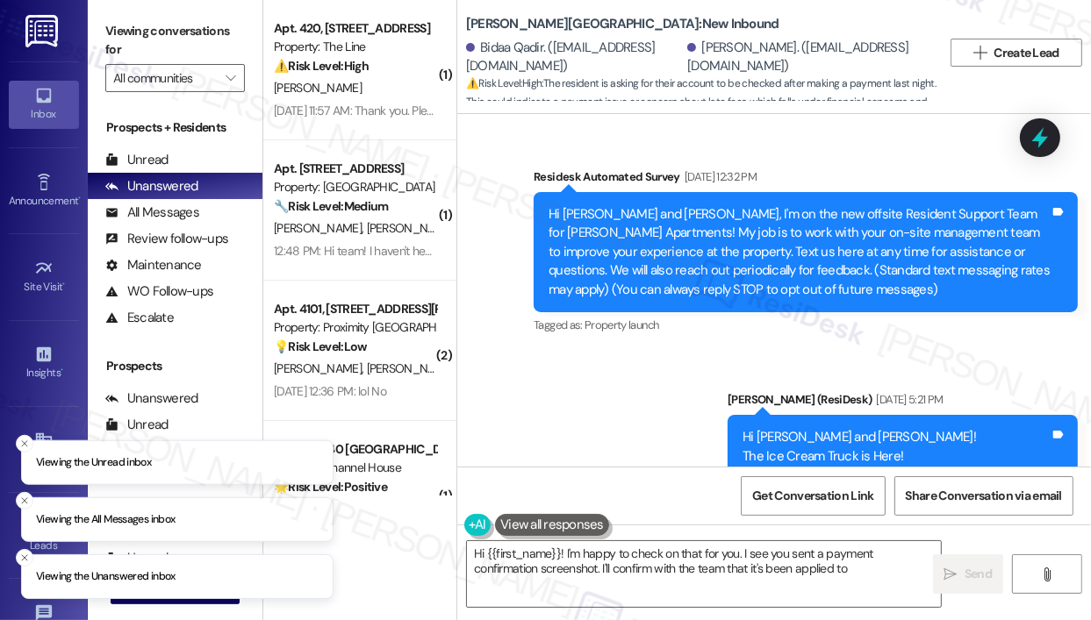
scroll to position [5048, 0]
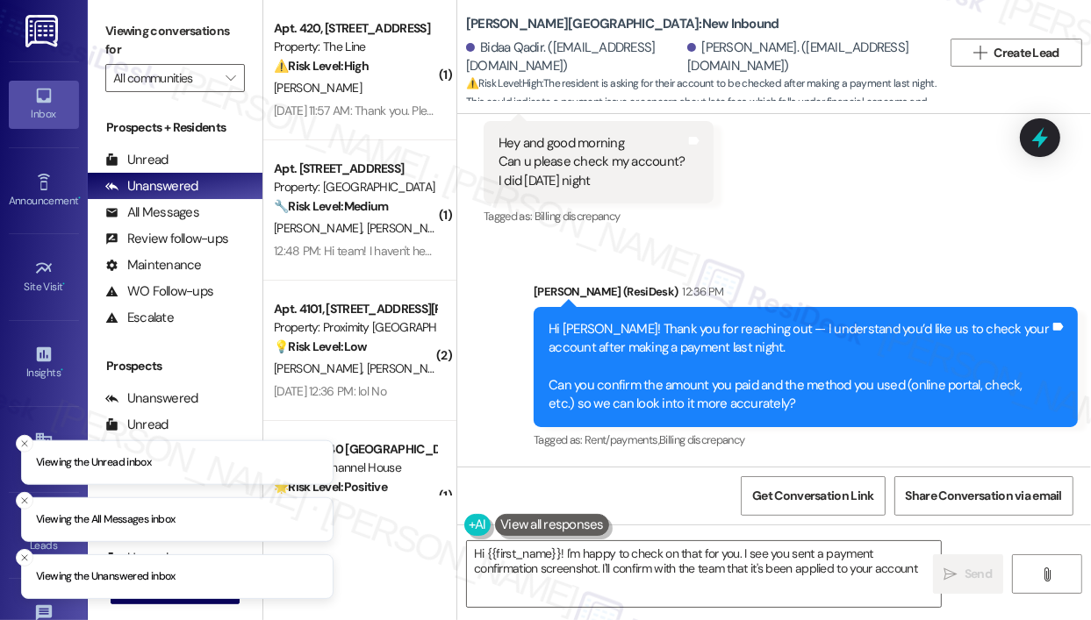
type textarea "Hi {{first_name}}! I'm happy to check on that for you. I see you sent a payment…"
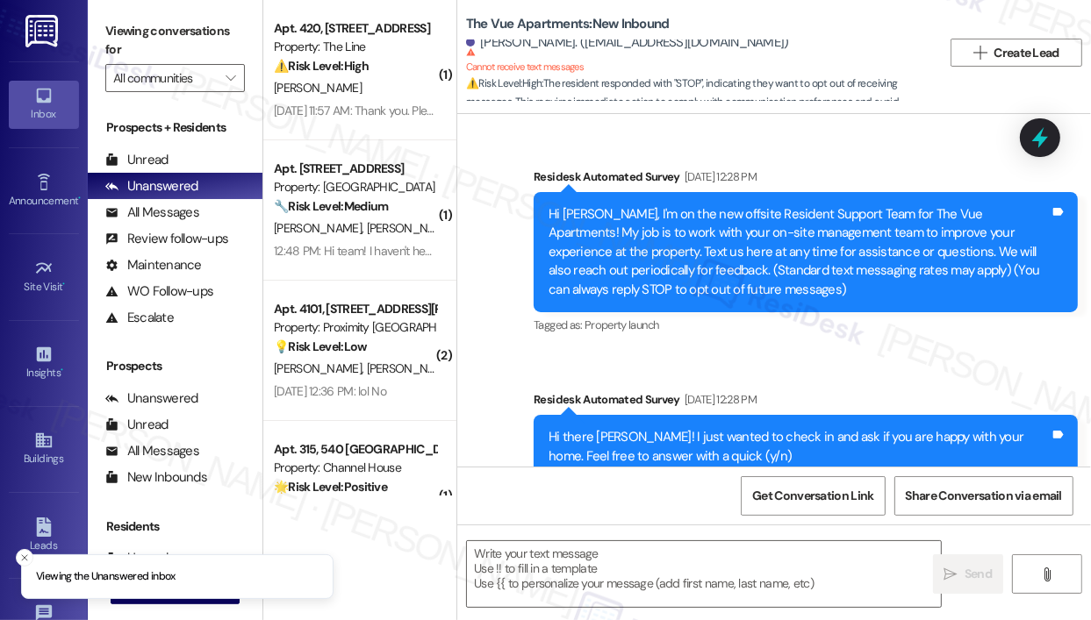
scroll to position [2465, 0]
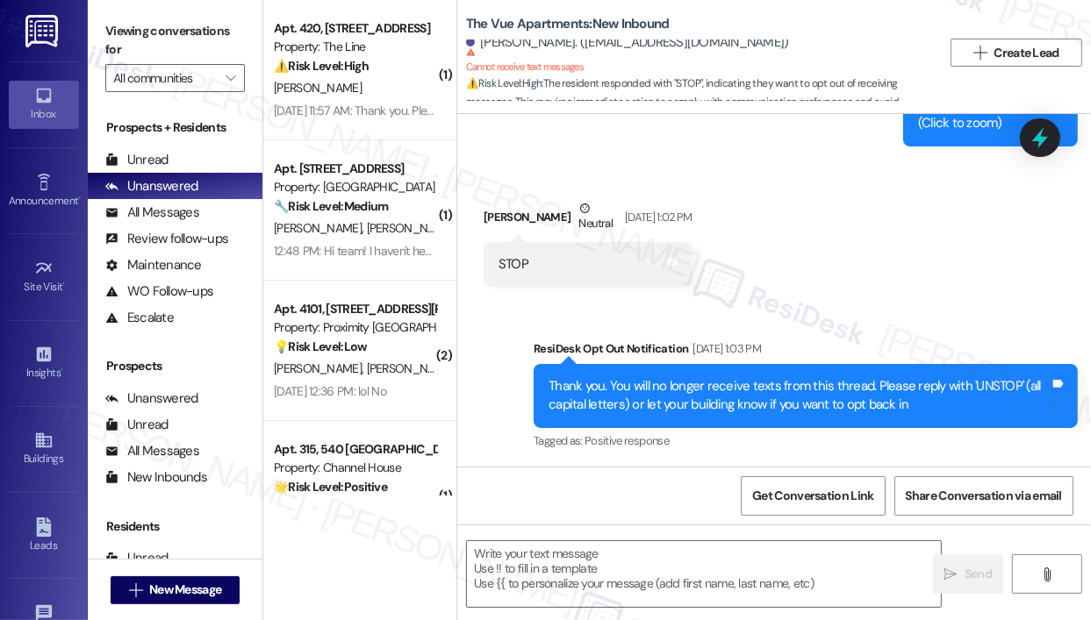
click at [854, 198] on div "Received via SMS Wilbur Delashmet Neutral Aug 28, 2025 at 1:02 PM STOP Tags and…" at bounding box center [773, 230] width 633 height 140
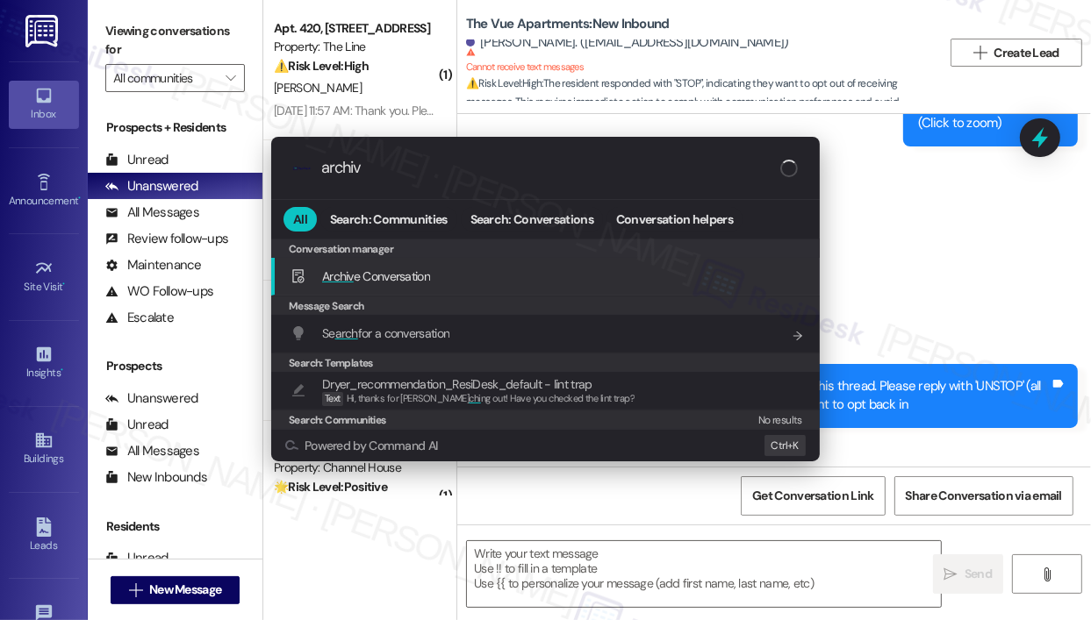
type input "archive"
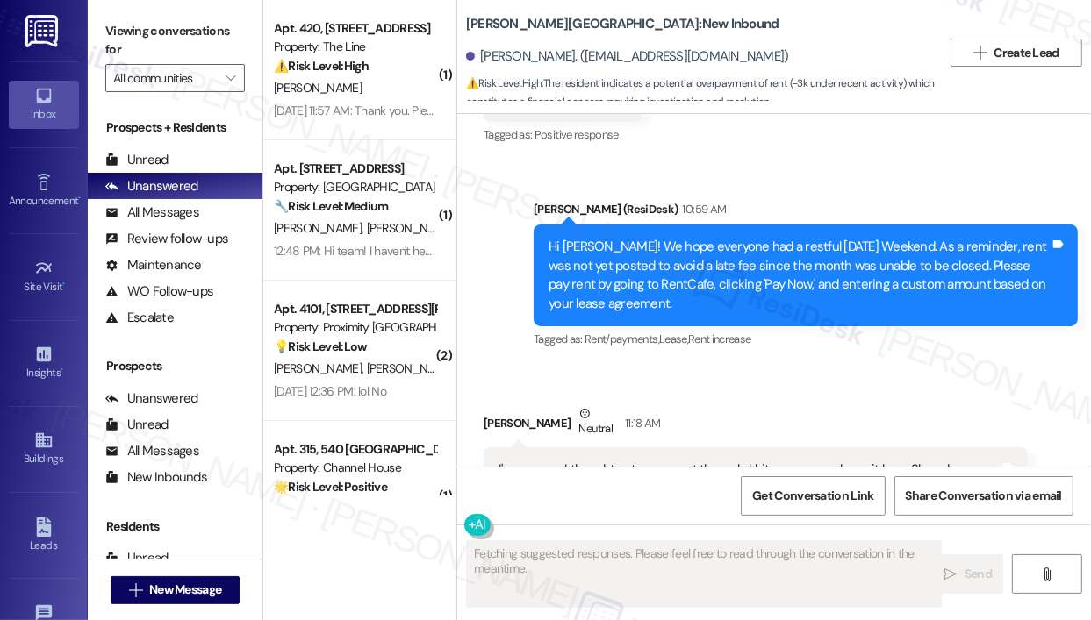
scroll to position [4717, 0]
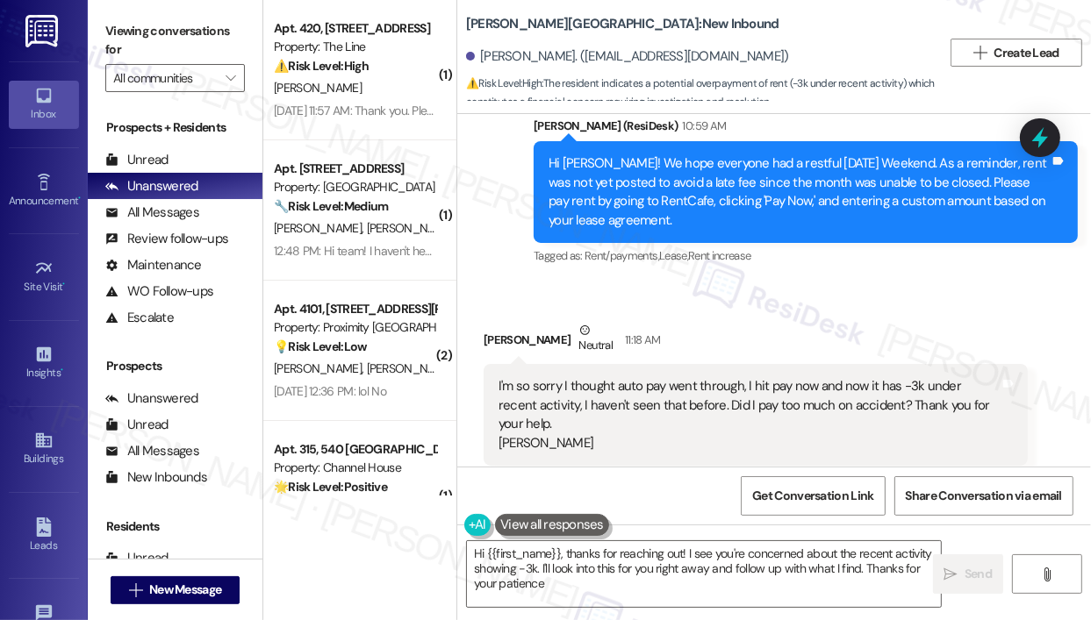
type textarea "Hi {{first_name}}, thanks for reaching out! I see you're concerned about the re…"
click at [801, 308] on div "Received via SMS [PERSON_NAME] 11:18 AM I'm so sorry I thought auto pay went th…" at bounding box center [755, 406] width 570 height 197
click at [831, 308] on div "Received via SMS [PERSON_NAME] 11:18 AM I'm so sorry I thought auto pay went th…" at bounding box center [755, 406] width 570 height 197
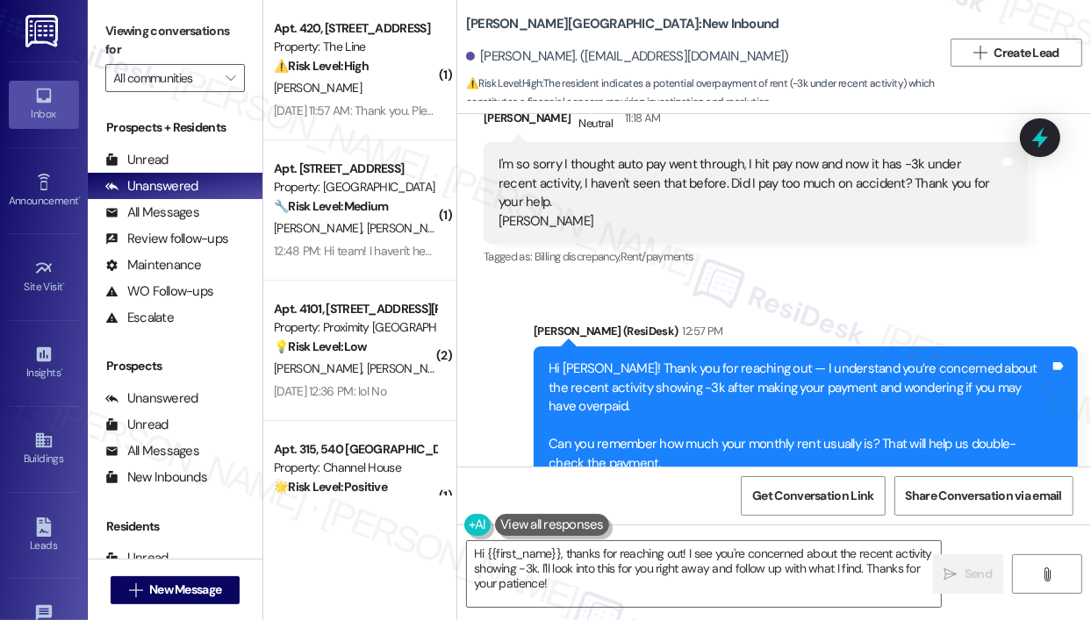
scroll to position [4941, 0]
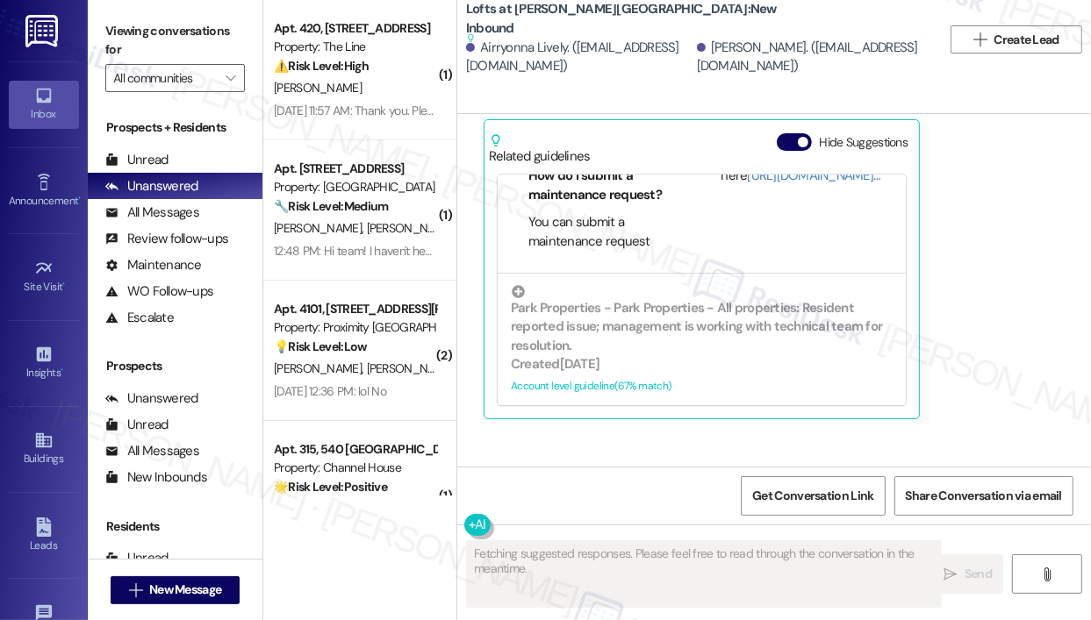
scroll to position [9625, 0]
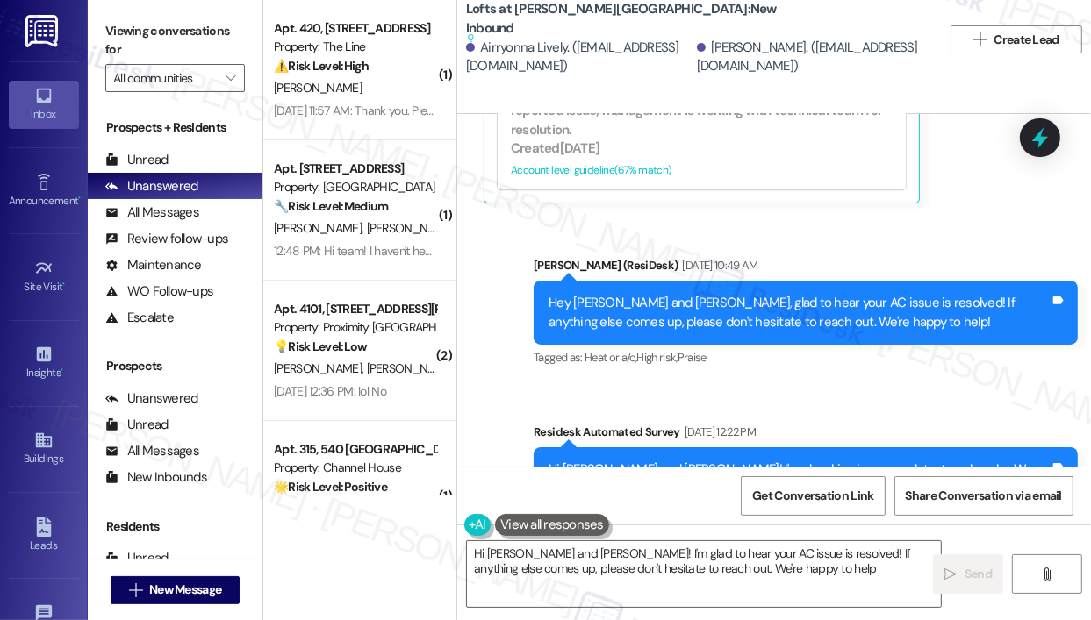
type textarea "Hi Airryonna and Demetria! I'm glad to hear your AC issue is resolved! If anyth…"
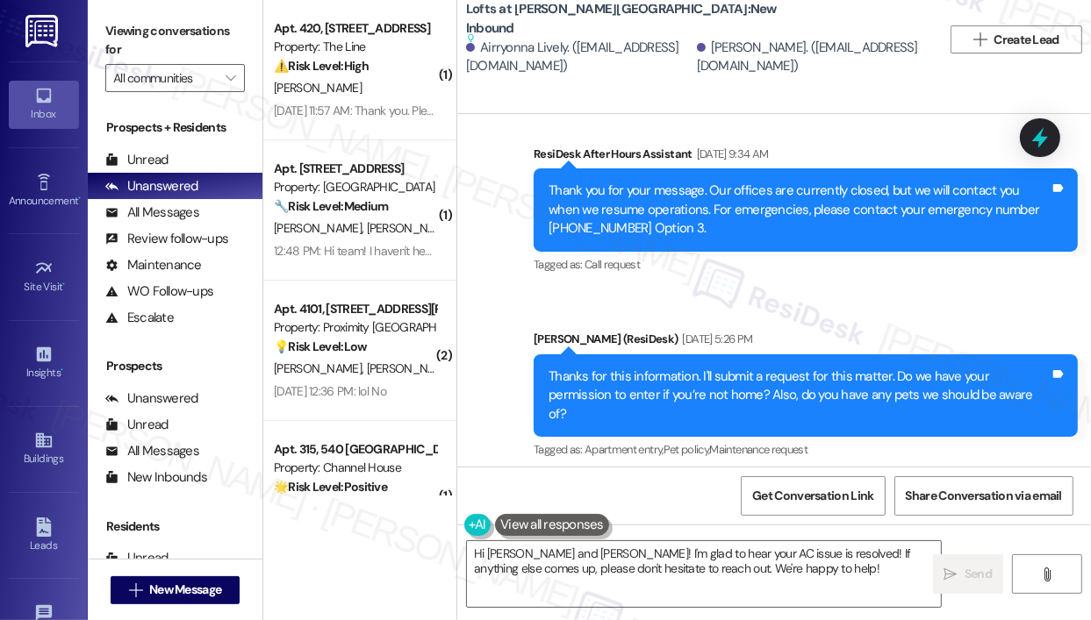
scroll to position [8309, 0]
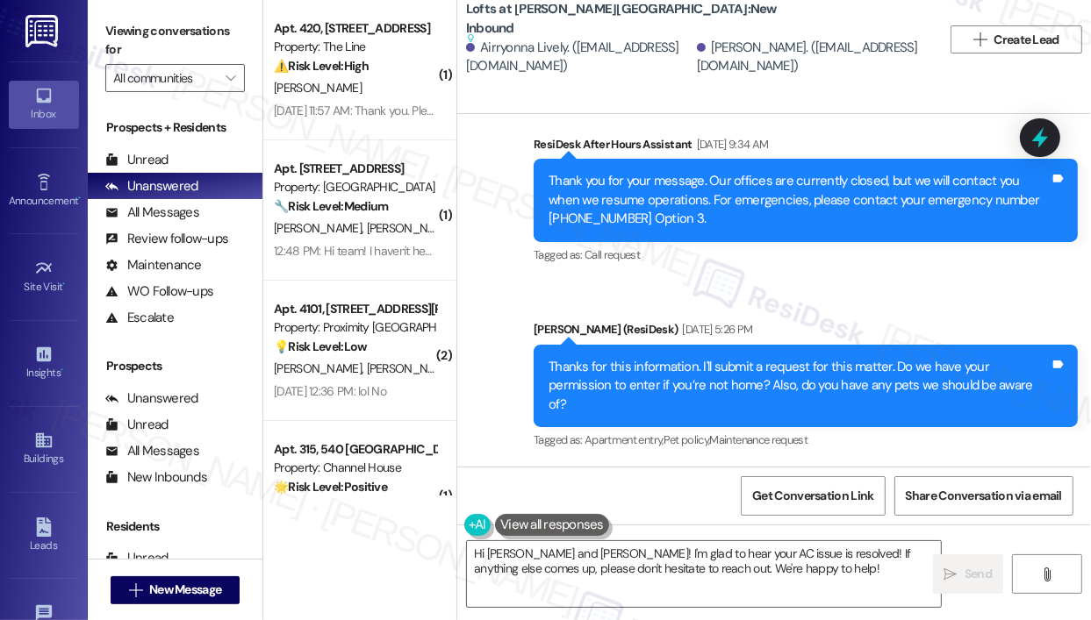
click at [887, 217] on div "Sent via SMS ResiDesk After Hours Assistant Aug 21, 2025 at 9:34 AM Thank you f…" at bounding box center [773, 281] width 633 height 371
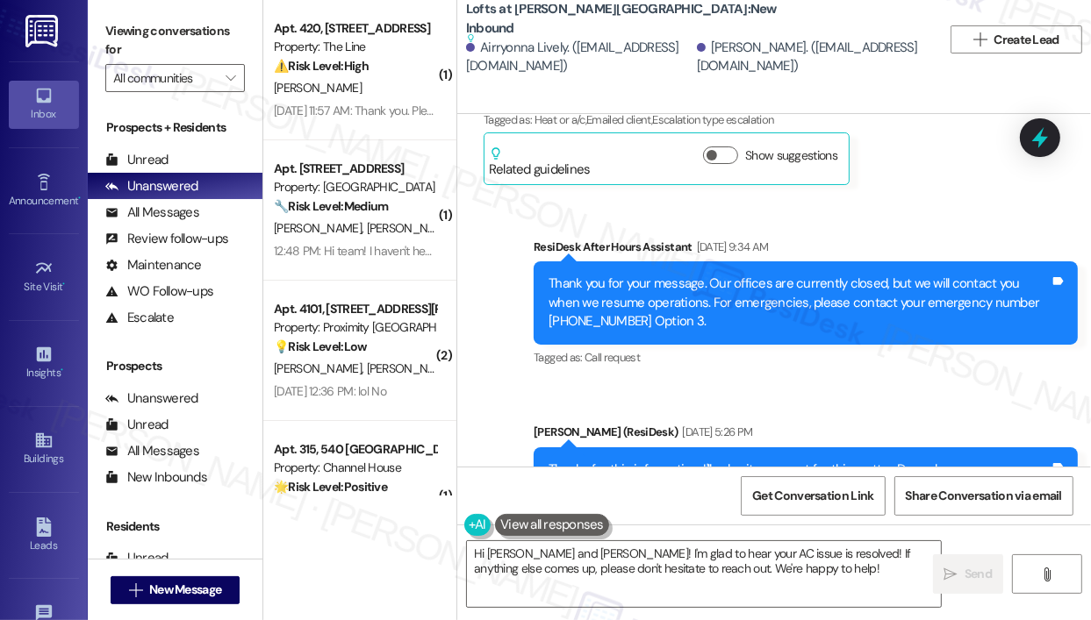
scroll to position [8046, 0]
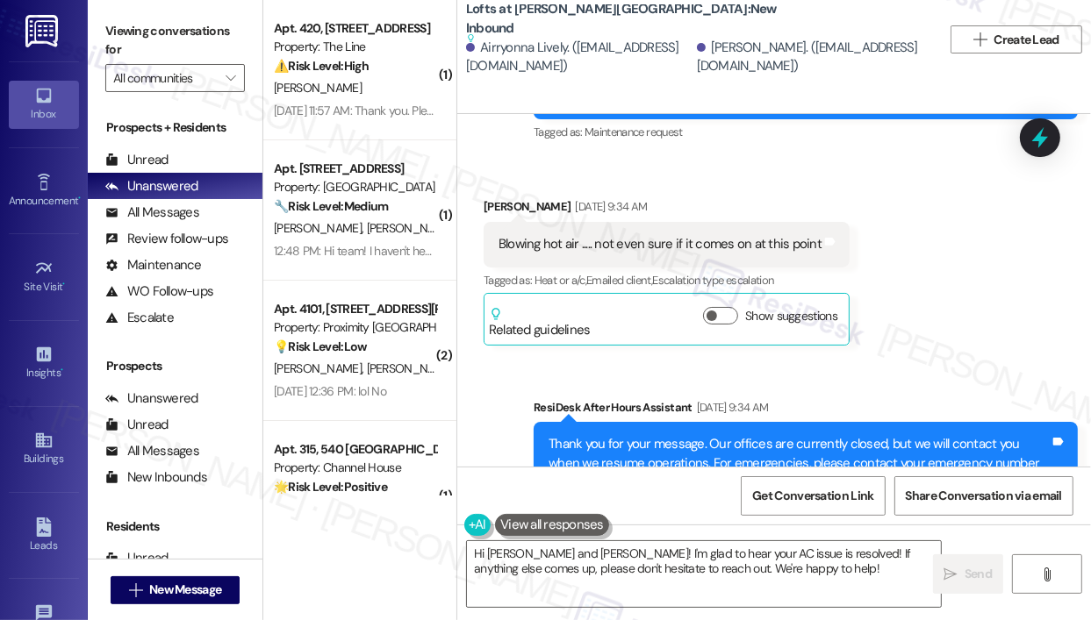
click at [933, 273] on div "Received via SMS Demetria Lively Aug 21, 2025 at 9:34 AM Blowing hot air ..... …" at bounding box center [773, 258] width 633 height 200
drag, startPoint x: 698, startPoint y: 147, endPoint x: 691, endPoint y: 140, distance: 10.6
click at [691, 197] on div "Demetria Lively Aug 21, 2025 at 9:34 AM" at bounding box center [666, 209] width 366 height 25
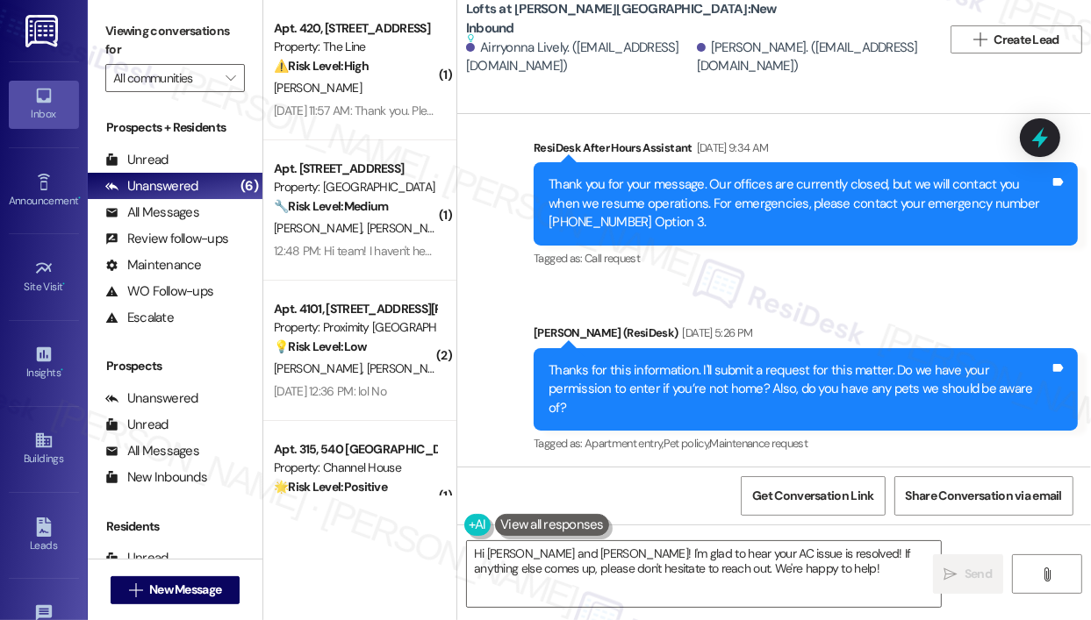
scroll to position [8309, 0]
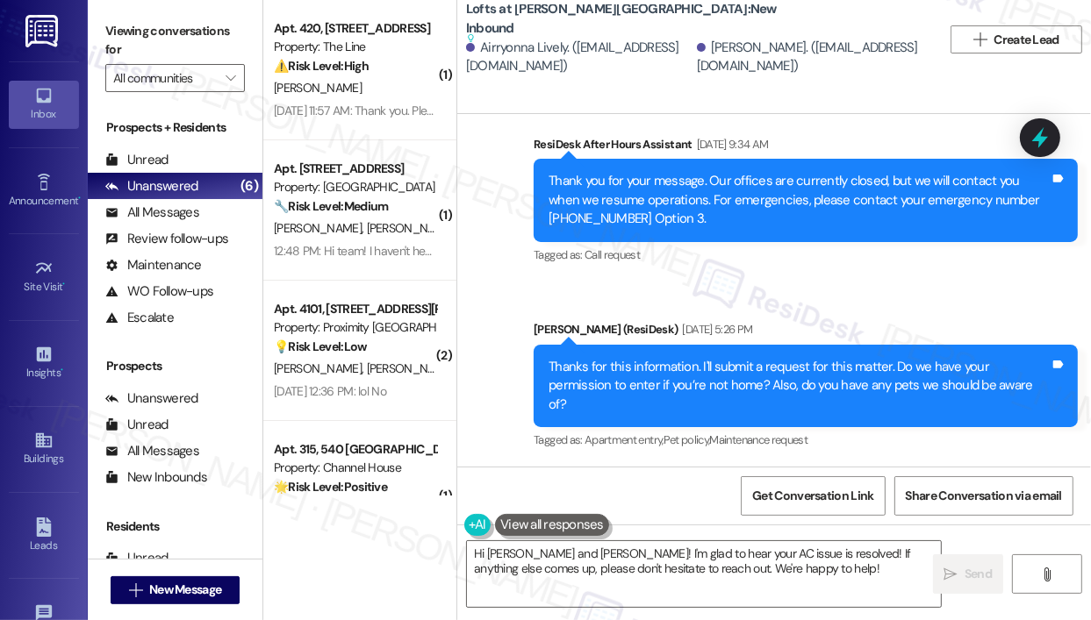
drag, startPoint x: 765, startPoint y: 264, endPoint x: 757, endPoint y: 248, distance: 17.7
click at [737, 320] on div "Sarah (ResiDesk) Aug 21, 2025 at 5:26 PM" at bounding box center [805, 332] width 544 height 25
click at [758, 307] on div "Sent via SMS Sarah (ResiDesk) Aug 21, 2025 at 5:26 PM Thanks for this informati…" at bounding box center [805, 387] width 570 height 160
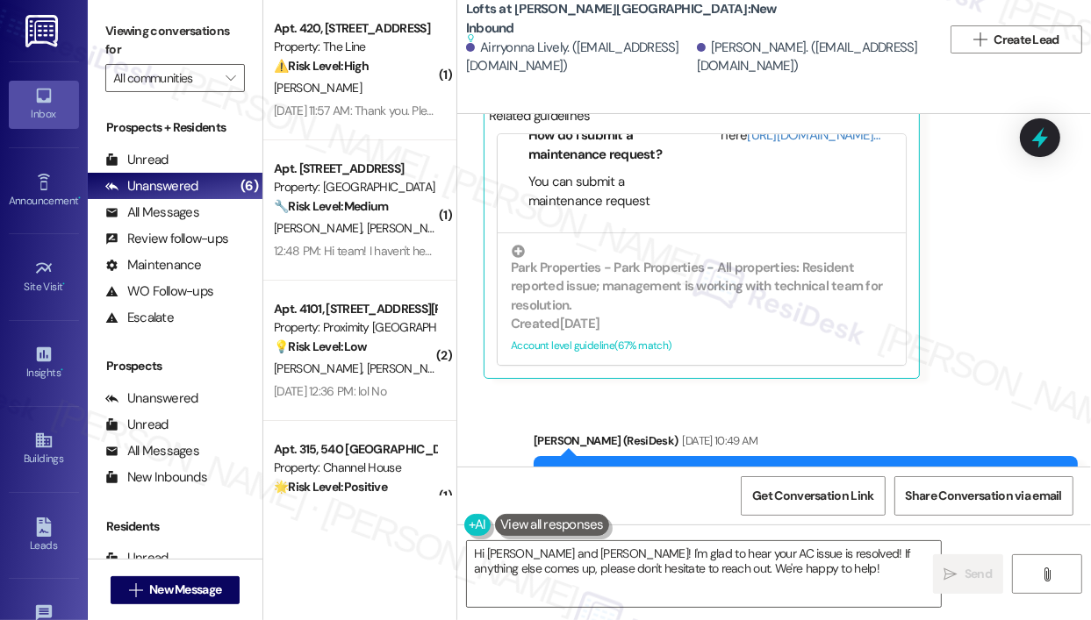
scroll to position [9625, 0]
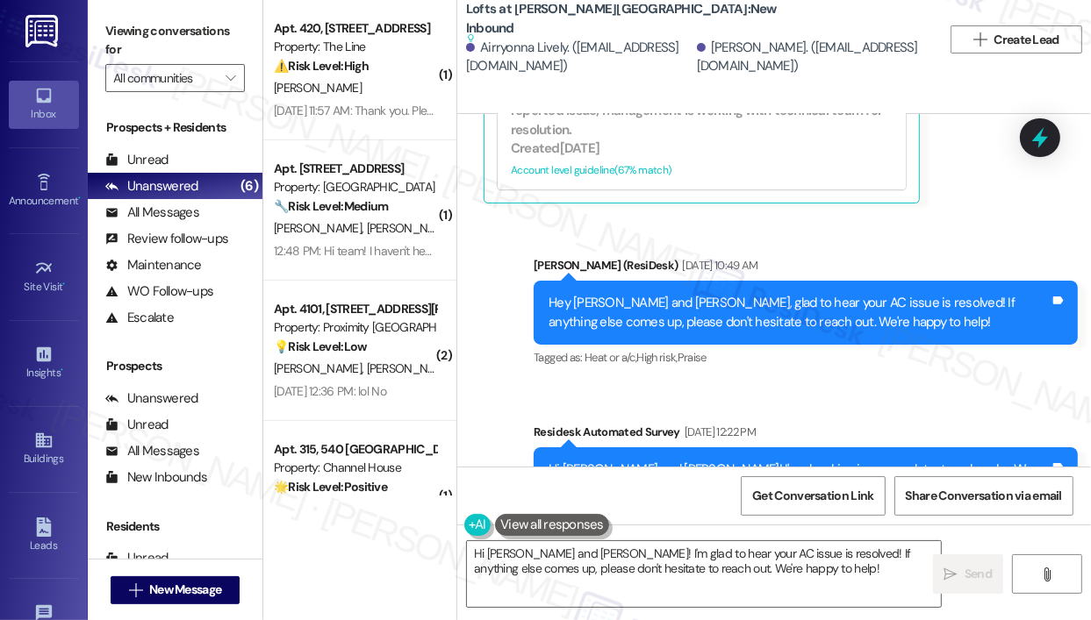
click at [797, 243] on div "Sent via SMS Sarah (ResiDesk) Aug 22, 2025 at 10:49 AM Hey Airryonna and Demetr…" at bounding box center [805, 313] width 570 height 140
click at [853, 217] on div "Sent via SMS Sarah (ResiDesk) Aug 22, 2025 at 10:49 AM Hey Airryonna and Demetr…" at bounding box center [773, 383] width 633 height 333
click at [789, 217] on div "Sent via SMS Sarah (ResiDesk) Aug 22, 2025 at 10:49 AM Hey Airryonna and Demetr…" at bounding box center [773, 383] width 633 height 333
click at [804, 243] on div "Sent via SMS Sarah (ResiDesk) Aug 22, 2025 at 10:49 AM Hey Airryonna and Demetr…" at bounding box center [805, 313] width 570 height 140
click at [800, 243] on div "Sent via SMS Sarah (ResiDesk) Aug 22, 2025 at 10:49 AM Hey Airryonna and Demetr…" at bounding box center [805, 313] width 570 height 140
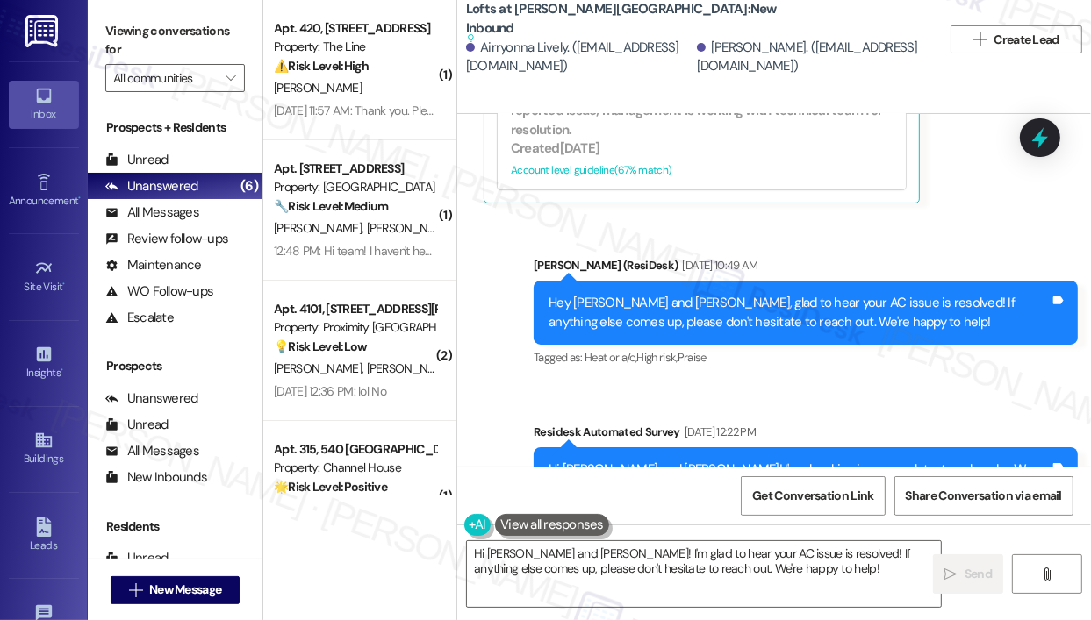
click at [806, 243] on div "Sent via SMS Sarah (ResiDesk) Aug 22, 2025 at 10:49 AM Hey Airryonna and Demetr…" at bounding box center [805, 313] width 570 height 140
click at [907, 217] on div "Sent via SMS Sarah (ResiDesk) Aug 22, 2025 at 10:49 AM Hey Airryonna and Demetr…" at bounding box center [773, 383] width 633 height 333
click at [839, 100] on div "Lofts at Jubal Square Apartments: New Inbound Suggested actions and notes avail…" at bounding box center [773, 57] width 633 height 114
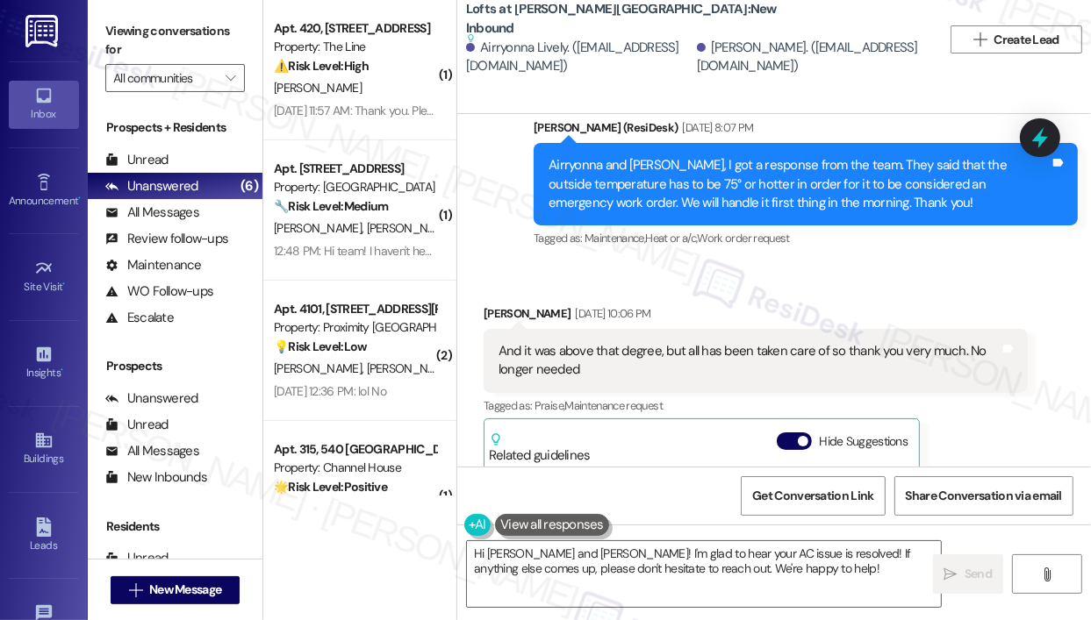
scroll to position [9012, 0]
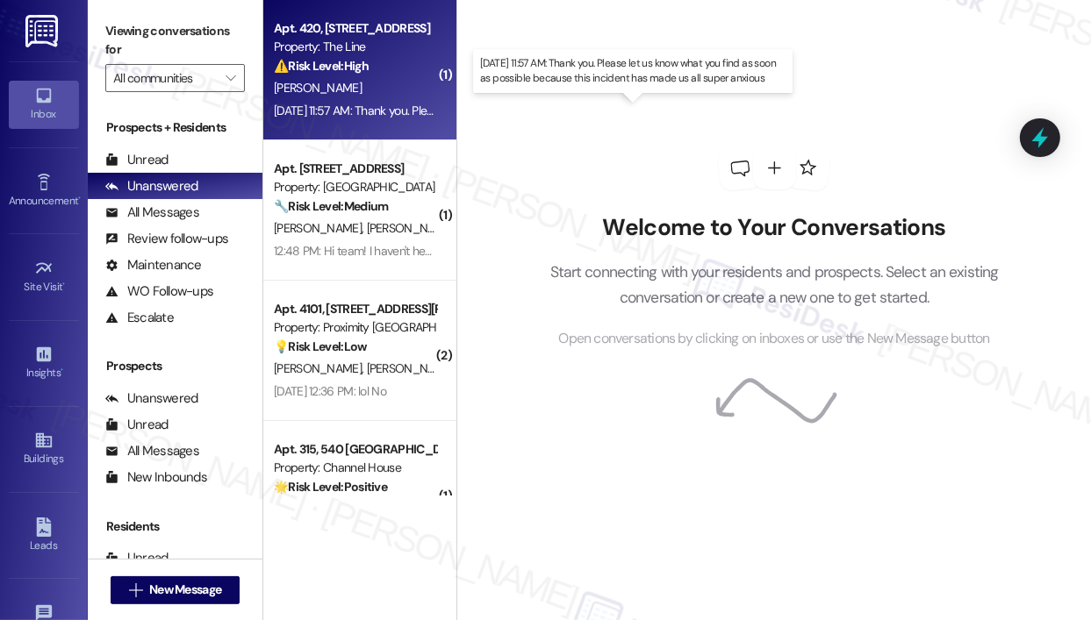
click at [359, 107] on div "[DATE] 11:57 AM: Thank you. Please let us know what you find as soon as possibl…" at bounding box center [611, 111] width 675 height 16
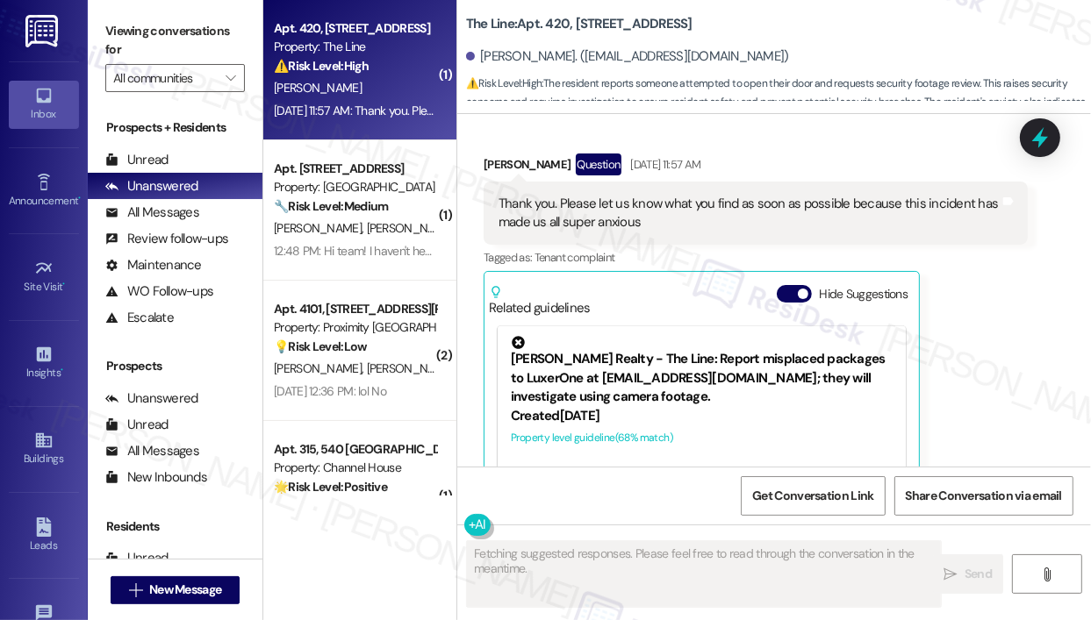
scroll to position [8286, 0]
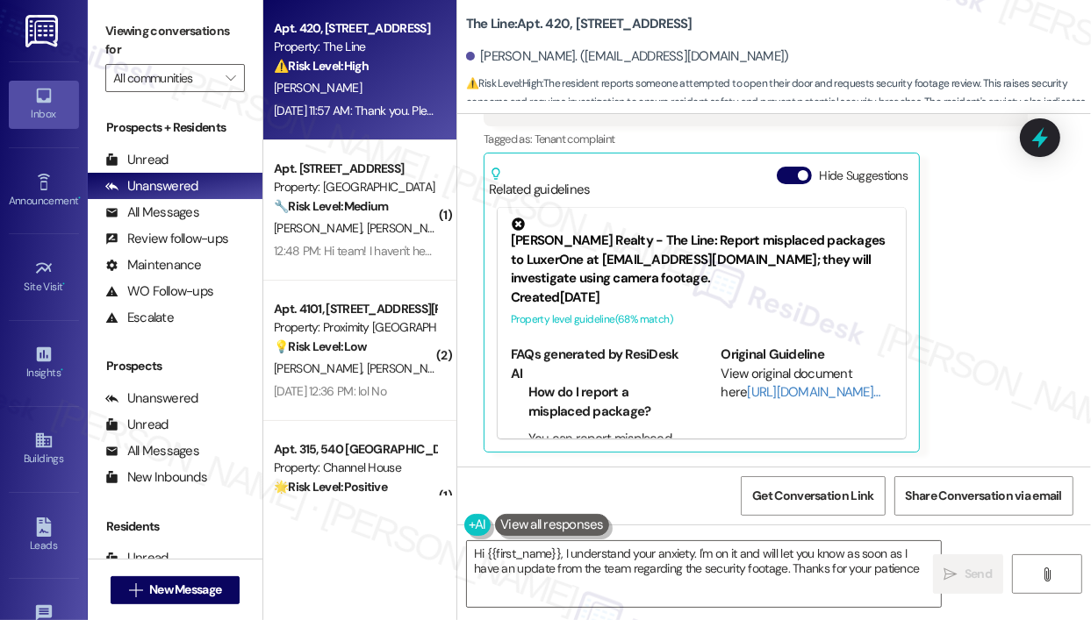
type textarea "Hi {{first_name}}, I understand your anxiety. I'm on it and will let you know a…"
click at [1003, 374] on div "[PERSON_NAME] Question [DATE] 11:57 AM Thank you. Please let us know what you f…" at bounding box center [755, 244] width 544 height 418
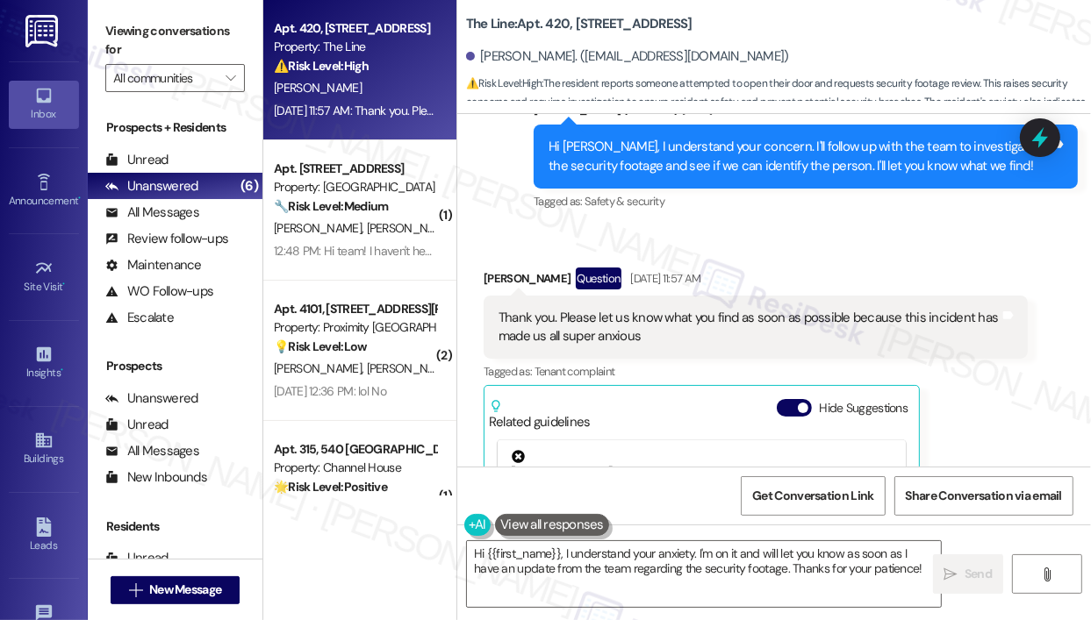
scroll to position [8198, 0]
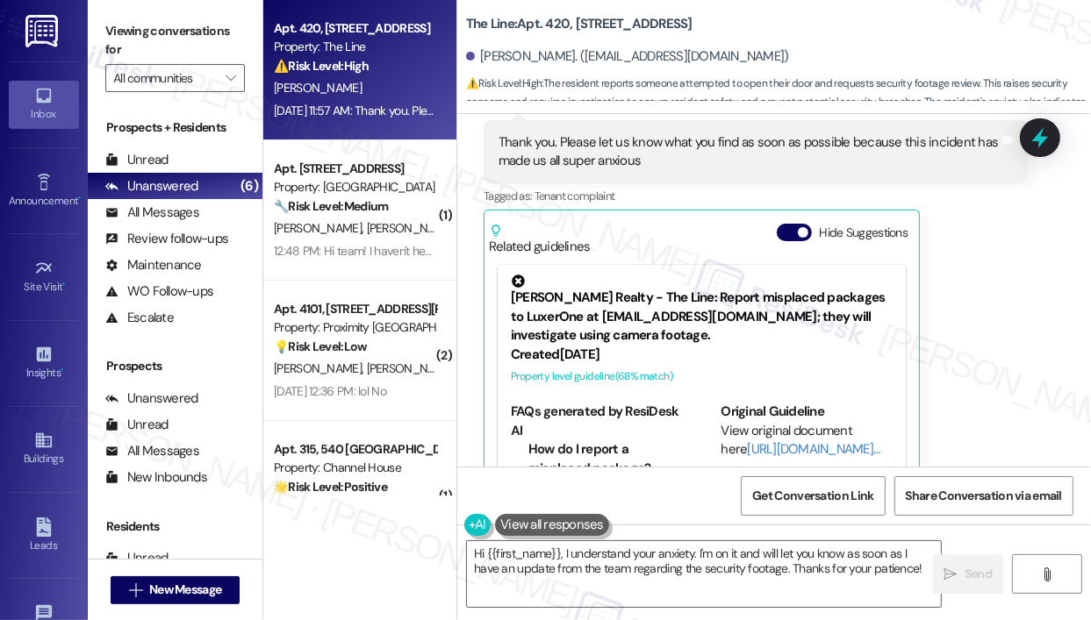
click at [1001, 280] on div "[PERSON_NAME] Question [DATE] 11:57 AM Thank you. Please let us know what you f…" at bounding box center [755, 301] width 544 height 418
click at [974, 349] on div "Shraddha Bansode Question Aug 29, 2025 at 11:57 AM Thank you. Please let us kno…" at bounding box center [755, 301] width 544 height 418
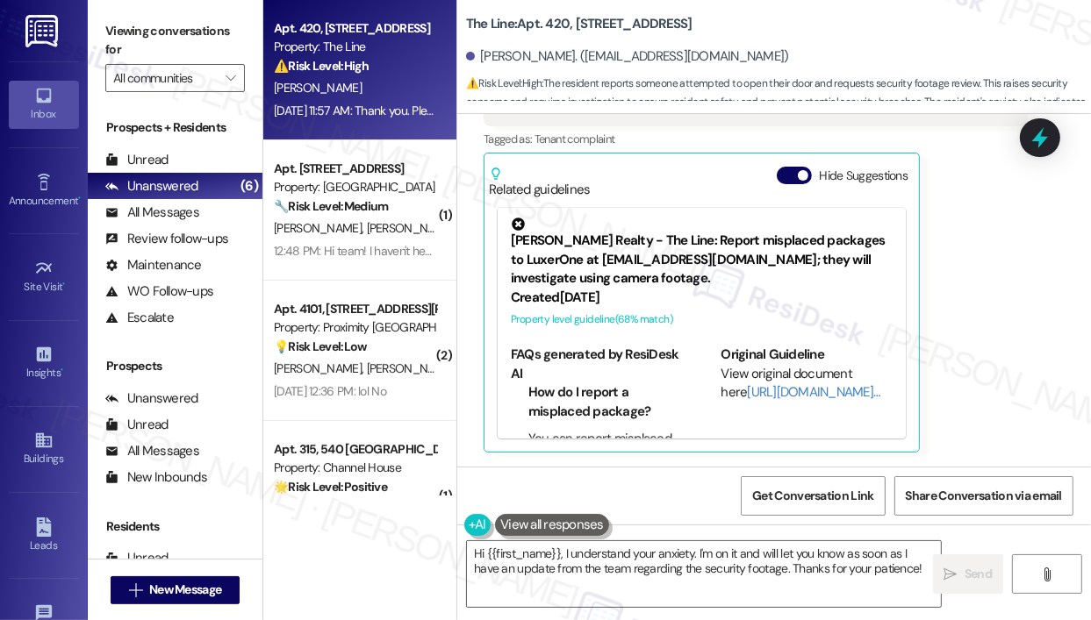
scroll to position [8286, 0]
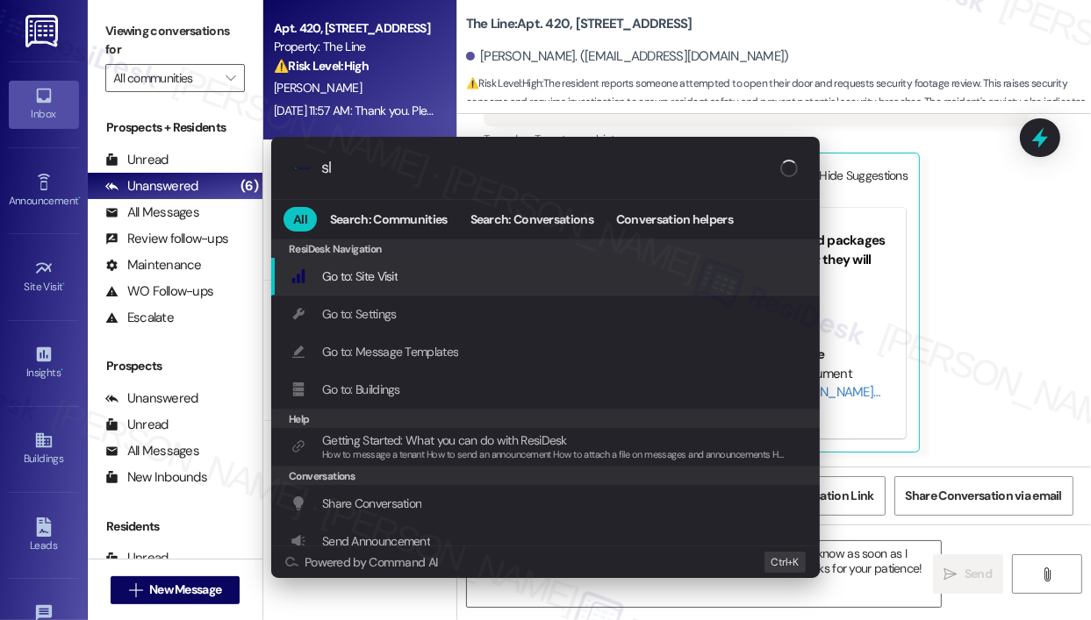
type input "sla"
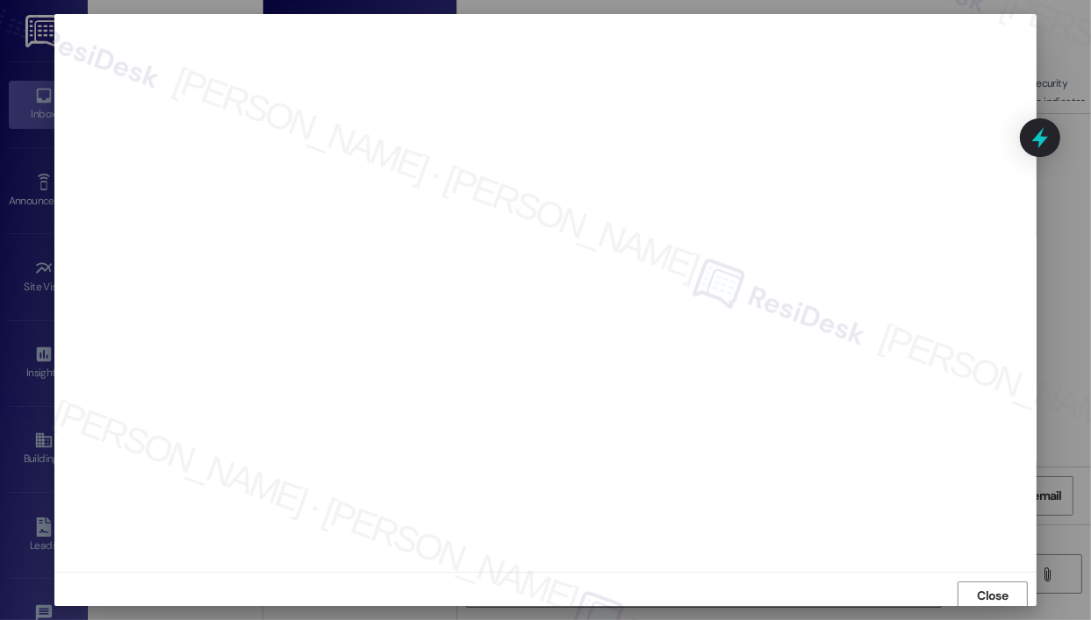
scroll to position [4, 0]
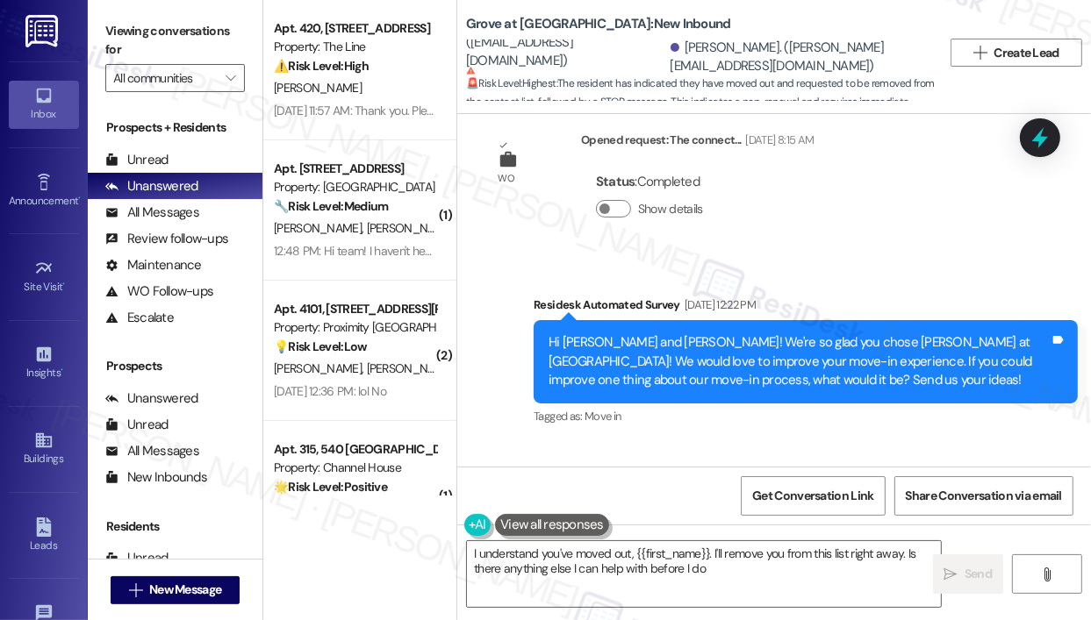
type textarea "I understand you've moved out, {{first_name}}. I'll remove you from this list r…"
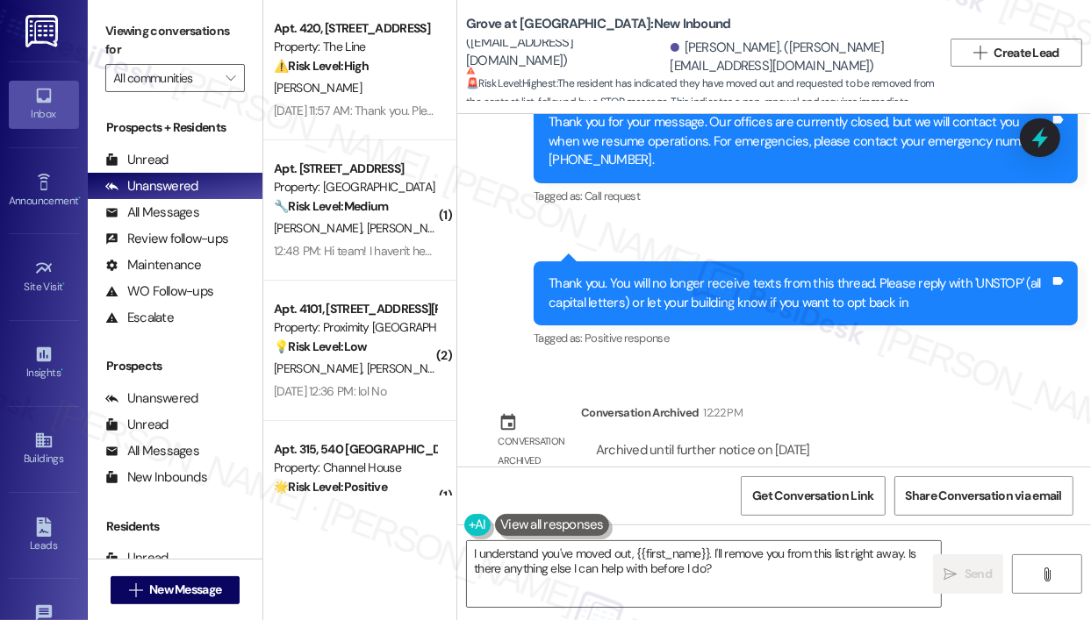
scroll to position [4275, 0]
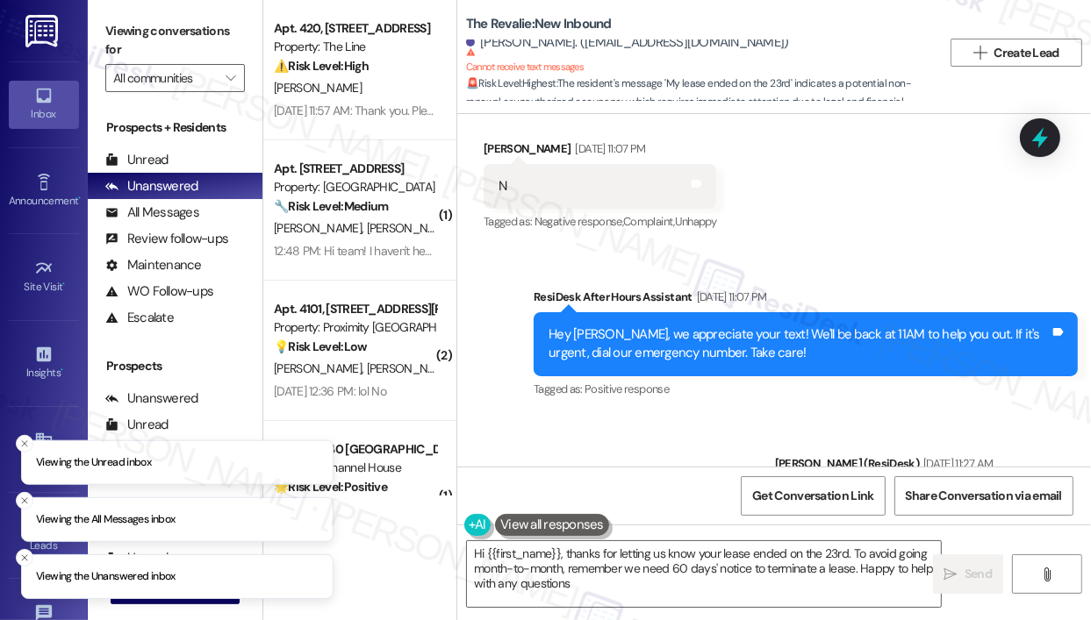
type textarea "Hi {{first_name}}, thanks for letting us know your lease ended on the 23rd. To …"
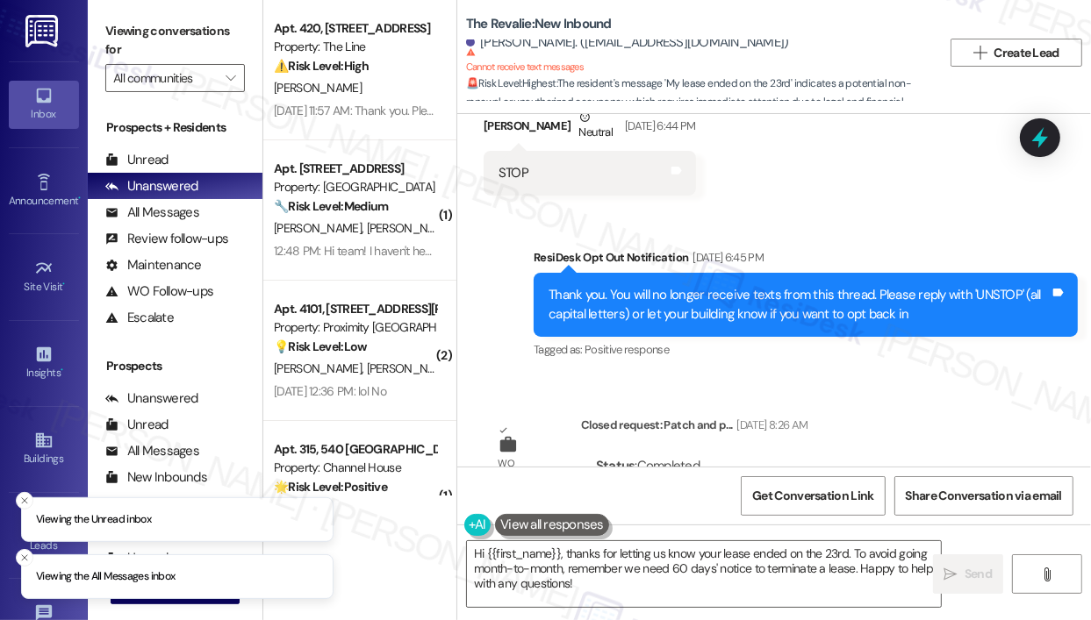
scroll to position [14149, 0]
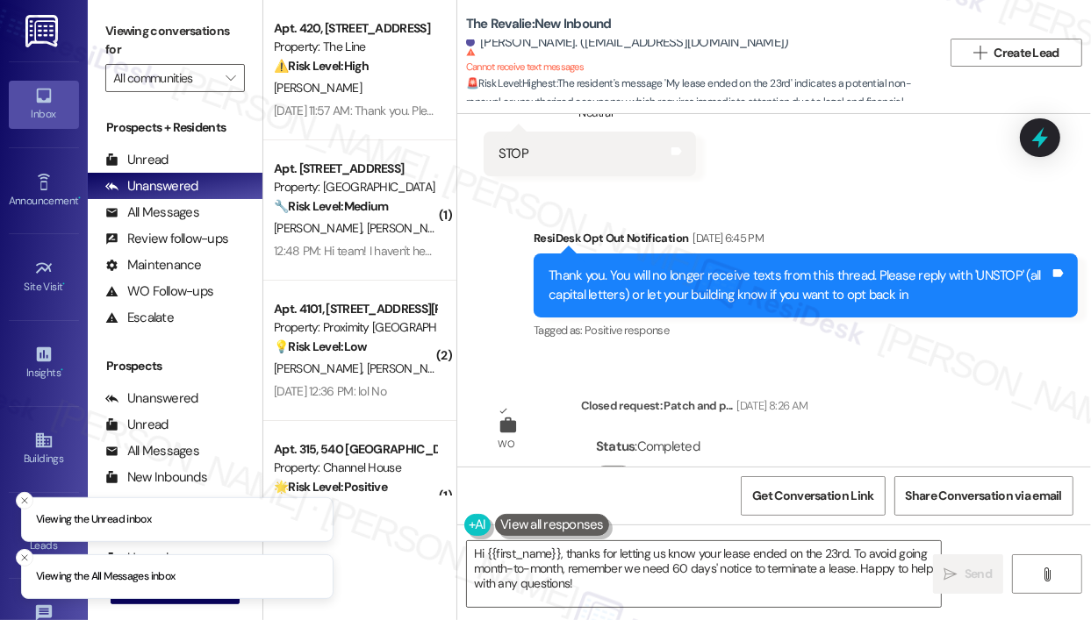
click at [973, 348] on div "Survey, sent via SMS Residesk Automated Survey Sep 25, 2023 at 1:44 PM Hi Thoma…" at bounding box center [773, 290] width 633 height 353
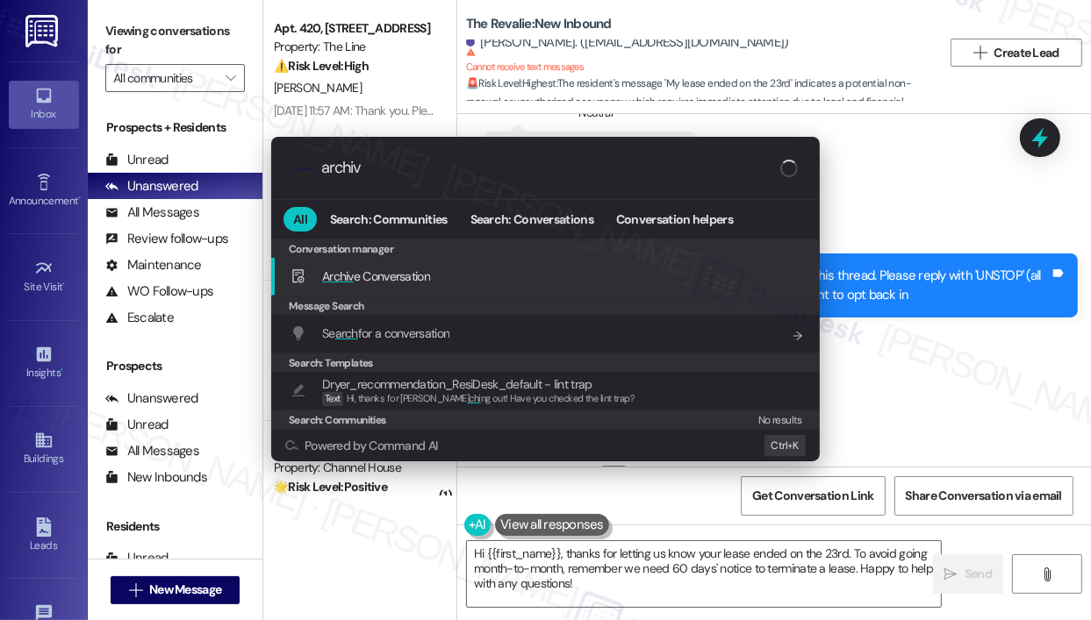
type input "archive"
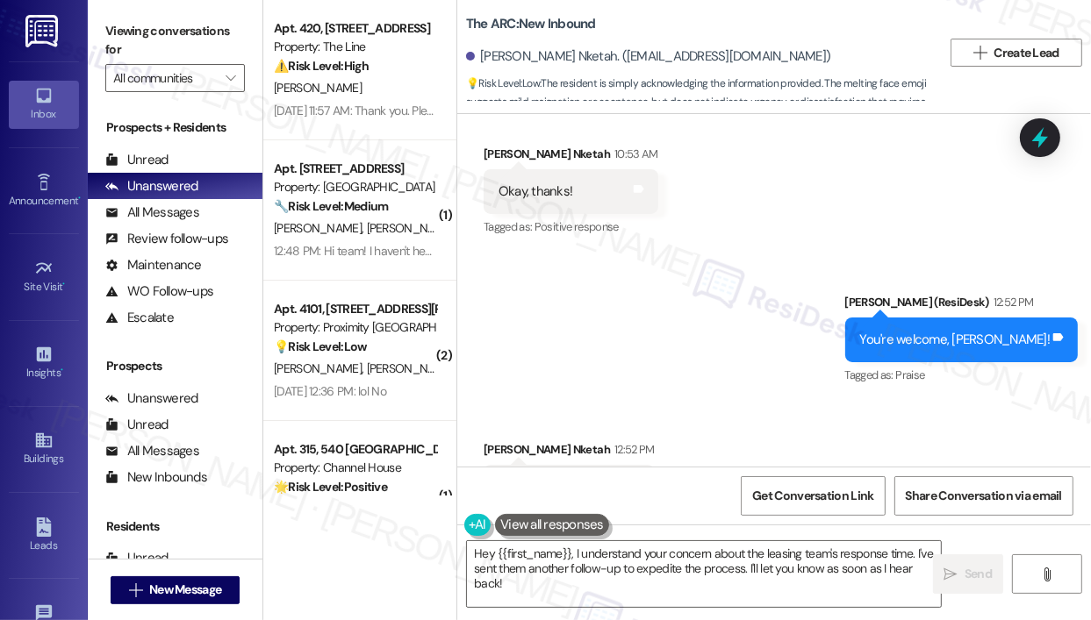
scroll to position [6171, 0]
click at [705, 400] on div "Received via SMS [PERSON_NAME] Nketah 12:52 PM 🫠 Tags and notes" at bounding box center [773, 461] width 633 height 122
click at [696, 400] on div "Received via SMS Ijeoma Nketah 12:52 PM 🫠 Tags and notes" at bounding box center [773, 461] width 633 height 122
click at [660, 408] on div "Received via SMS Ijeoma Nketah 12:52 PM 🫠 Tags and notes" at bounding box center [773, 461] width 633 height 122
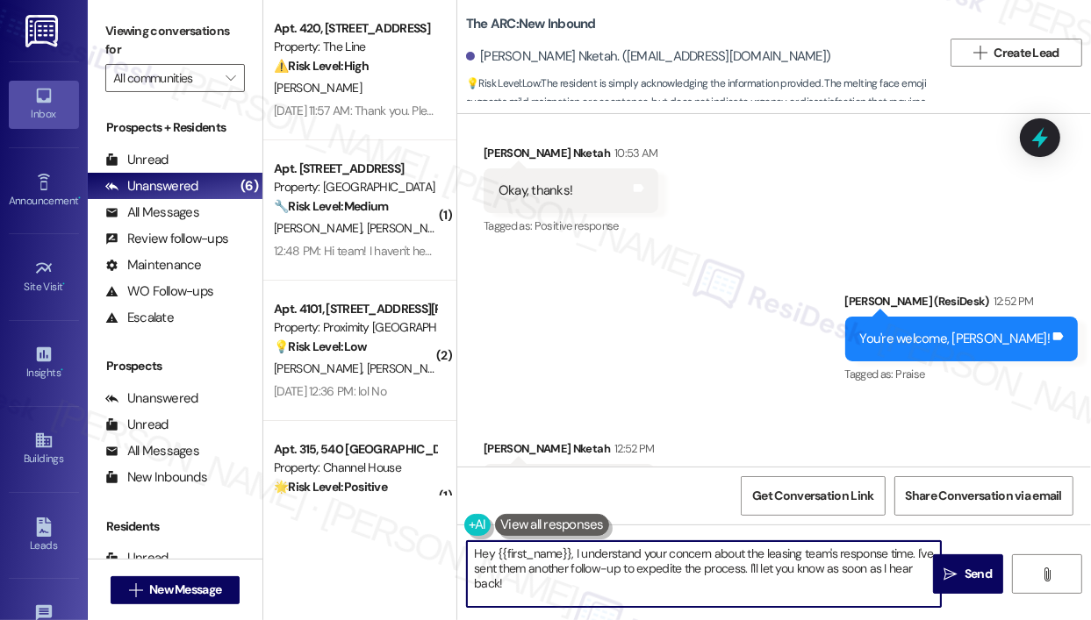
drag, startPoint x: 608, startPoint y: 579, endPoint x: 464, endPoint y: 550, distance: 146.8
click at [464, 550] on div "Hey {{first_name}}, I understand your concern about the leasing team's response…" at bounding box center [695, 574] width 476 height 68
paste textarea "👍​"
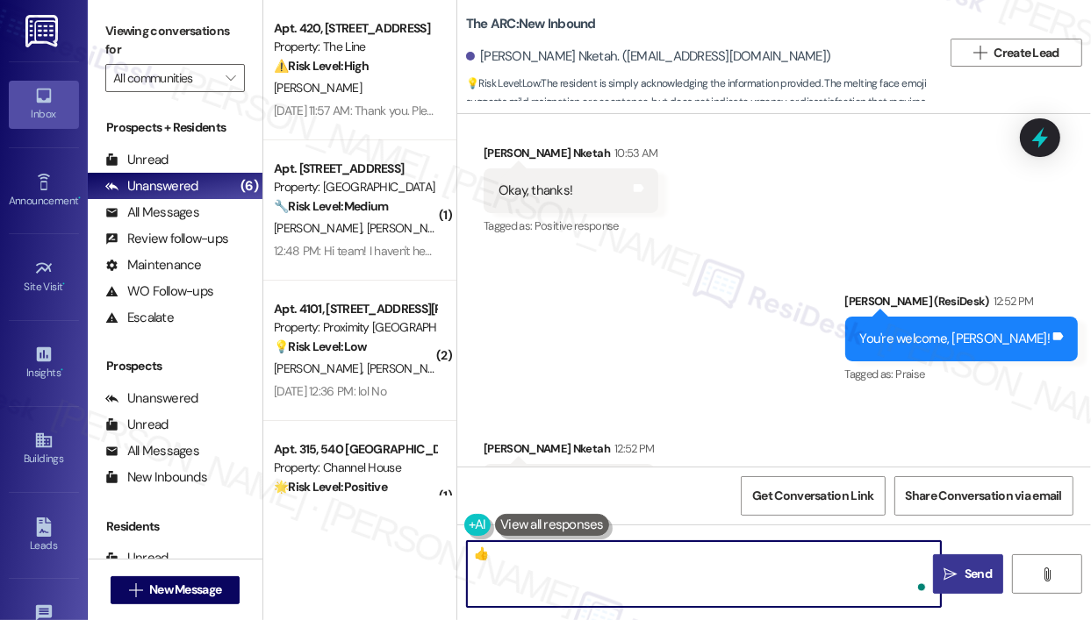
type textarea "👍​"
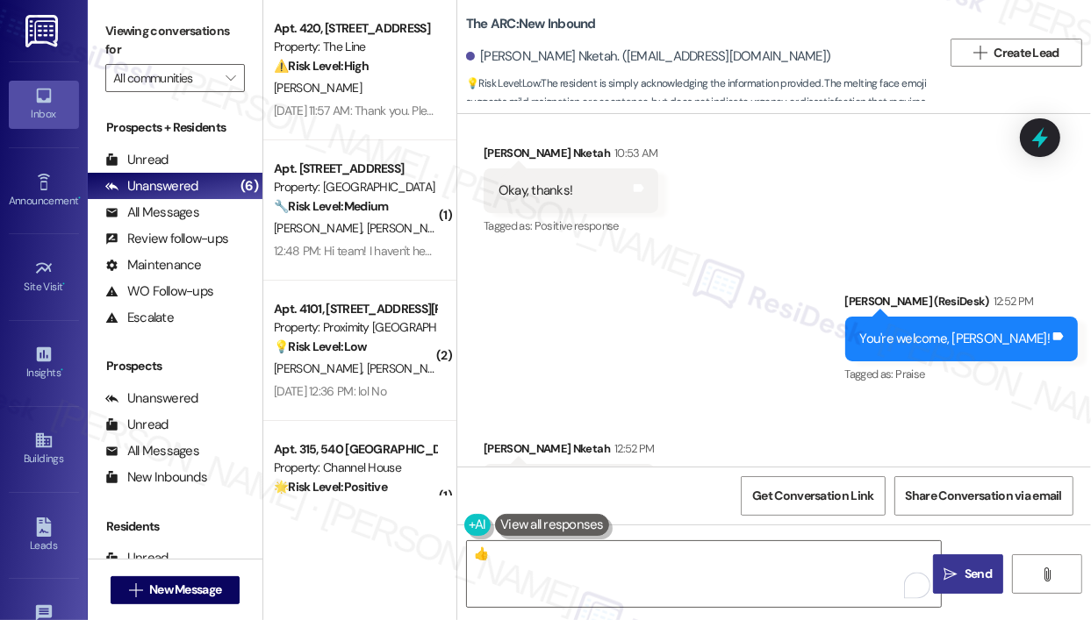
click at [982, 569] on span "Send" at bounding box center [977, 574] width 27 height 18
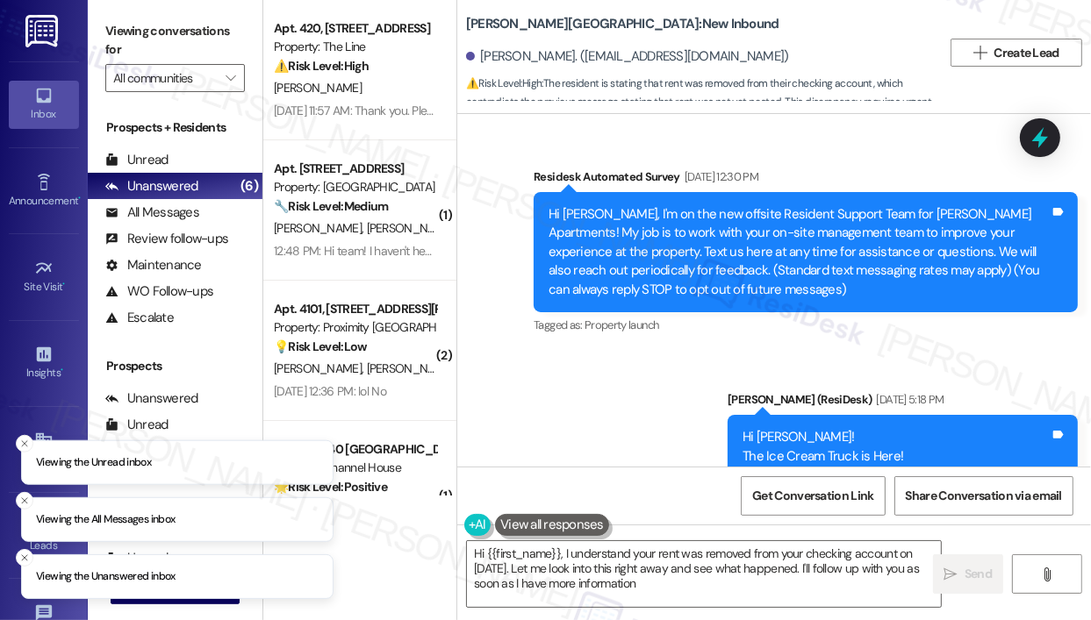
type textarea "Hi {{first_name}}, I understand your rent was removed from your checking accoun…"
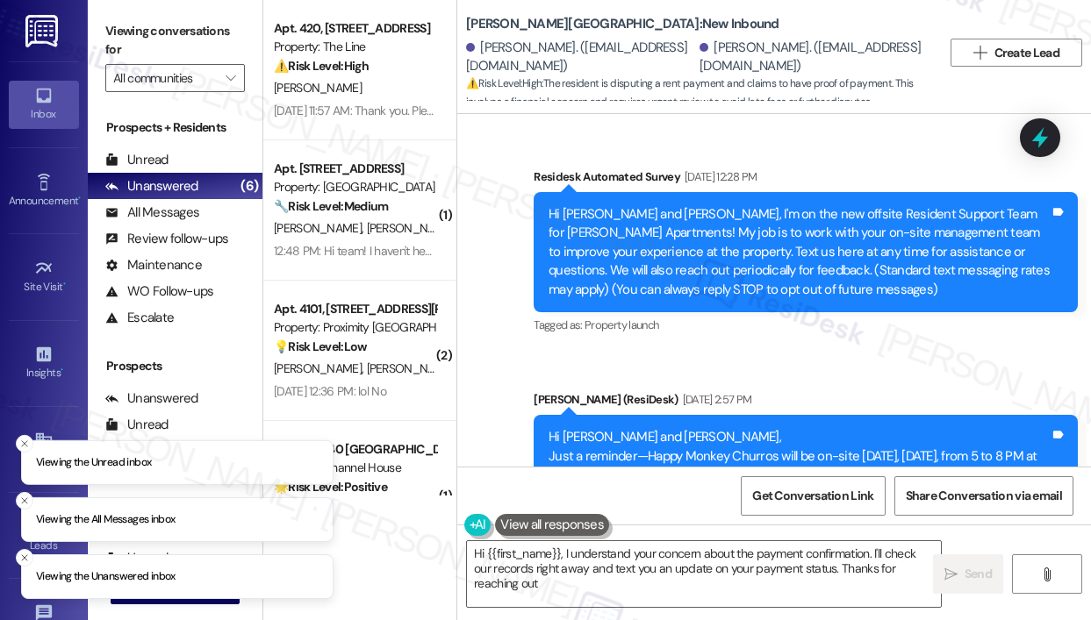
type textarea "Hi {{first_name}}, I understand your concern about the payment confirmation. I'…"
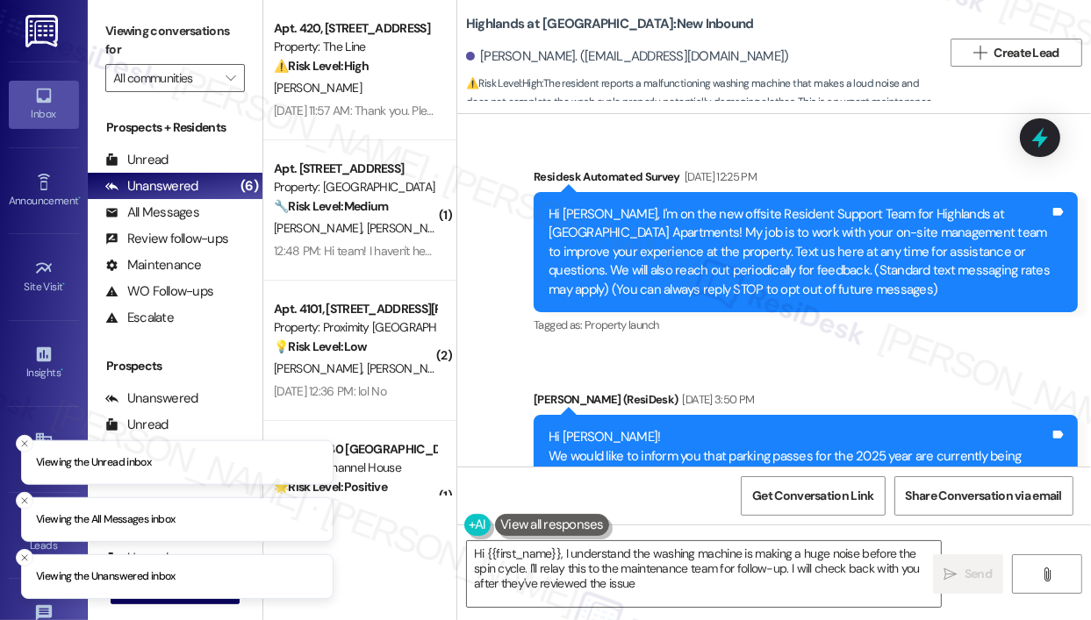
type textarea "Hi {{first_name}}, I understand the washing machine is making a huge noise befo…"
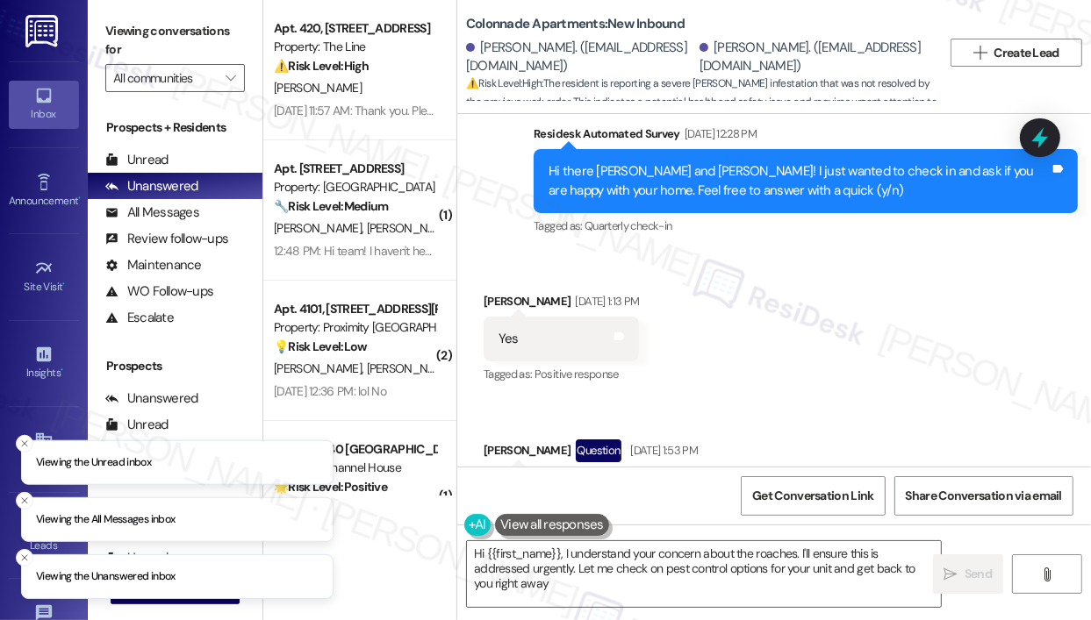
type textarea "Hi {{first_name}}, I understand your concern about the roaches. I'll ensure thi…"
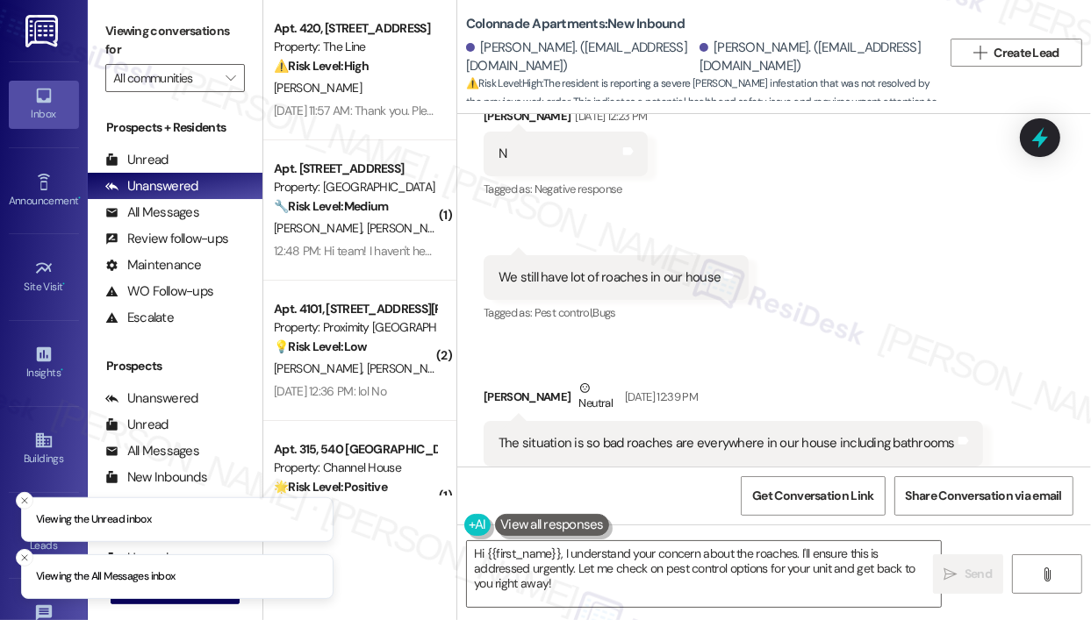
scroll to position [4735, 0]
click at [976, 318] on div "Received via SMS James Were Aug 29, 2025 at 12:23 PM N Tags and notes Tagged as…" at bounding box center [773, 286] width 633 height 438
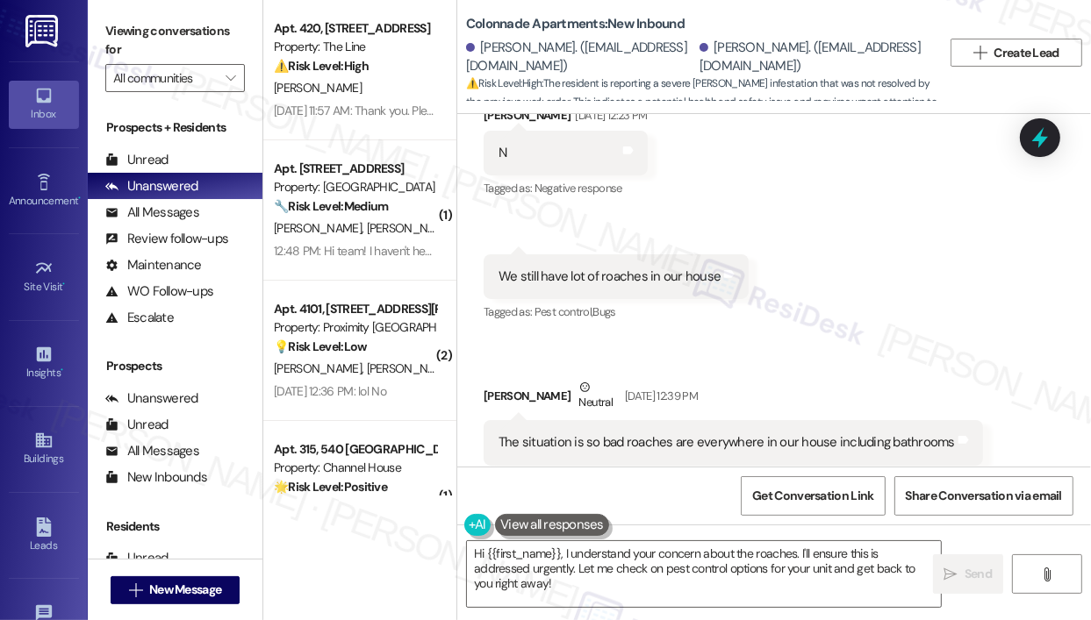
click at [935, 276] on div "Received via SMS James Were Aug 29, 2025 at 12:23 PM N Tags and notes Tagged as…" at bounding box center [773, 286] width 633 height 438
click at [1049, 141] on icon at bounding box center [1040, 138] width 30 height 30
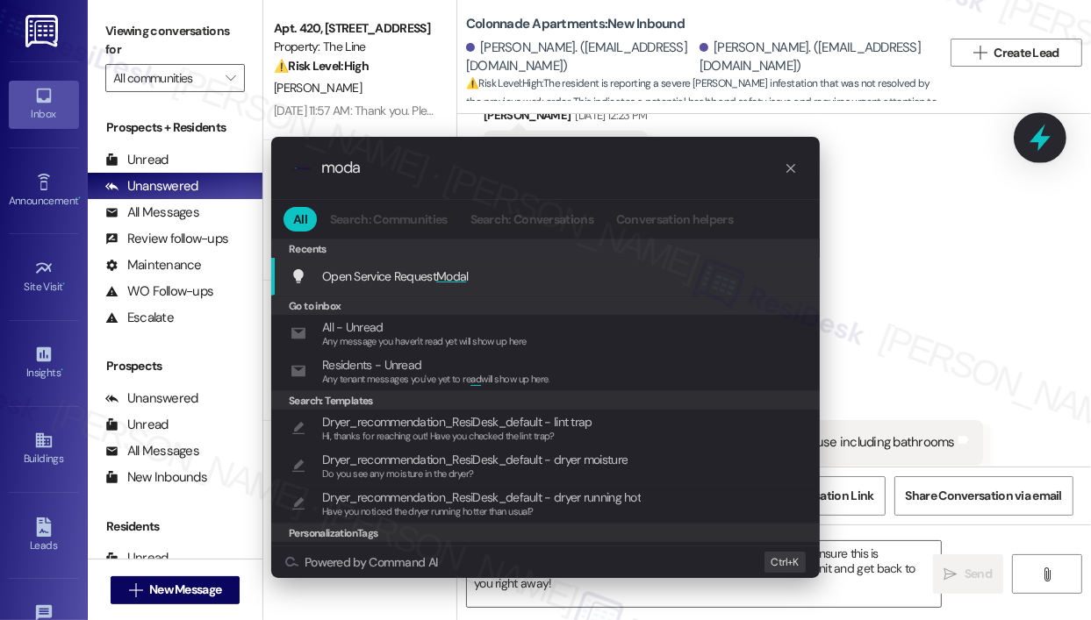
type input "modal"
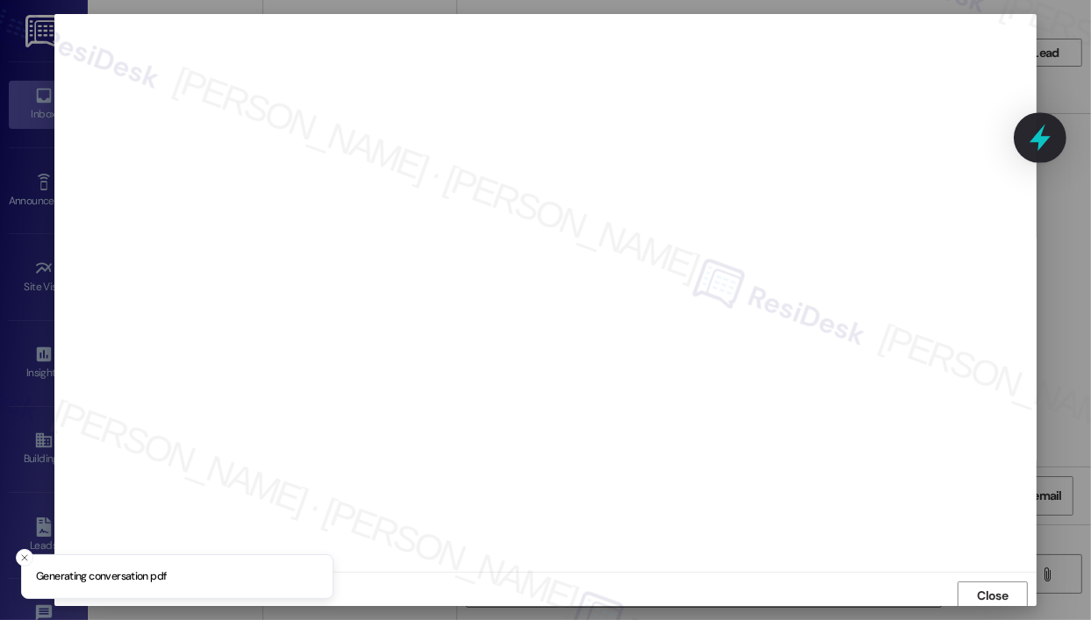
scroll to position [4, 0]
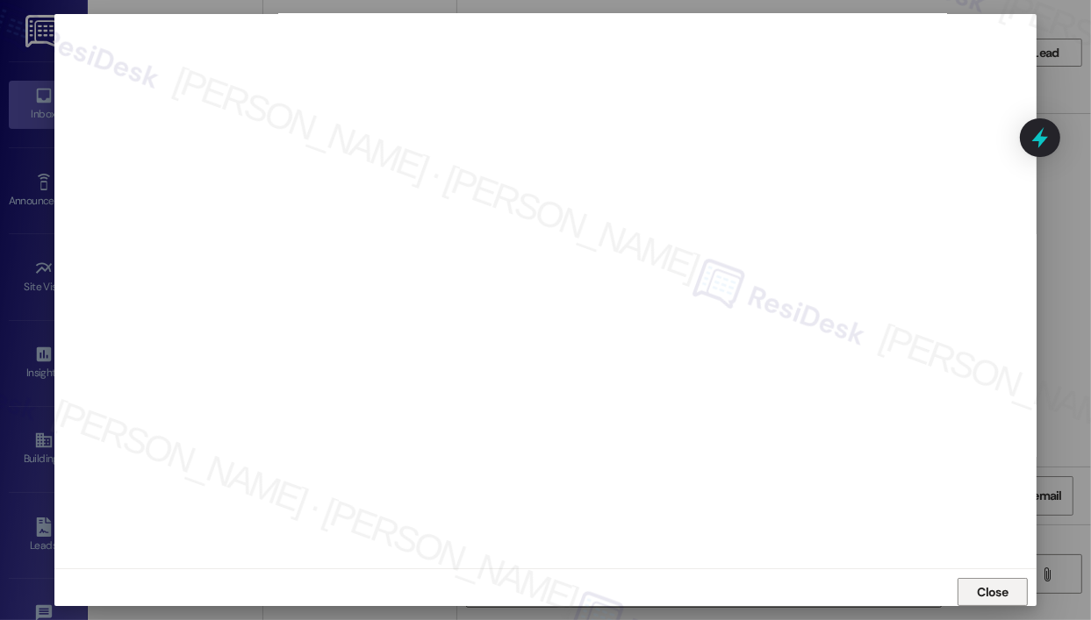
click at [977, 582] on span "Close" at bounding box center [993, 592] width 38 height 26
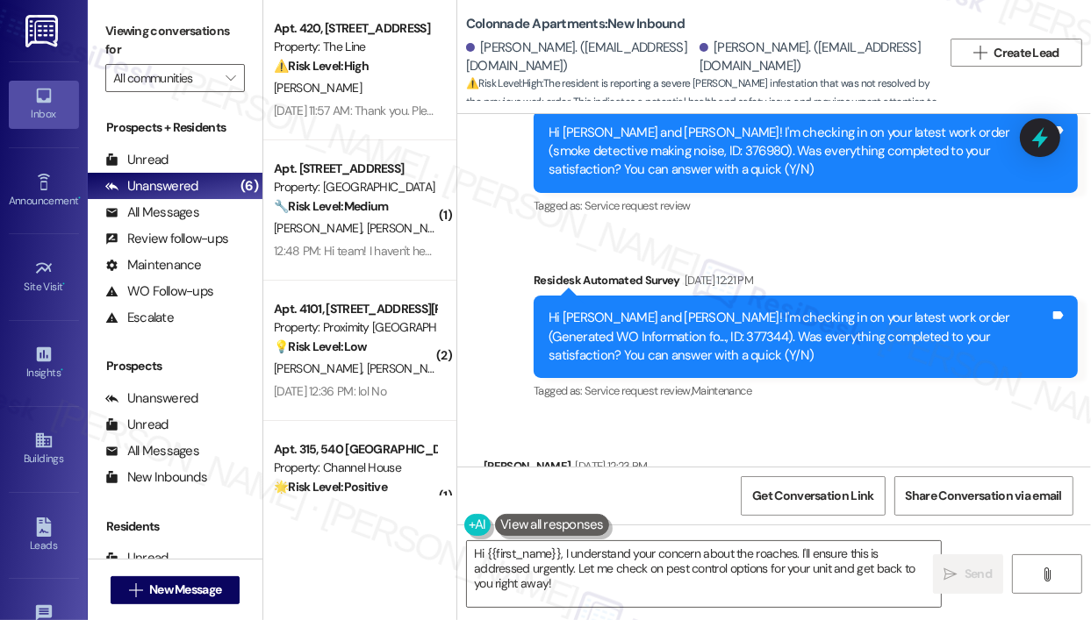
scroll to position [4735, 0]
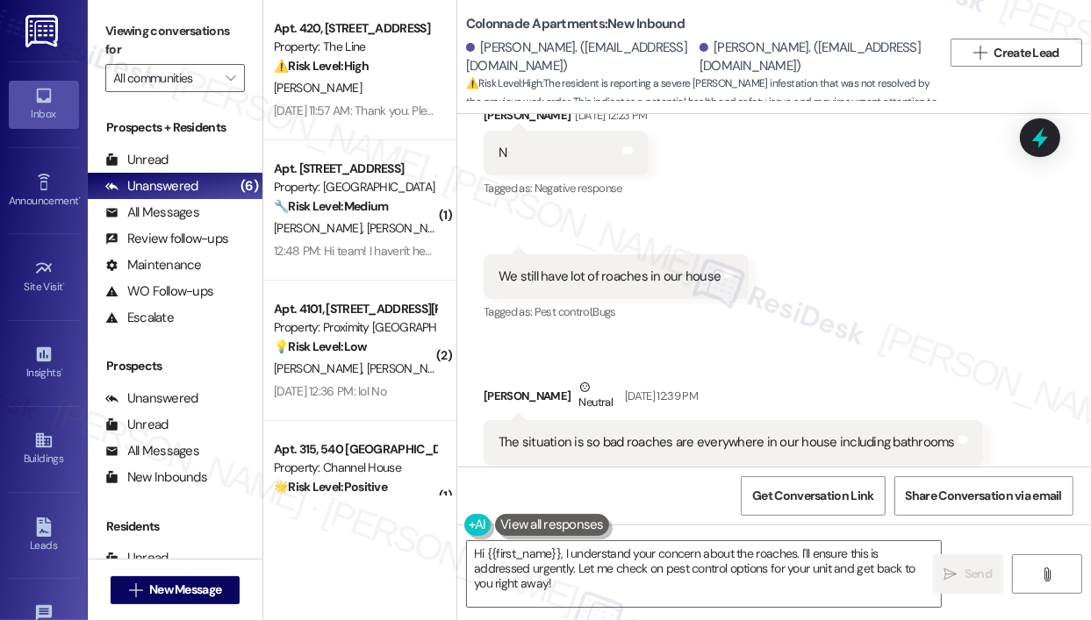
click at [954, 300] on div "Received via SMS James Were Aug 29, 2025 at 12:23 PM N Tags and notes Tagged as…" at bounding box center [773, 286] width 633 height 438
click at [918, 265] on div "Received via SMS James Were Aug 29, 2025 at 12:23 PM N Tags and notes Tagged as…" at bounding box center [773, 286] width 633 height 438
click at [596, 268] on div "We still have lot of roaches in our house" at bounding box center [609, 277] width 222 height 18
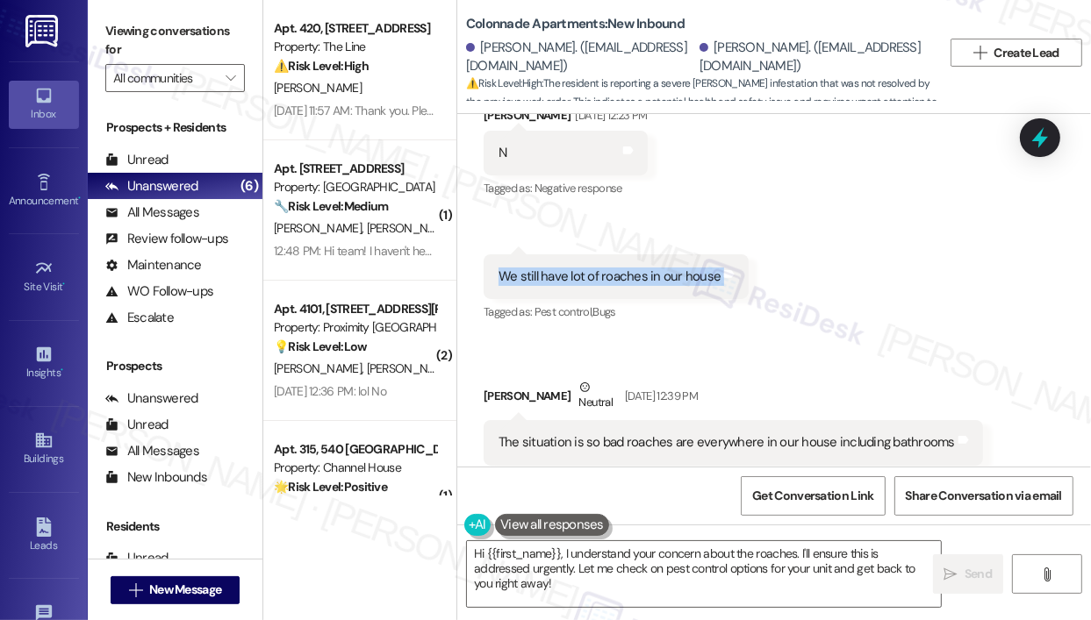
copy div "We still have lot of roaches in our house Tags and notes"
click at [709, 433] on div "The situation is so bad roaches are everywhere in our house including bathrooms" at bounding box center [726, 442] width 456 height 18
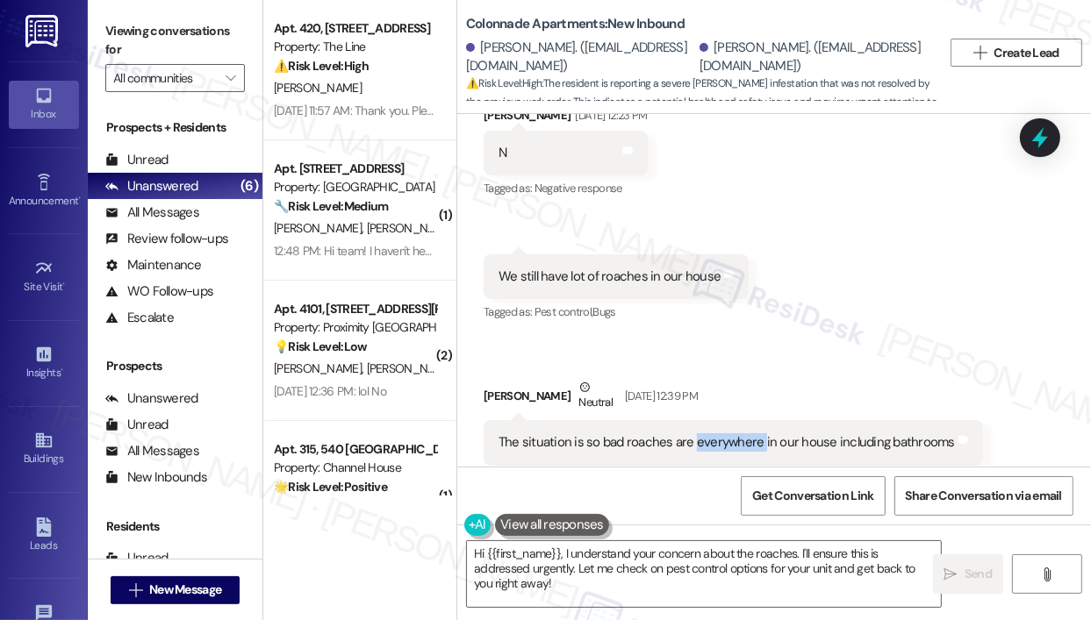
click at [710, 433] on div "The situation is so bad roaches are everywhere in our house including bathrooms" at bounding box center [726, 442] width 456 height 18
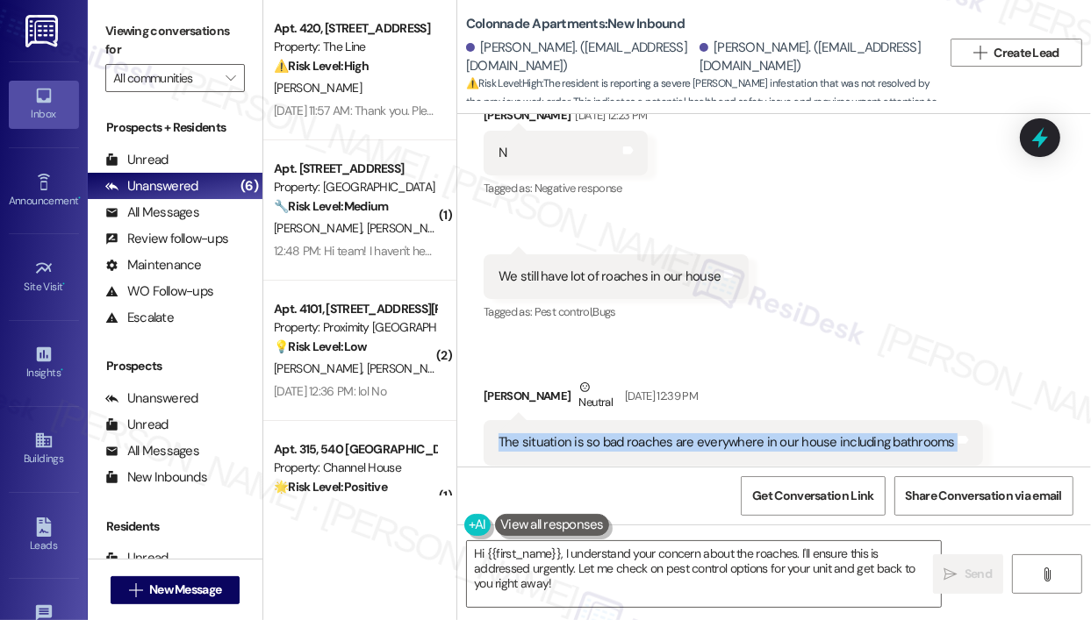
click at [710, 433] on div "The situation is so bad roaches are everywhere in our house including bathrooms" at bounding box center [726, 442] width 456 height 18
copy div "The situation is so bad roaches are everywhere in our house including bathrooms…"
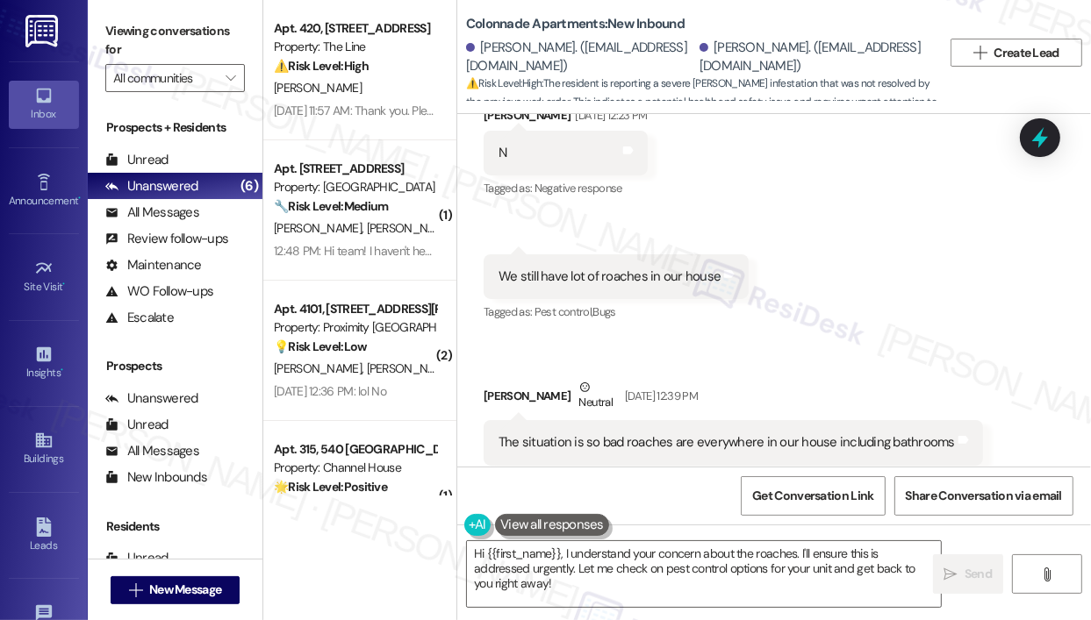
click at [859, 307] on div "Received via SMS James Were Aug 29, 2025 at 12:23 PM N Tags and notes Tagged as…" at bounding box center [773, 286] width 633 height 438
click at [639, 582] on textarea "Hi {{first_name}}, I understand your concern about the roaches. I'll ensure thi…" at bounding box center [704, 574] width 474 height 66
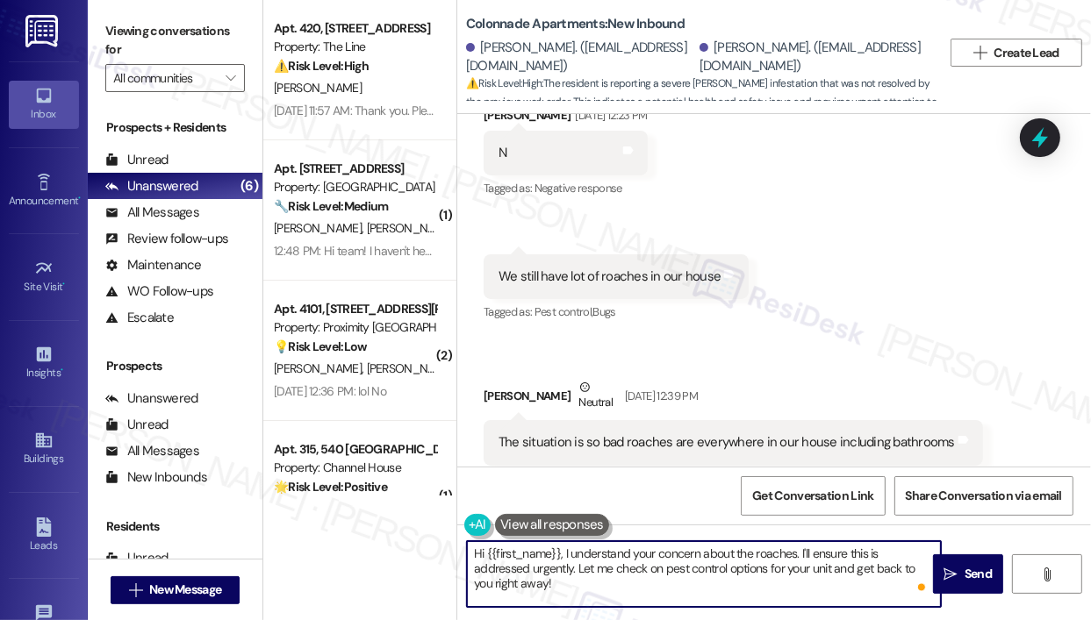
drag, startPoint x: 639, startPoint y: 582, endPoint x: 562, endPoint y: 549, distance: 83.8
click at [562, 549] on textarea "Hi {{first_name}}, I understand your concern about the roaches. I'll ensure thi…" at bounding box center [704, 574] width 474 height 66
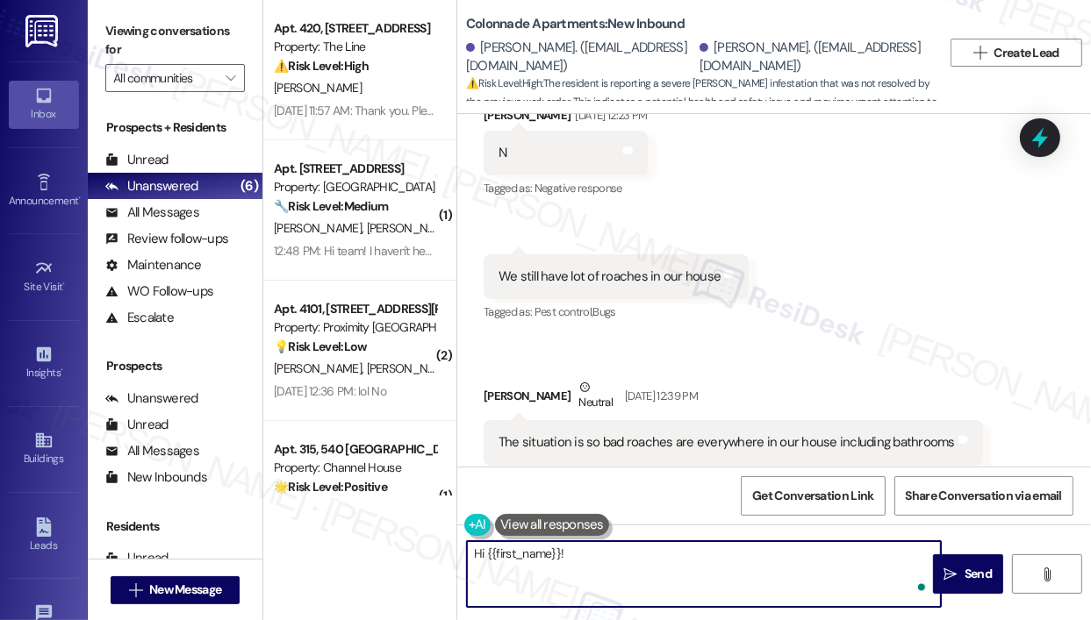
paste textarea "Thank you for reaching out — I understand you’re still dealing with a severe ro…"
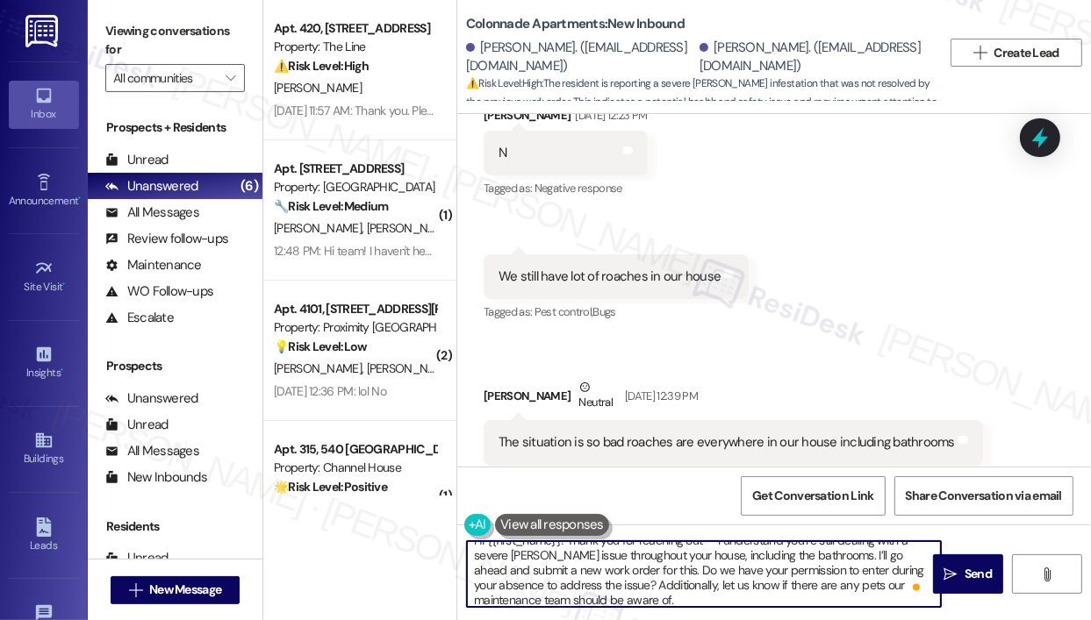
scroll to position [18, 0]
type textarea "Hi {{first_name}}! Thank you for reaching out — I understand you’re still deali…"
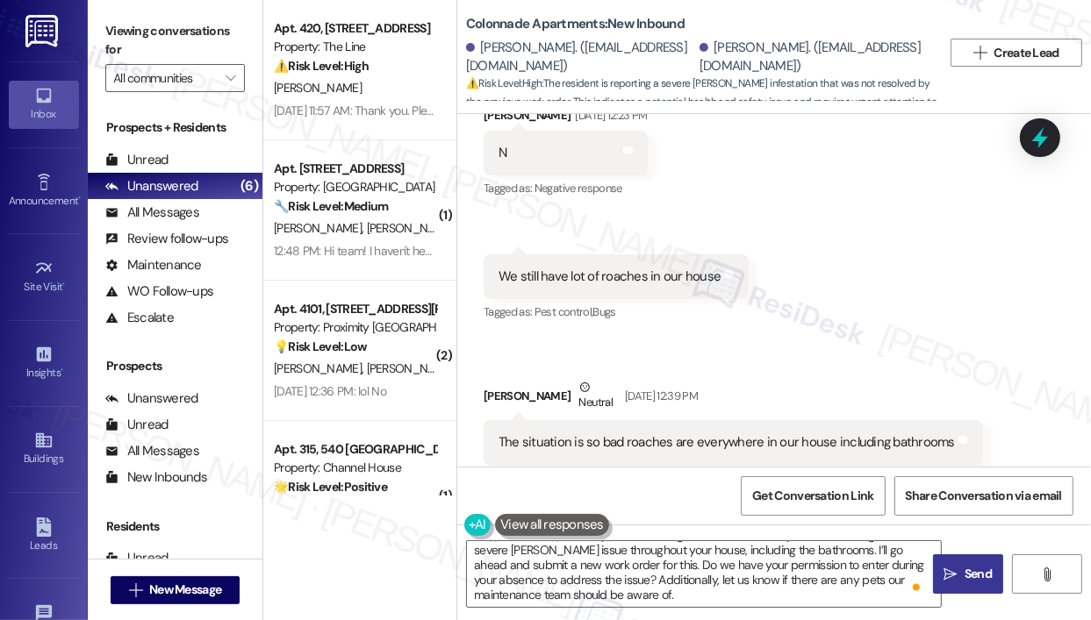
click at [954, 572] on icon "" at bounding box center [950, 575] width 13 height 14
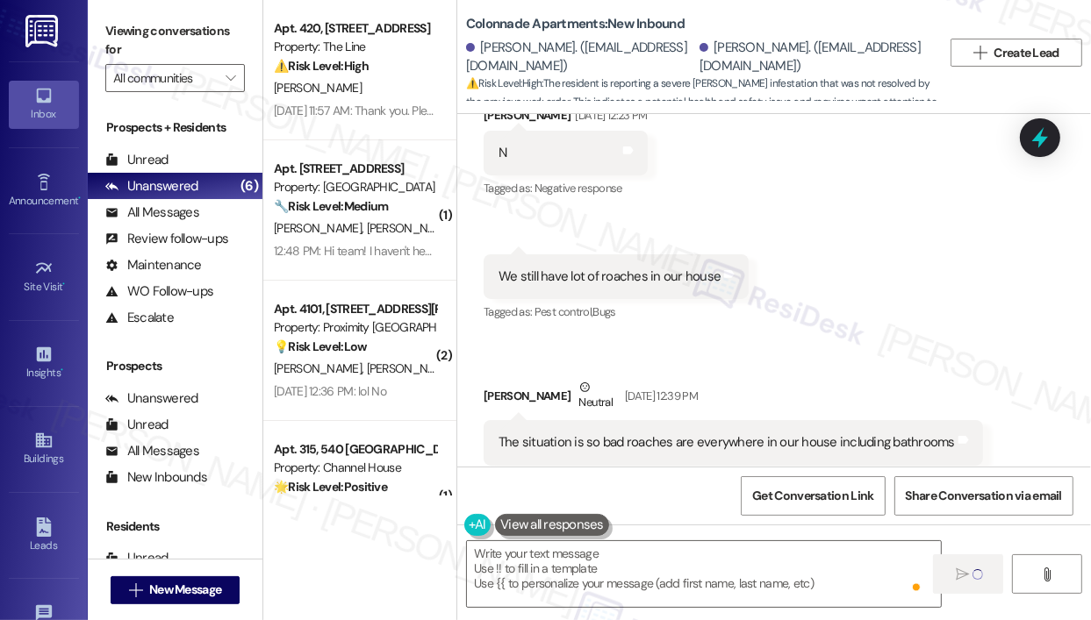
scroll to position [0, 0]
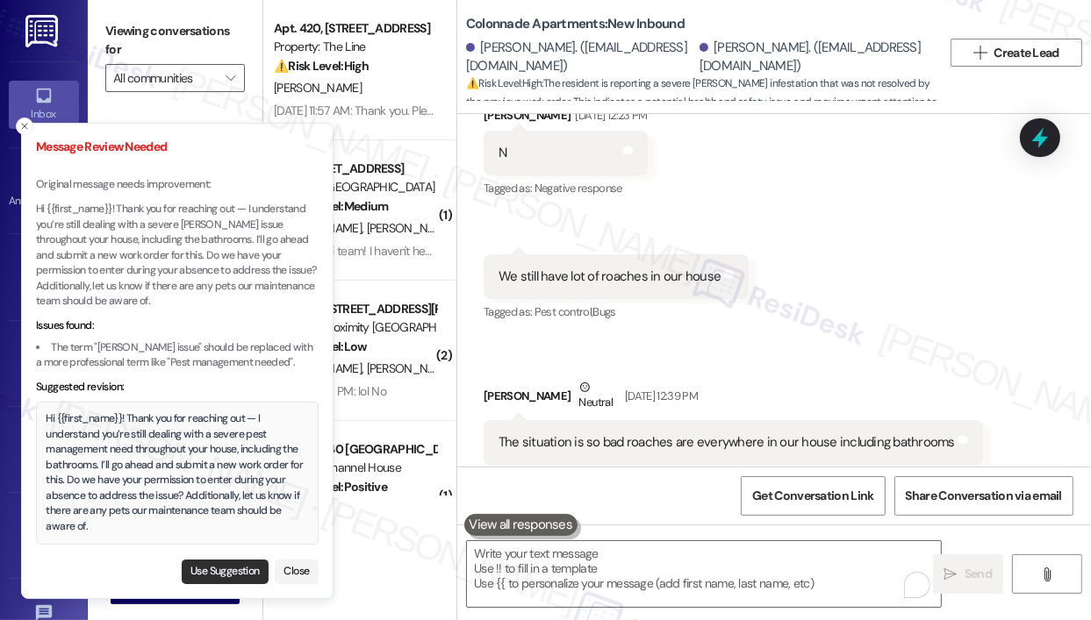
click at [240, 568] on button "Use Suggestion" at bounding box center [225, 572] width 87 height 25
type textarea "Hi {{first_name}}! Thank you for reaching out — I understand you’re still deali…"
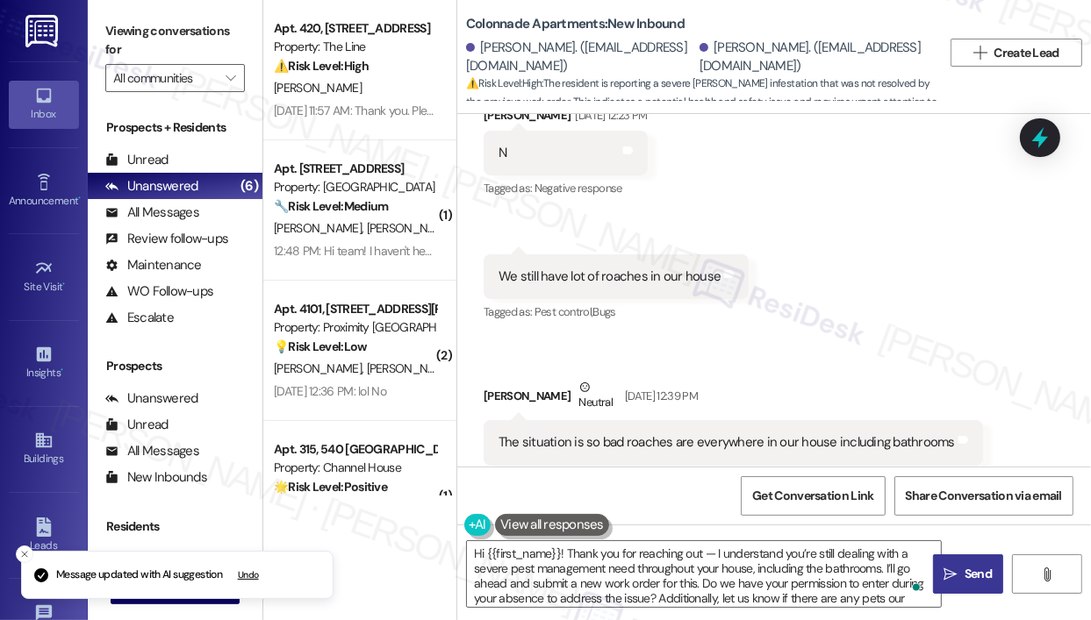
click at [953, 576] on icon "" at bounding box center [950, 575] width 13 height 14
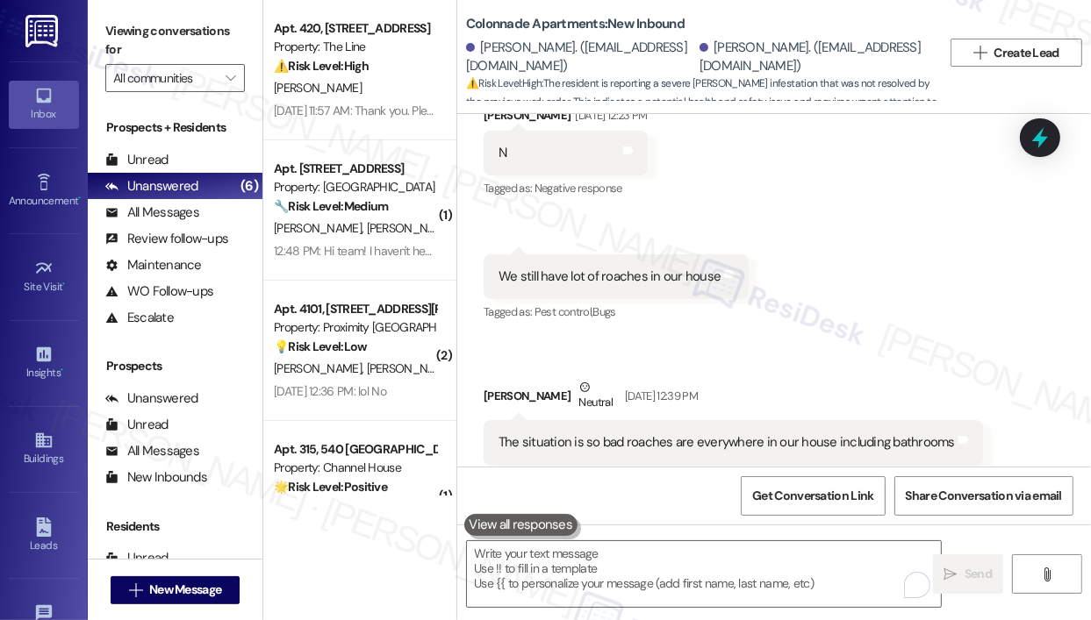
click at [944, 251] on div "Received via SMS James Were Aug 29, 2025 at 12:23 PM N Tags and notes Tagged as…" at bounding box center [773, 286] width 633 height 438
click at [1036, 147] on icon at bounding box center [1040, 138] width 30 height 30
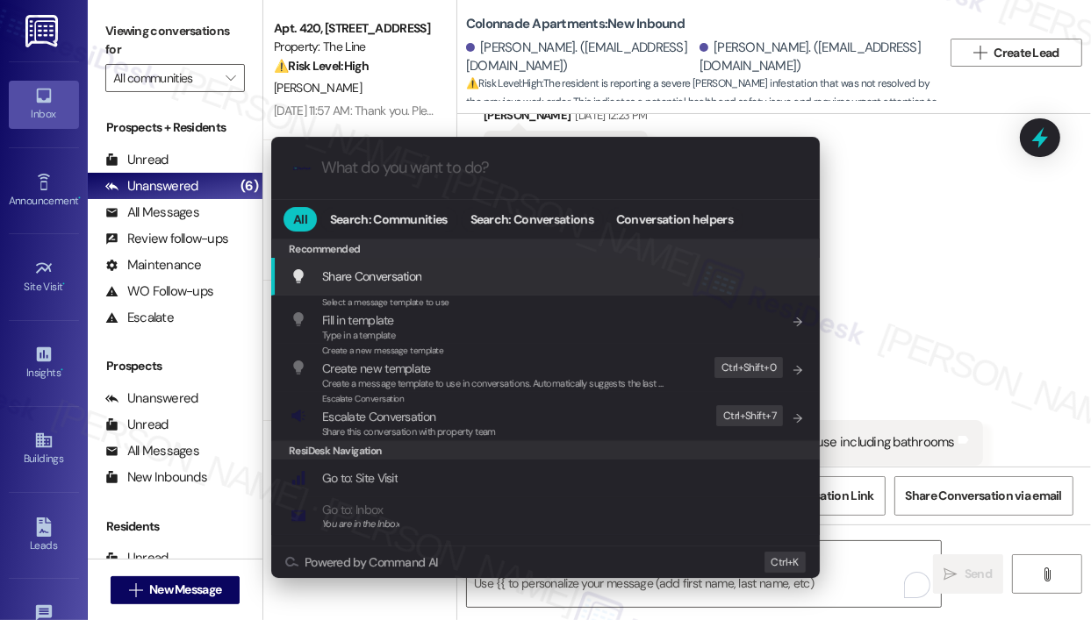
click at [961, 217] on div ".cls-1{fill:#0a055f;}.cls-2{fill:#0cc4c4;} resideskLogoBlueOrange All Search: C…" at bounding box center [545, 310] width 1091 height 620
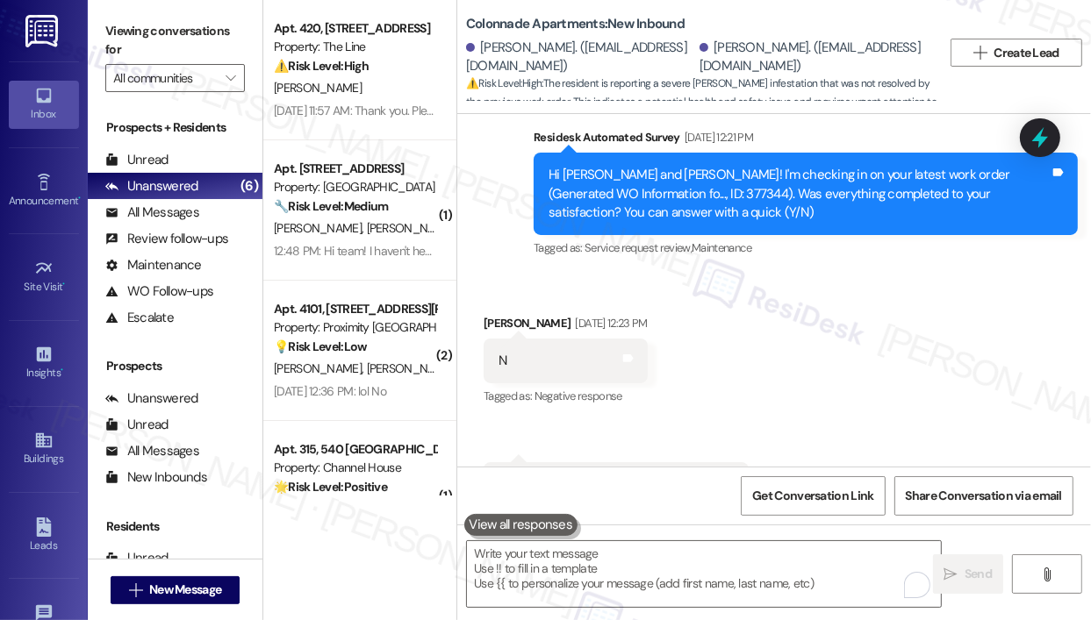
scroll to position [4472, 0]
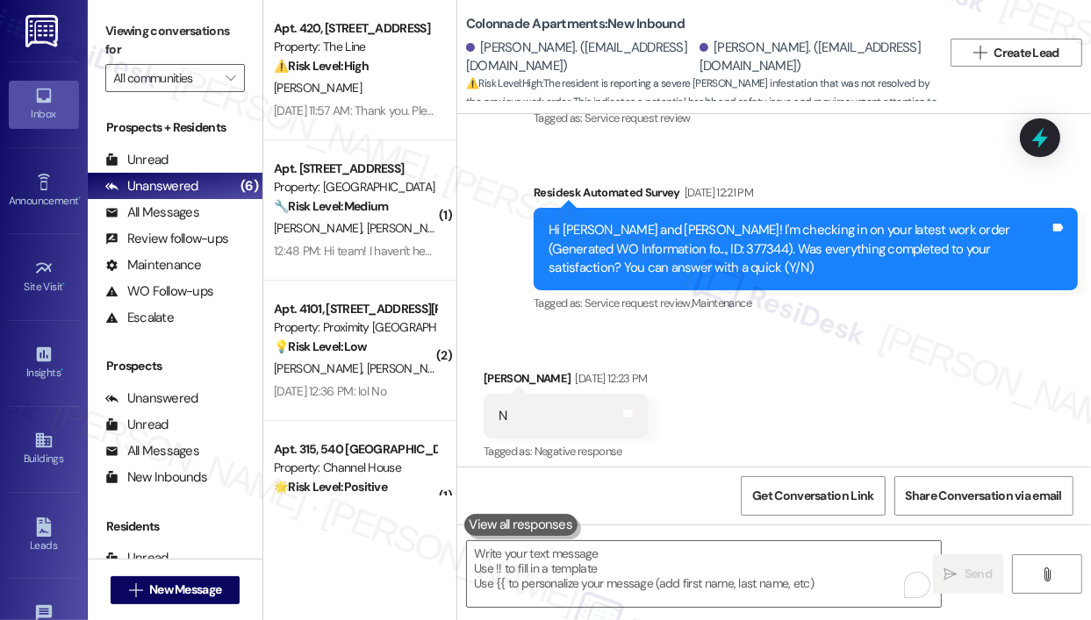
click at [1045, 137] on icon at bounding box center [1040, 137] width 16 height 21
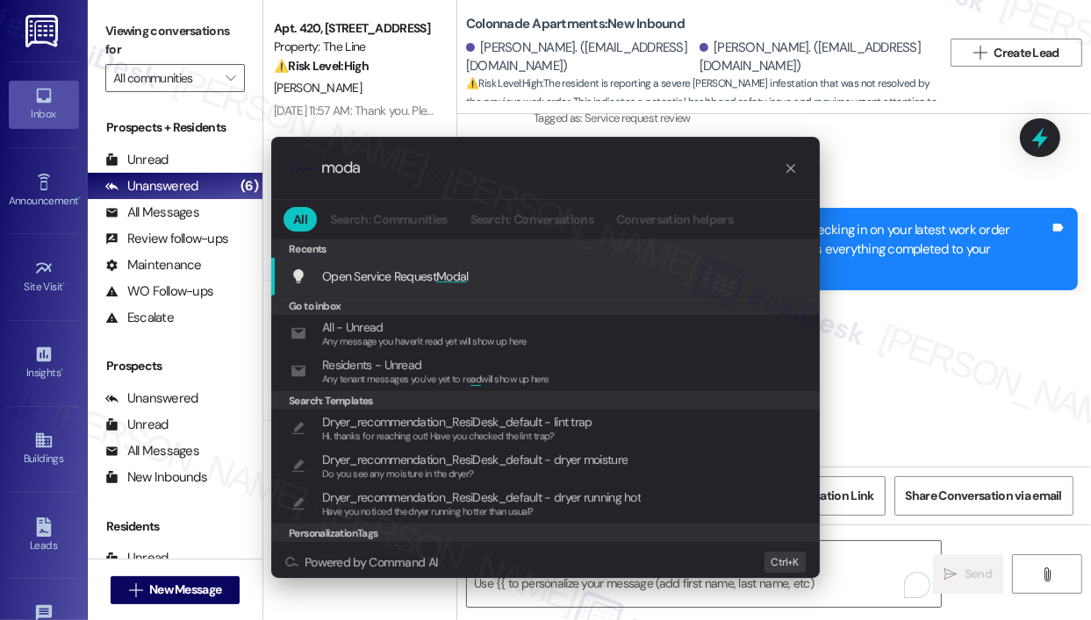
type input "modal"
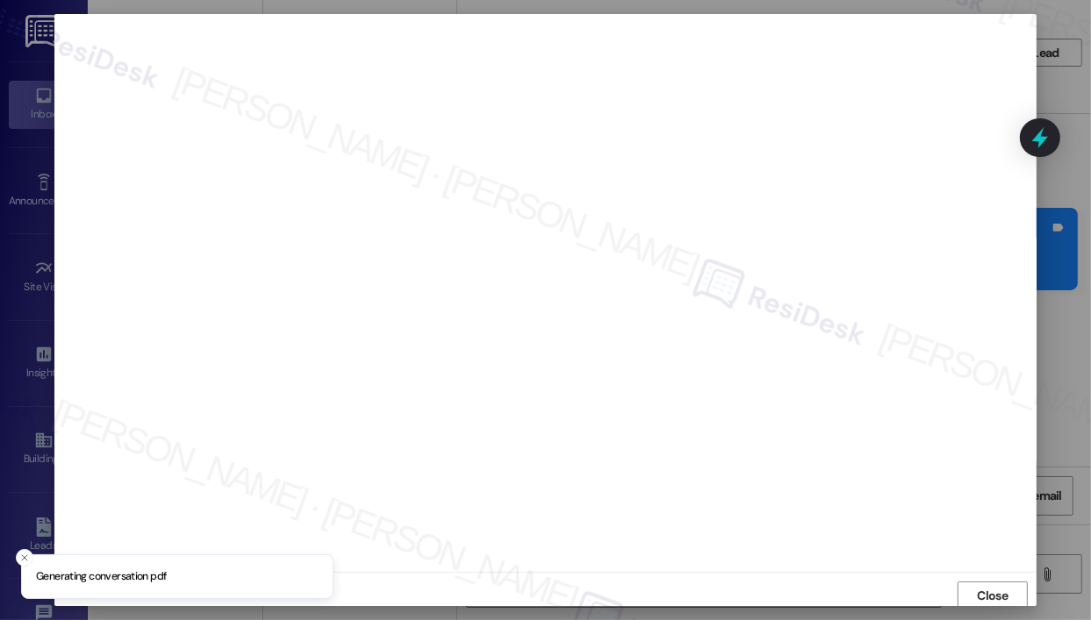
scroll to position [4, 0]
click at [1035, 136] on icon at bounding box center [1039, 138] width 21 height 27
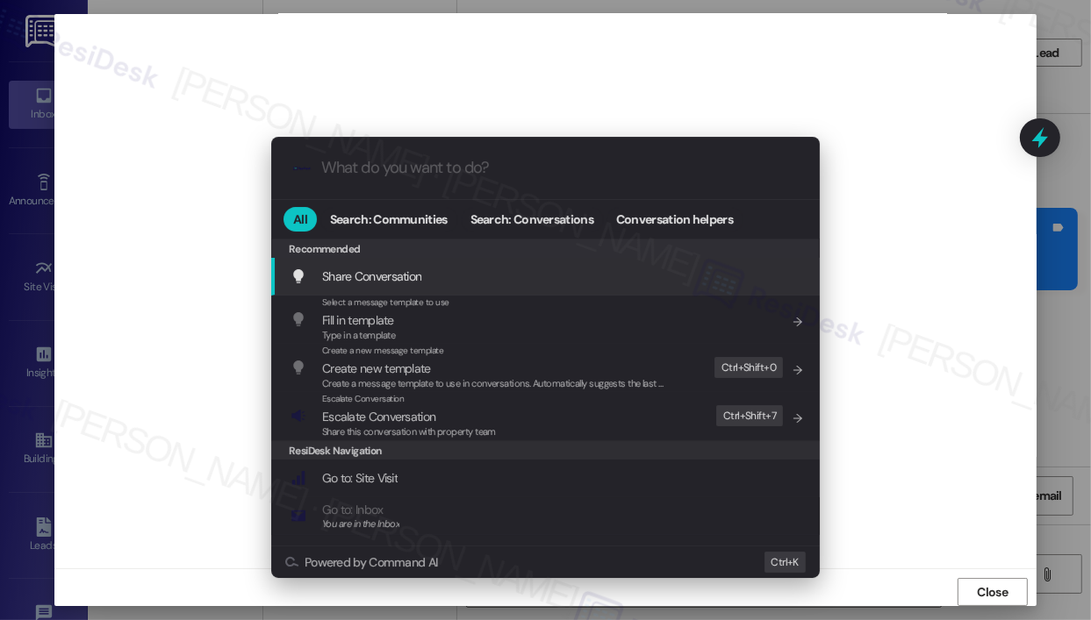
click at [650, 27] on div ".cls-1{fill:#0a055f;}.cls-2{fill:#0cc4c4;} resideskLogoBlueOrange All Search: C…" at bounding box center [545, 310] width 1091 height 620
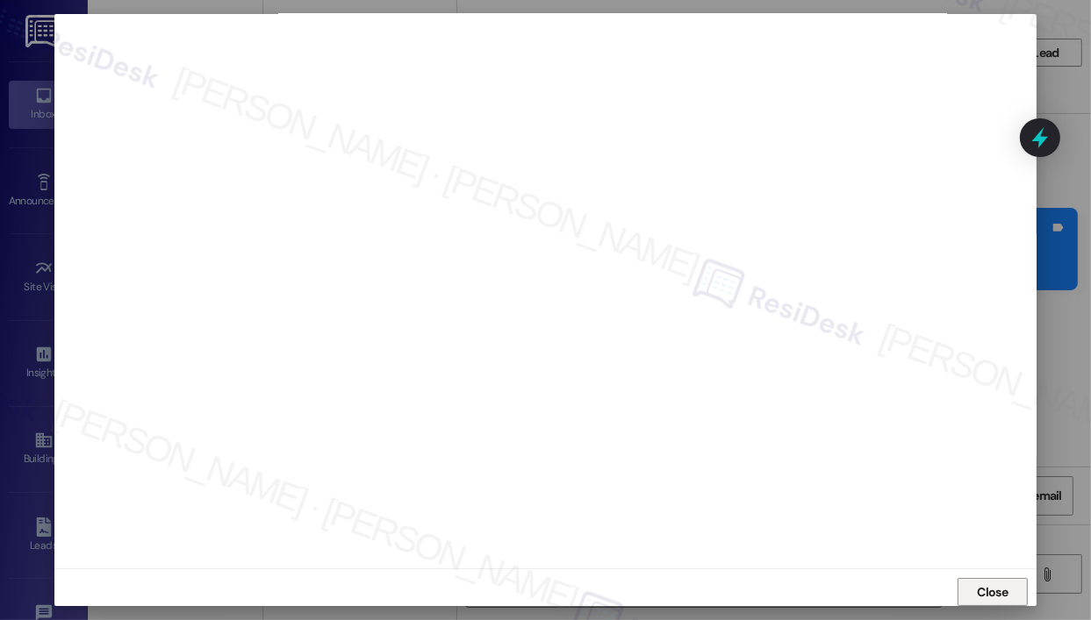
click at [1000, 586] on span "Close" at bounding box center [992, 592] width 31 height 18
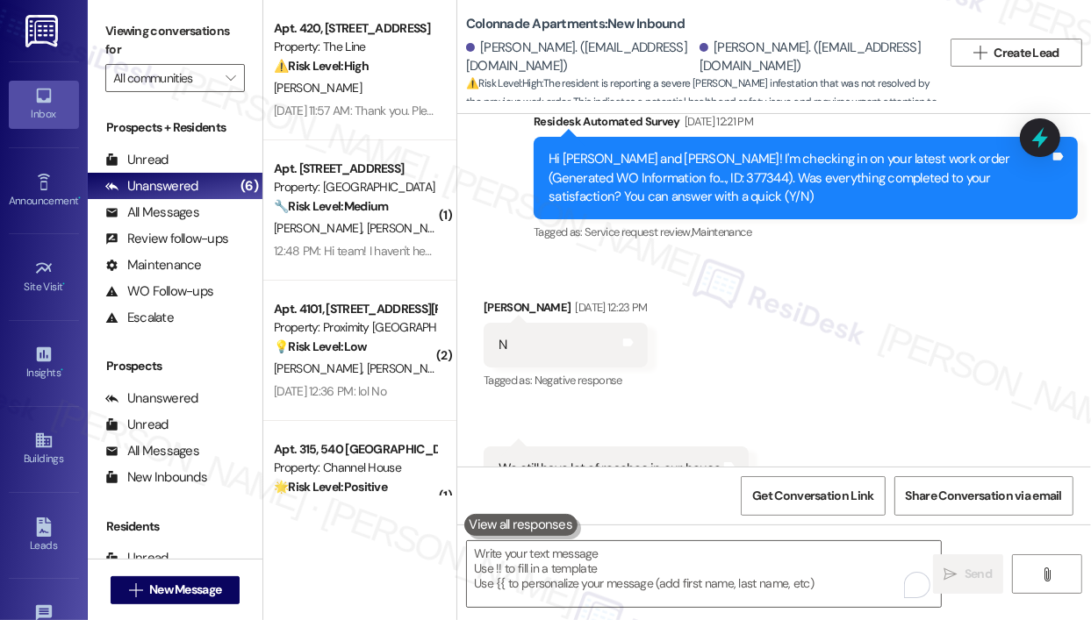
scroll to position [4735, 0]
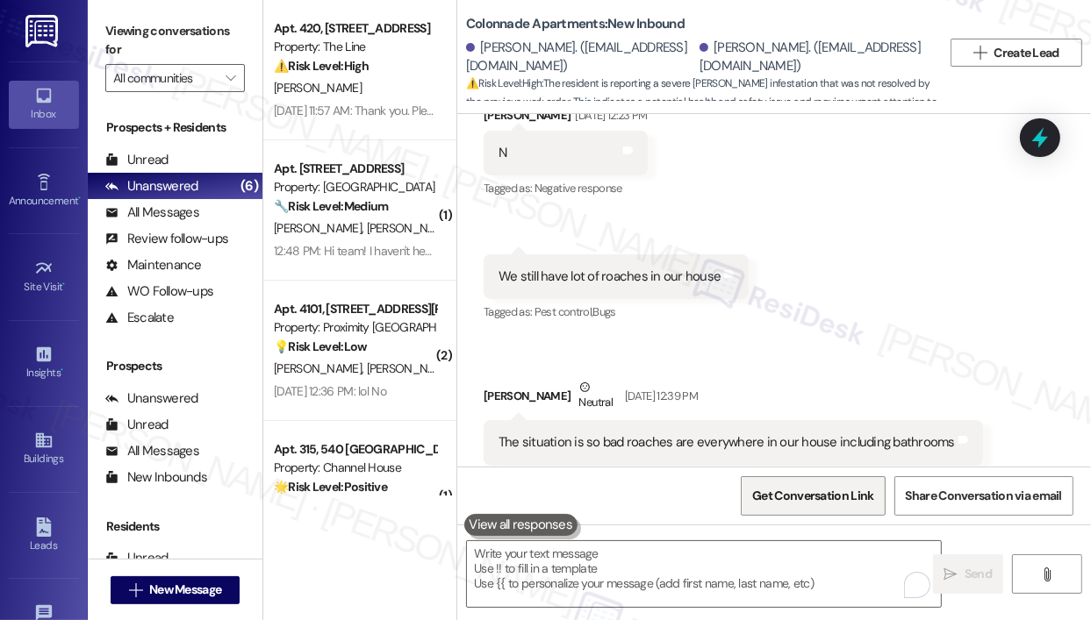
click at [785, 494] on span "Get Conversation Link" at bounding box center [812, 496] width 121 height 18
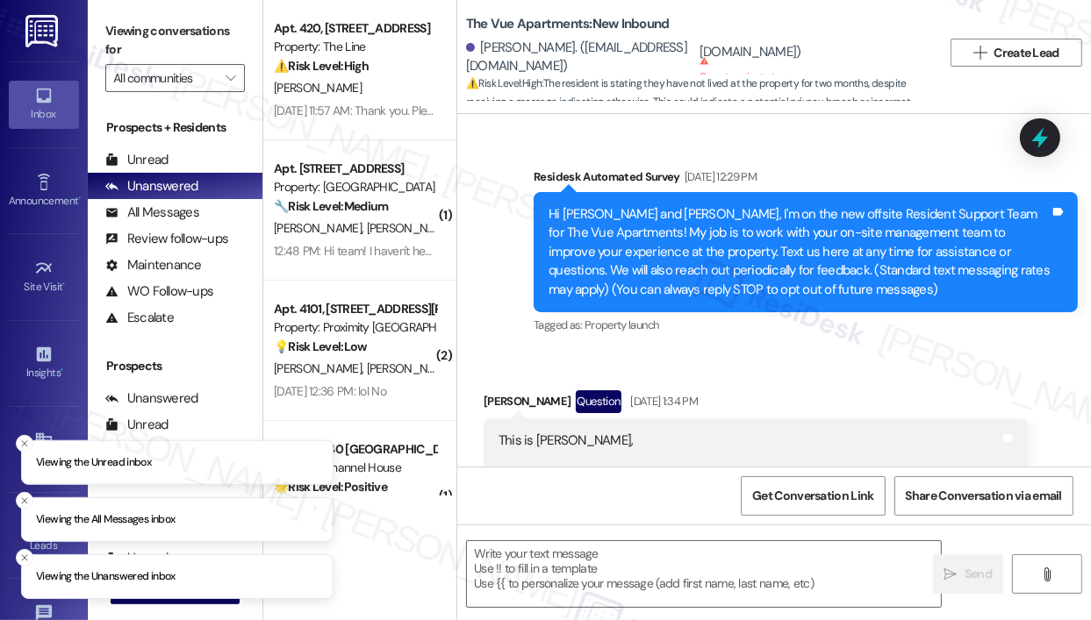
scroll to position [7145, 0]
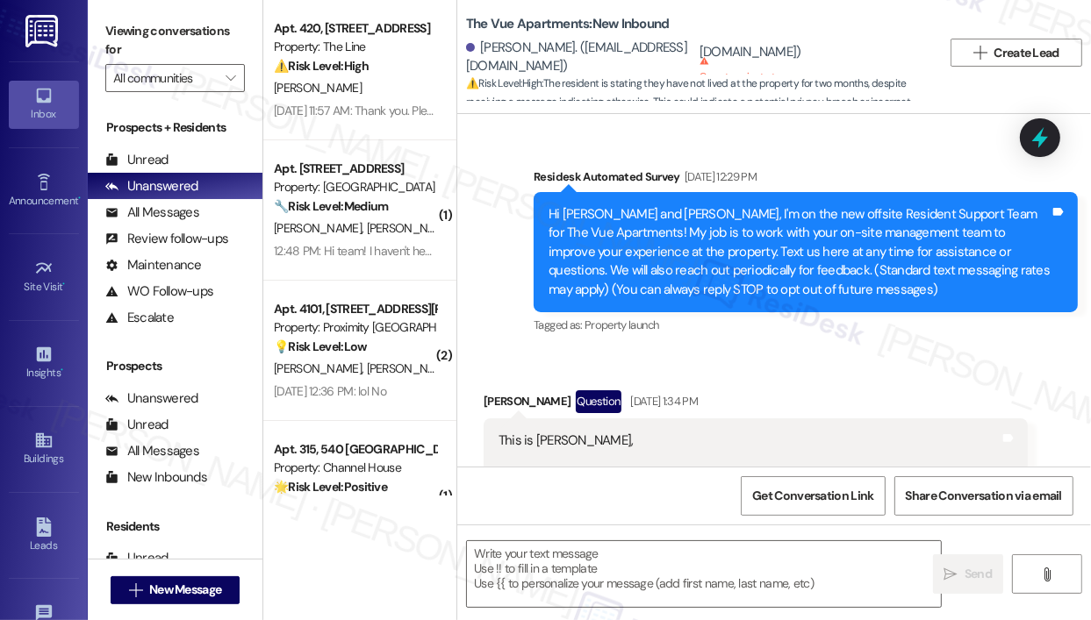
scroll to position [7145, 0]
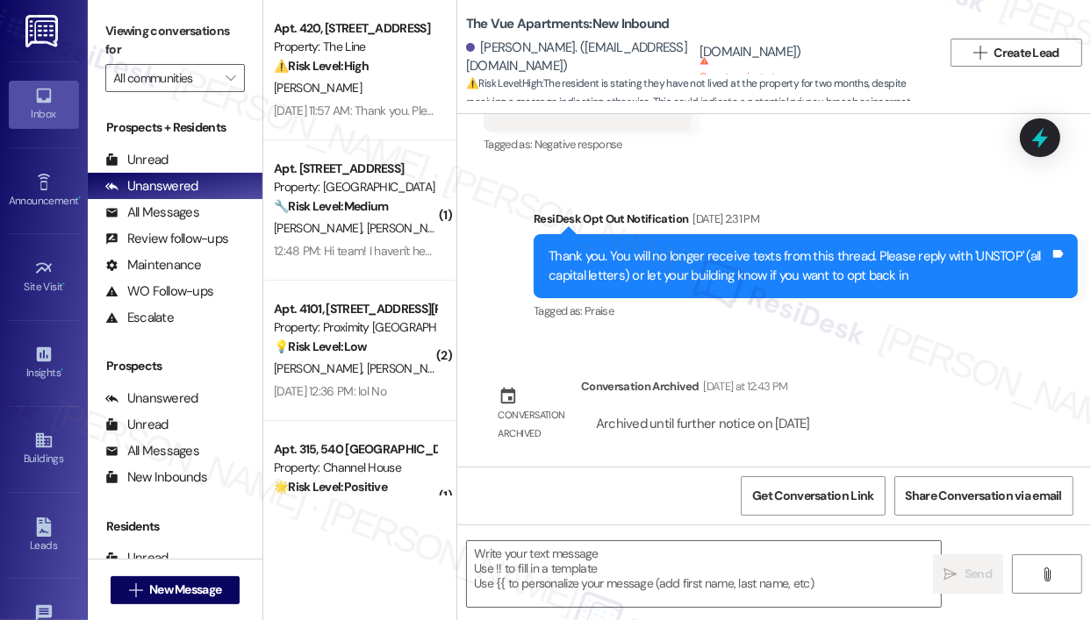
type textarea "Fetching suggested responses. Please feel free to read through the conversation…"
